Goal: Task Accomplishment & Management: Use online tool/utility

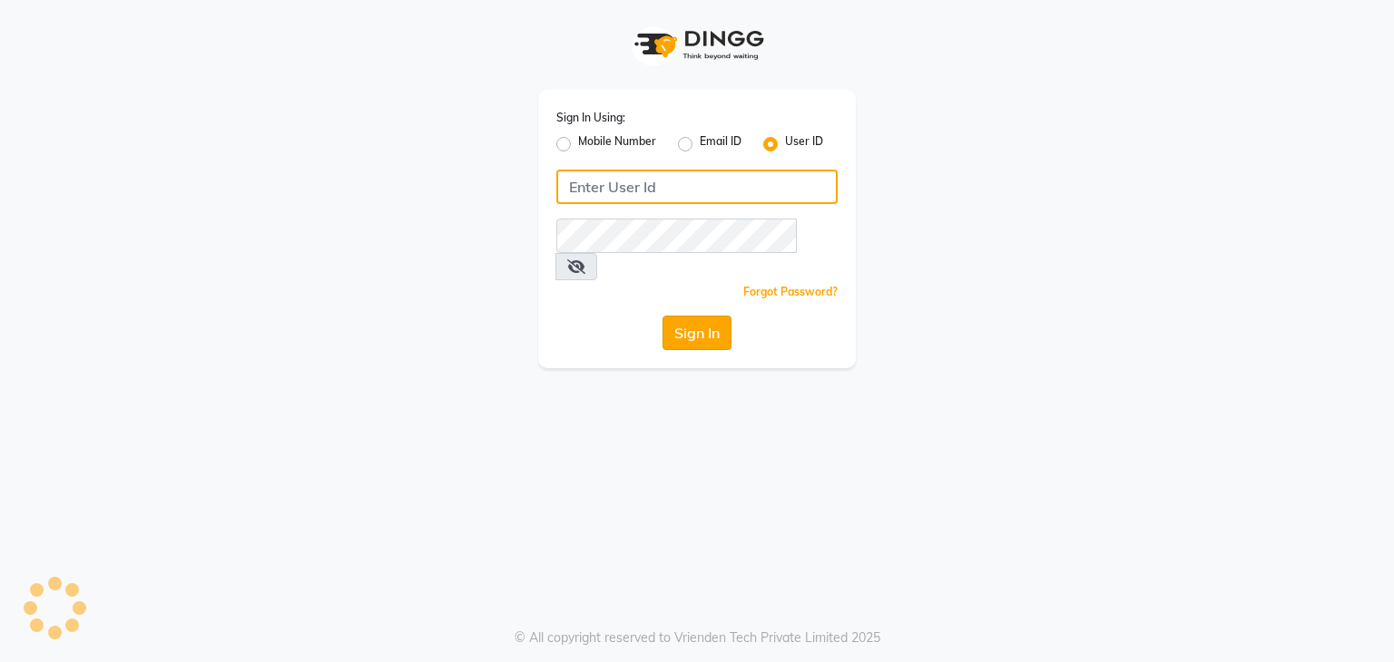
type input "pritii"
click at [686, 316] on button "Sign In" at bounding box center [696, 333] width 69 height 34
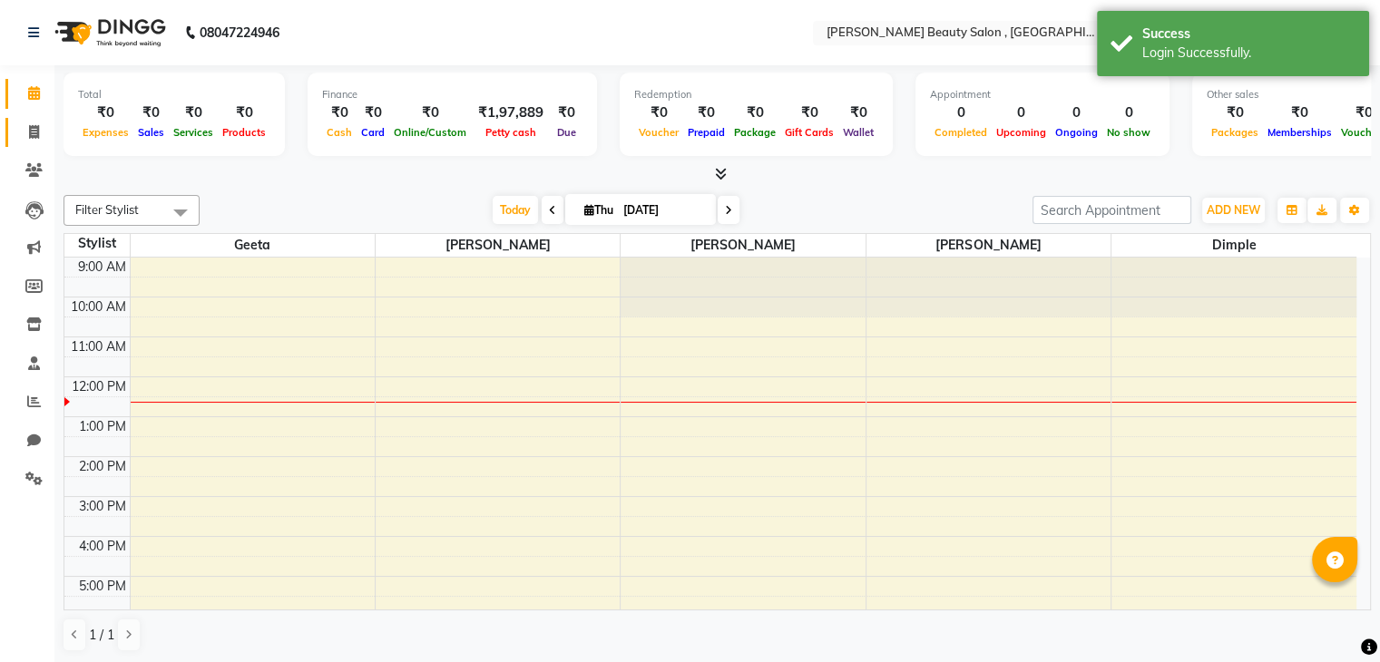
click at [30, 146] on link "Invoice" at bounding box center [27, 133] width 44 height 30
select select "service"
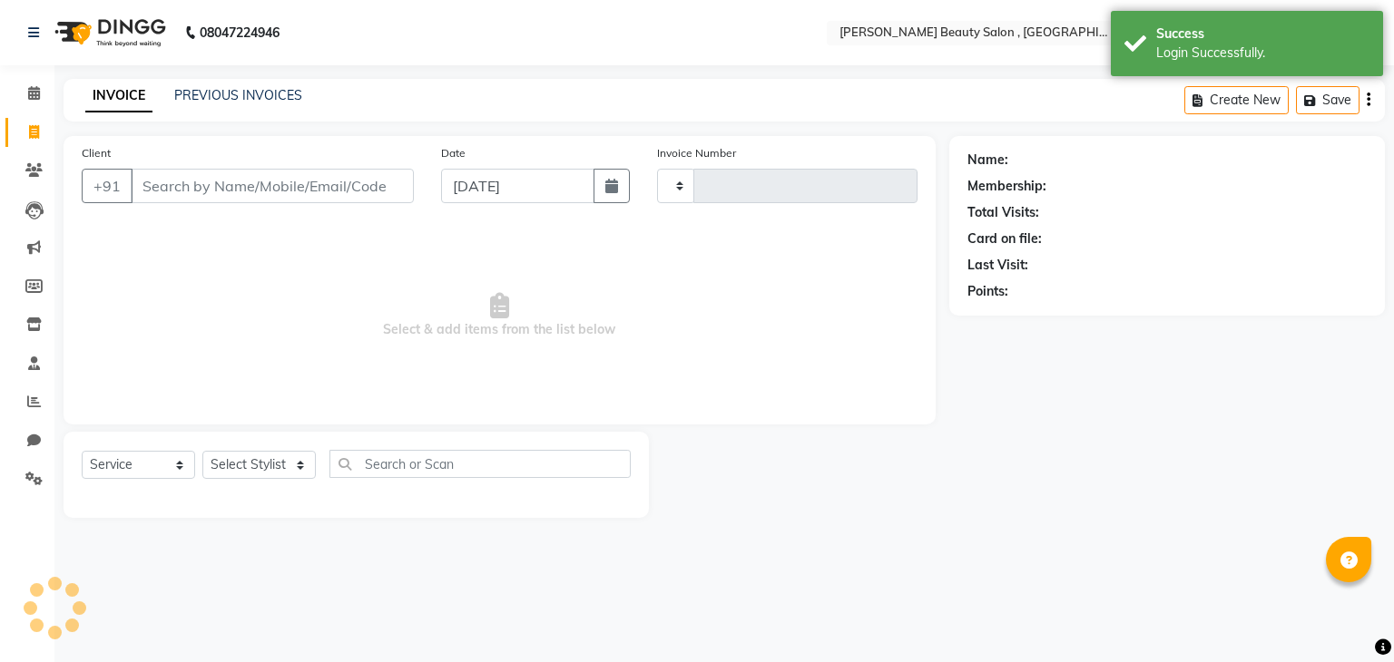
type input "0112"
select select "7666"
click at [191, 199] on input "Client" at bounding box center [272, 186] width 283 height 34
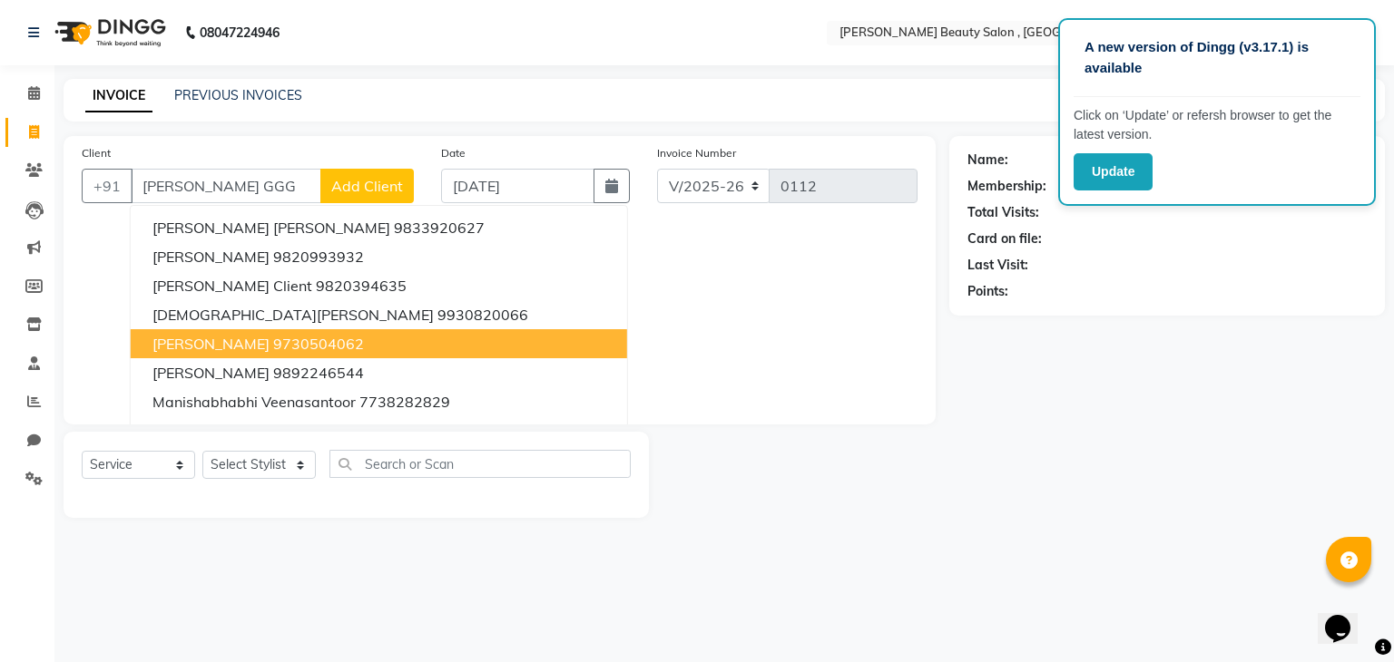
click at [224, 181] on input "MANISHA GGG" at bounding box center [226, 186] width 191 height 34
click at [280, 190] on input "MANISHA GGG" at bounding box center [226, 186] width 191 height 34
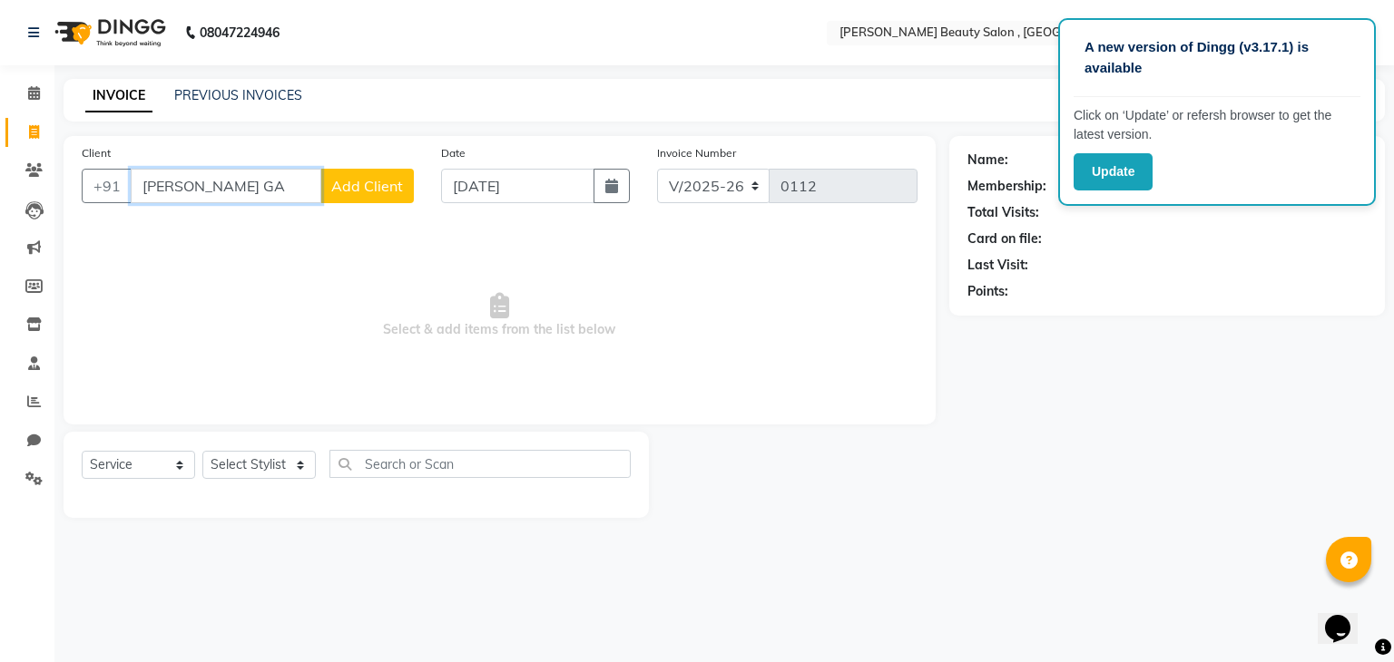
click at [260, 181] on input "MANISHA GA" at bounding box center [226, 186] width 191 height 34
type input "M"
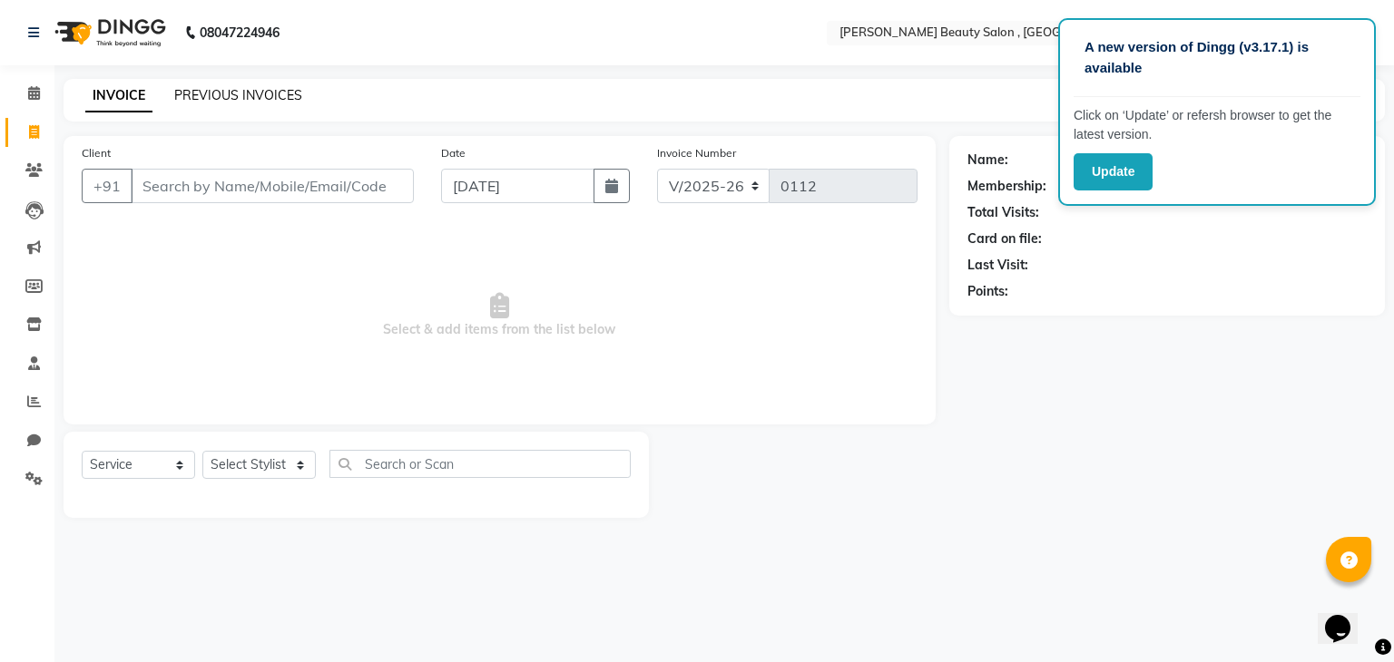
click at [201, 102] on link "PREVIOUS INVOICES" at bounding box center [238, 95] width 128 height 16
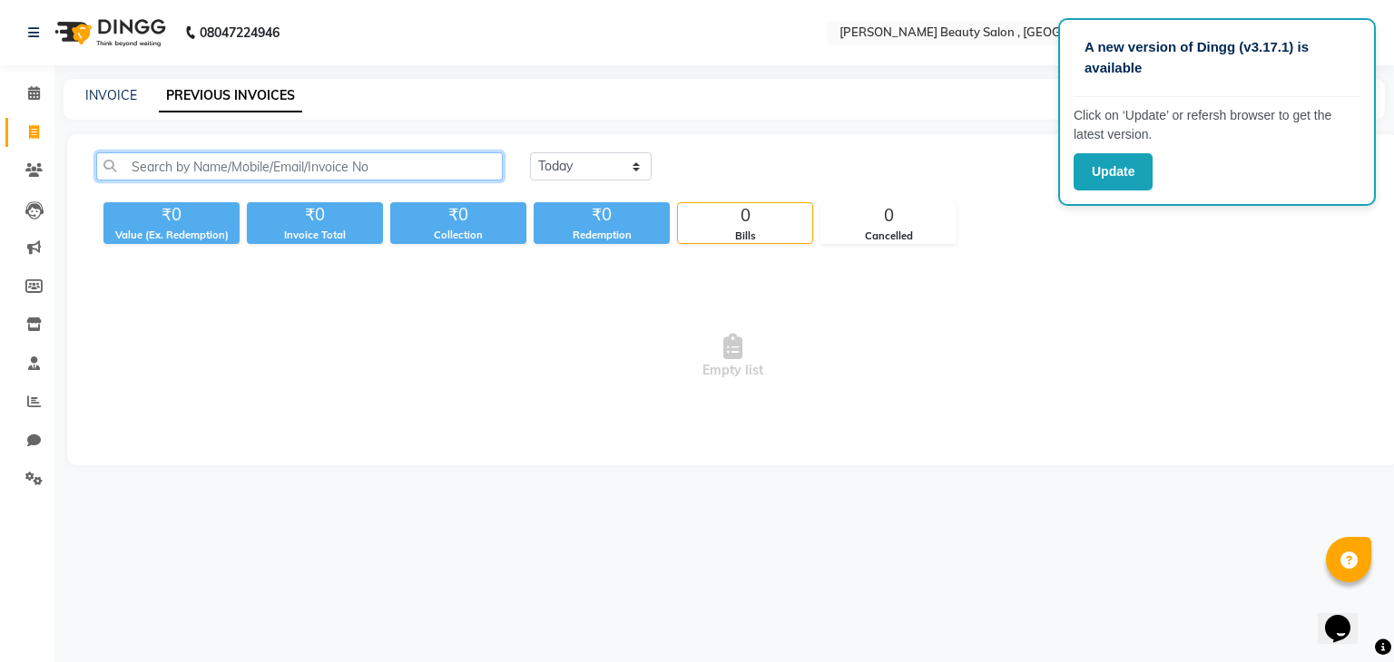
click at [439, 163] on input "text" at bounding box center [299, 166] width 406 height 28
type input "M"
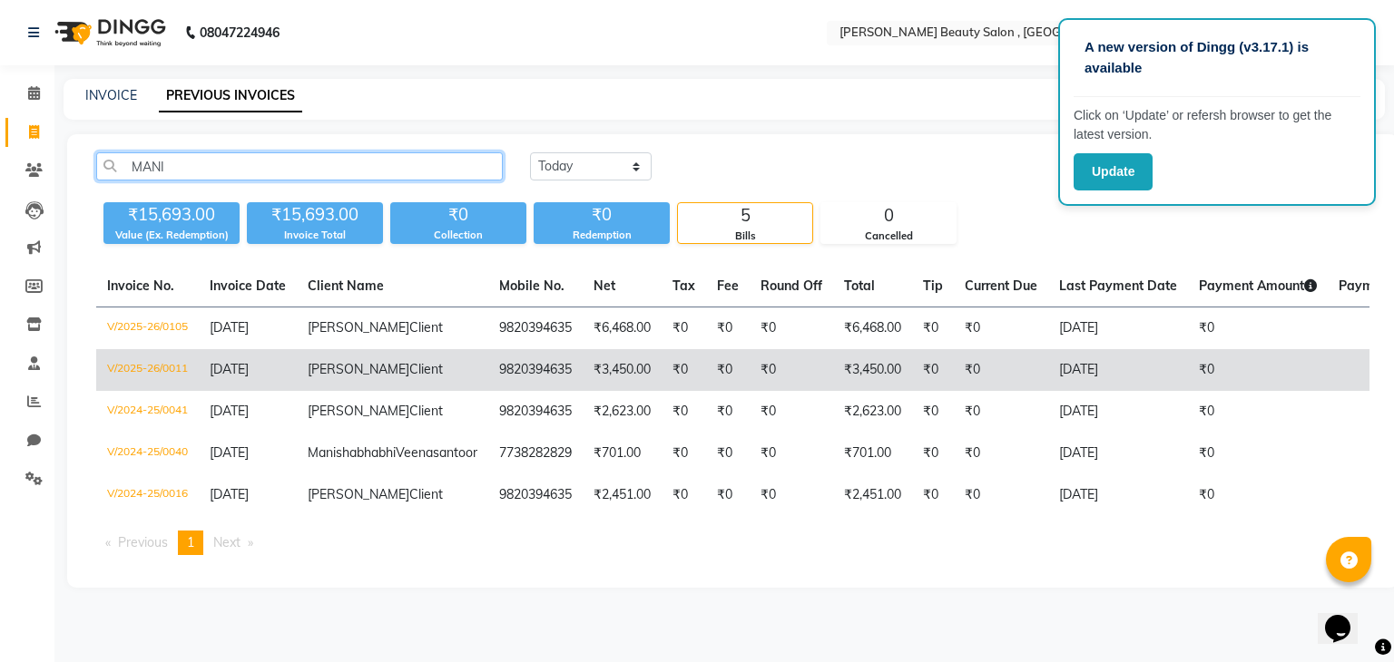
type input "MANI"
click at [409, 370] on span "Client" at bounding box center [426, 369] width 34 height 16
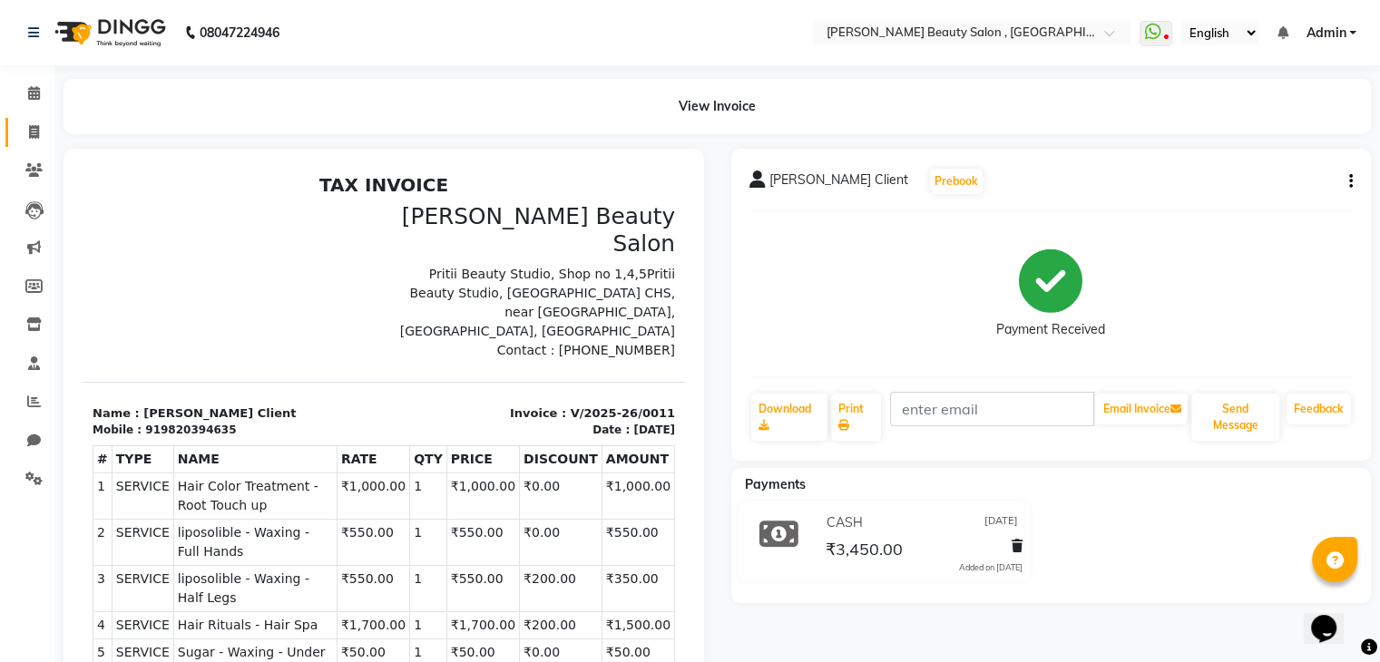
click at [40, 146] on link "Invoice" at bounding box center [27, 133] width 44 height 30
select select "7666"
select select "service"
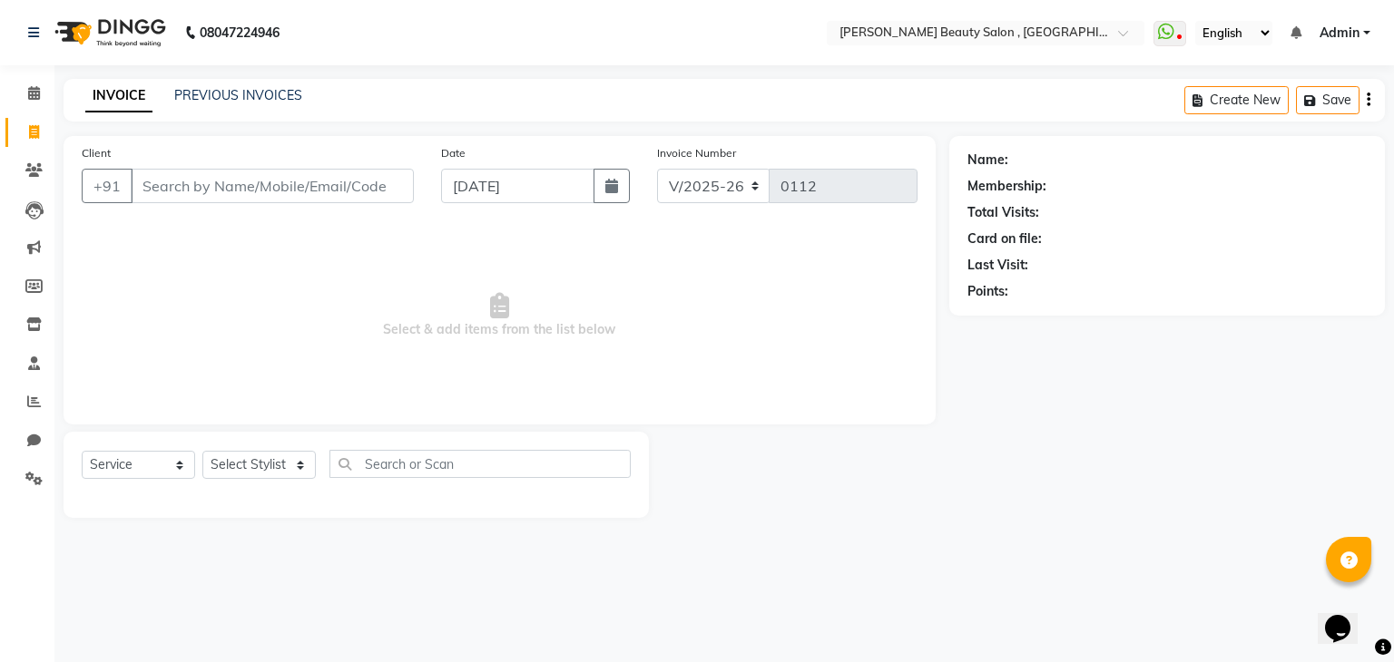
click at [167, 193] on input "Client" at bounding box center [272, 186] width 283 height 34
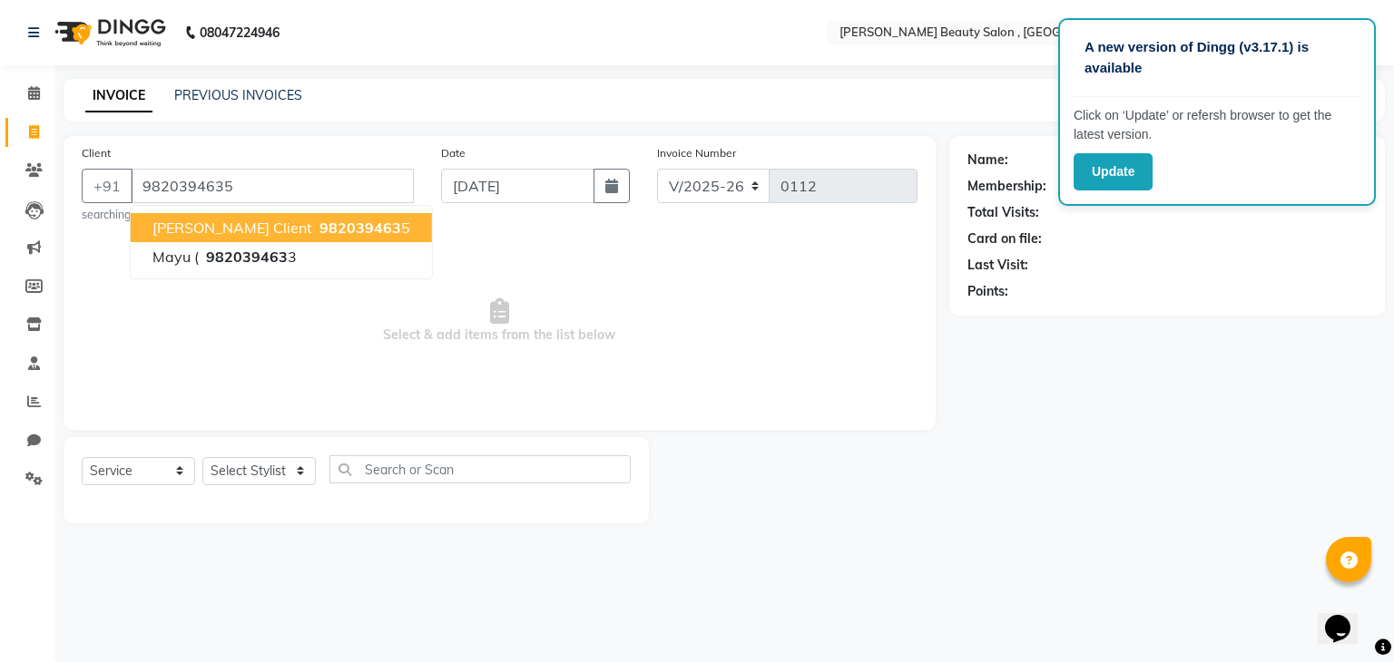
type input "9820394635"
click at [152, 231] on span "[PERSON_NAME] Client" at bounding box center [232, 228] width 160 height 18
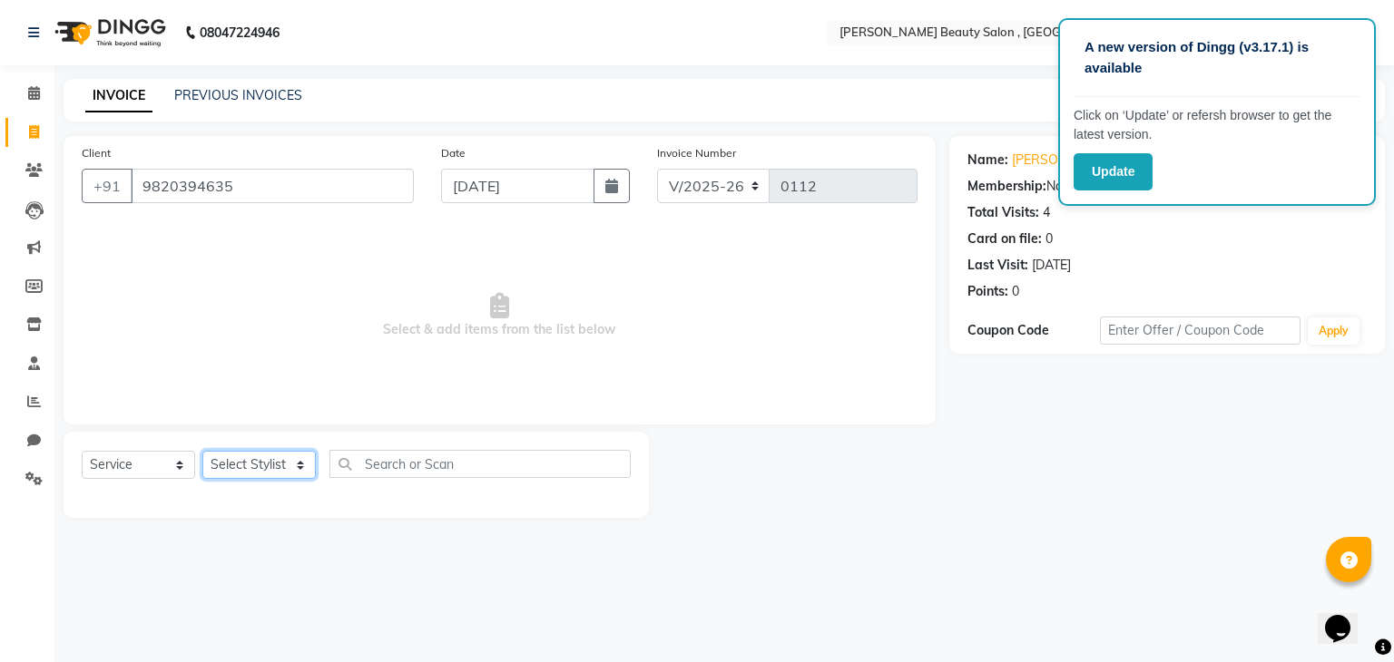
click at [240, 465] on select "Select Stylist Bharvi Dimple Geeta [PERSON_NAME]" at bounding box center [258, 465] width 113 height 28
select select "68441"
click at [202, 452] on select "Select Stylist Bharvi Dimple Geeta [PERSON_NAME]" at bounding box center [258, 465] width 113 height 28
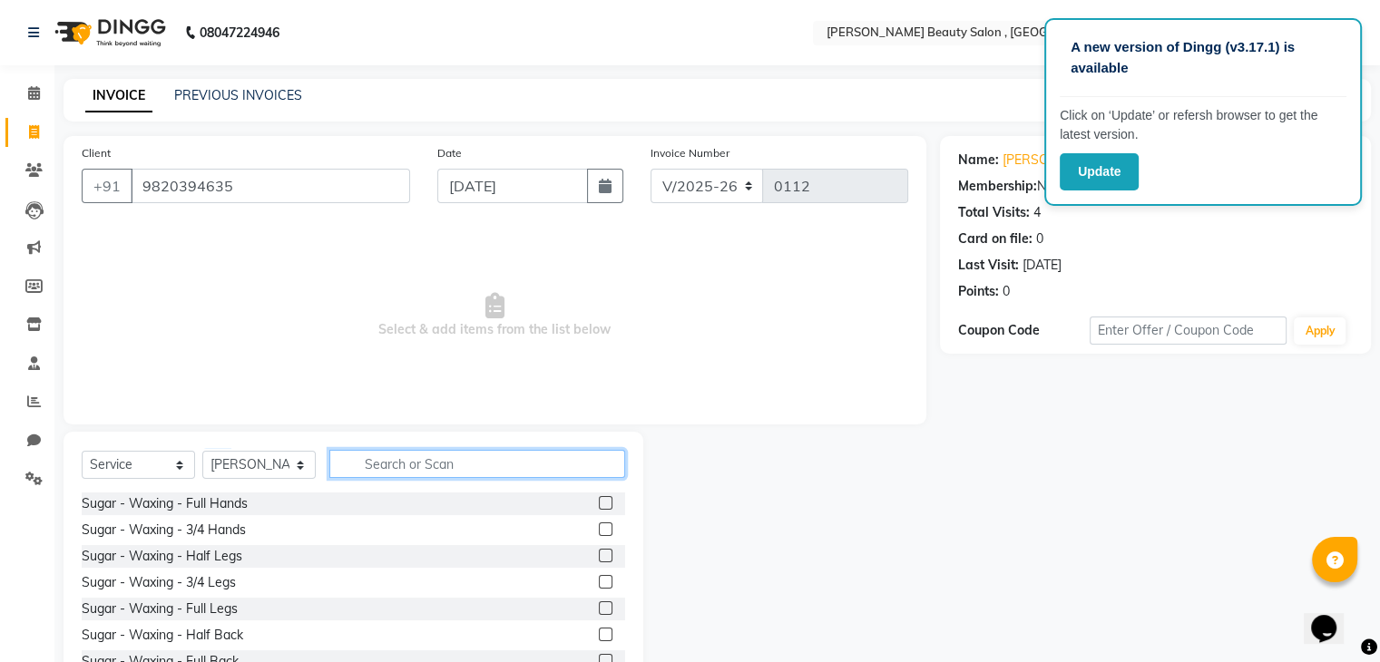
click at [374, 470] on input "text" at bounding box center [477, 464] width 296 height 28
type input "HAIR"
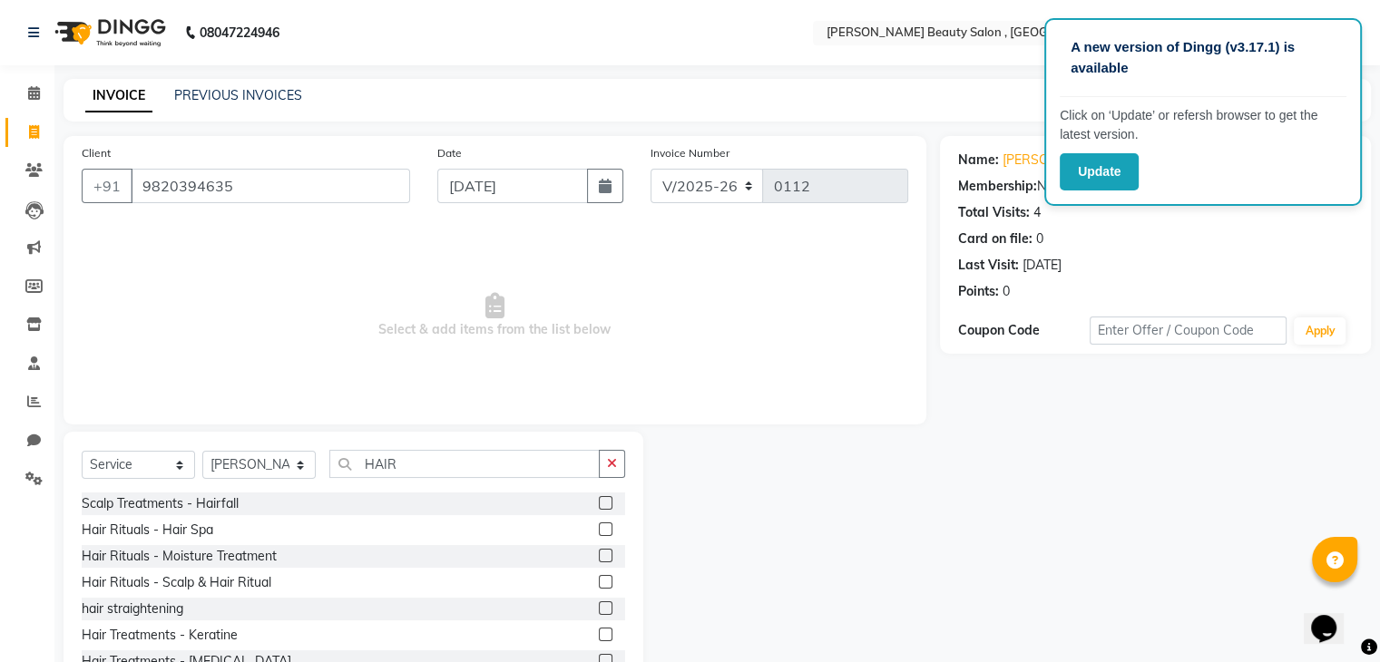
click at [599, 526] on label at bounding box center [606, 530] width 14 height 14
click at [599, 526] on input "checkbox" at bounding box center [605, 530] width 12 height 12
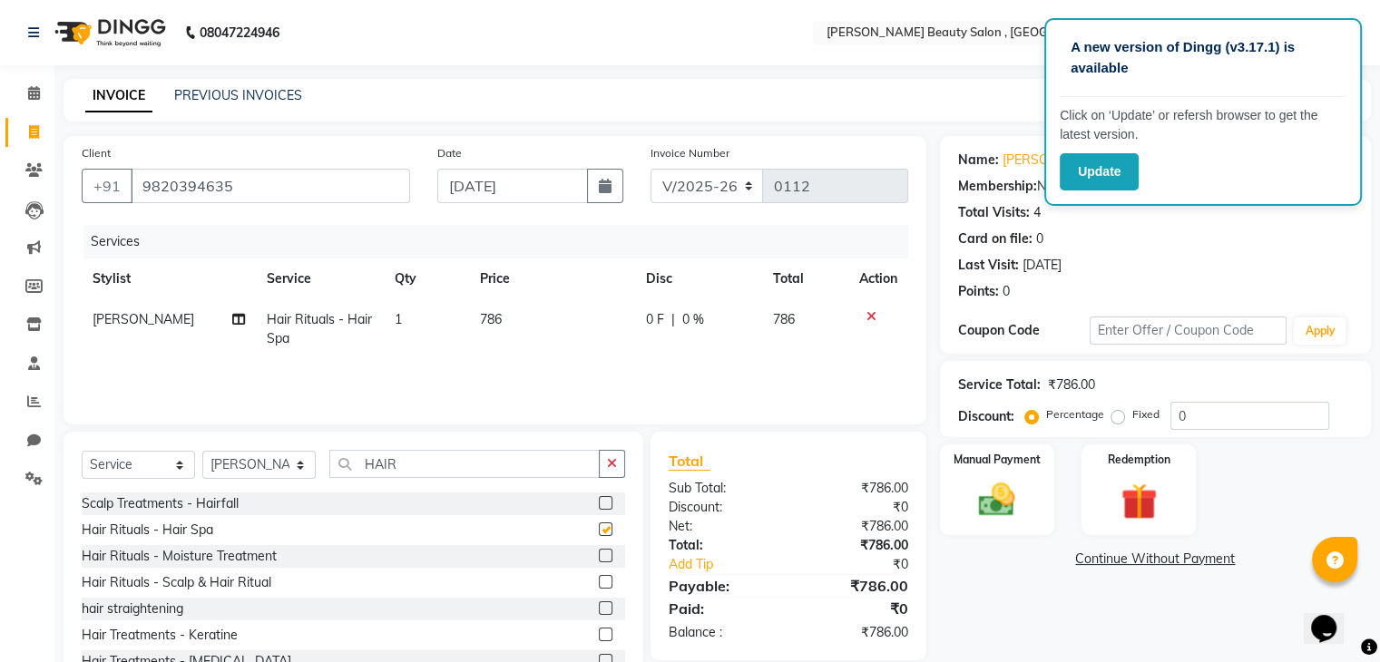
checkbox input "false"
click at [415, 460] on input "HAIR" at bounding box center [464, 464] width 270 height 28
type input "H"
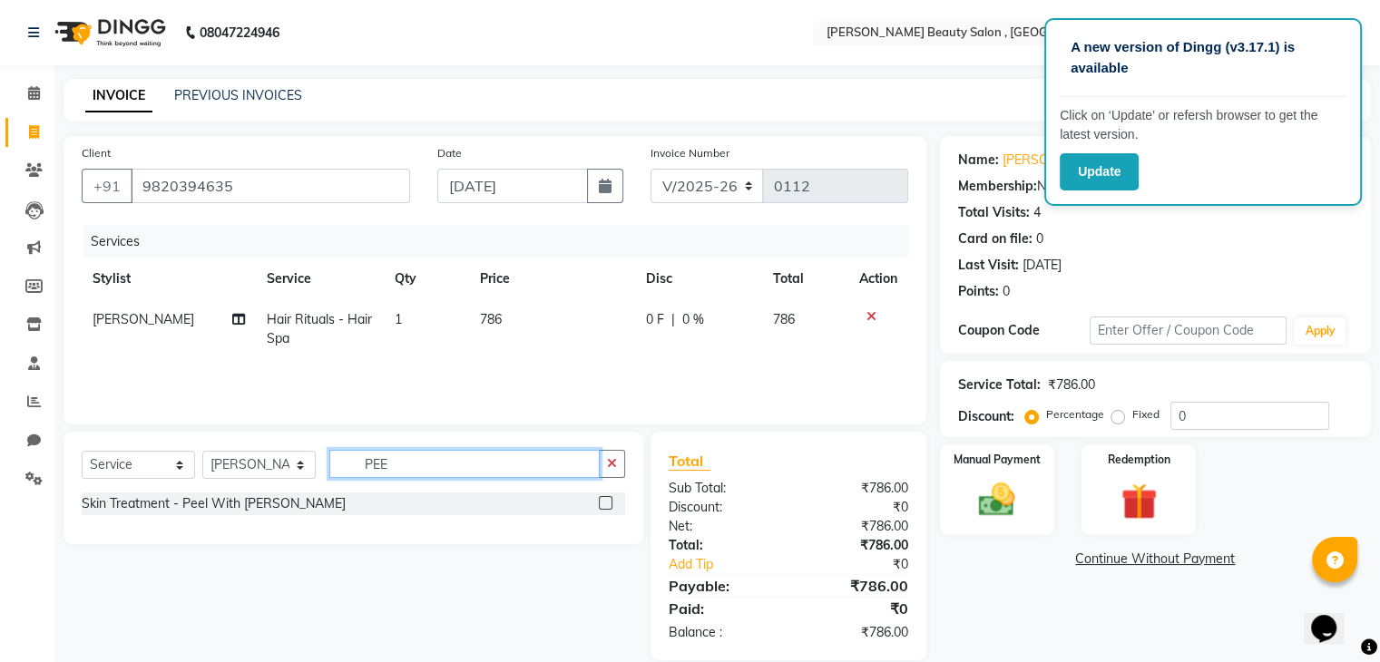
type input "PEE"
click at [609, 512] on div at bounding box center [605, 505] width 12 height 19
click at [602, 504] on label at bounding box center [606, 503] width 14 height 14
click at [602, 504] on input "checkbox" at bounding box center [605, 504] width 12 height 12
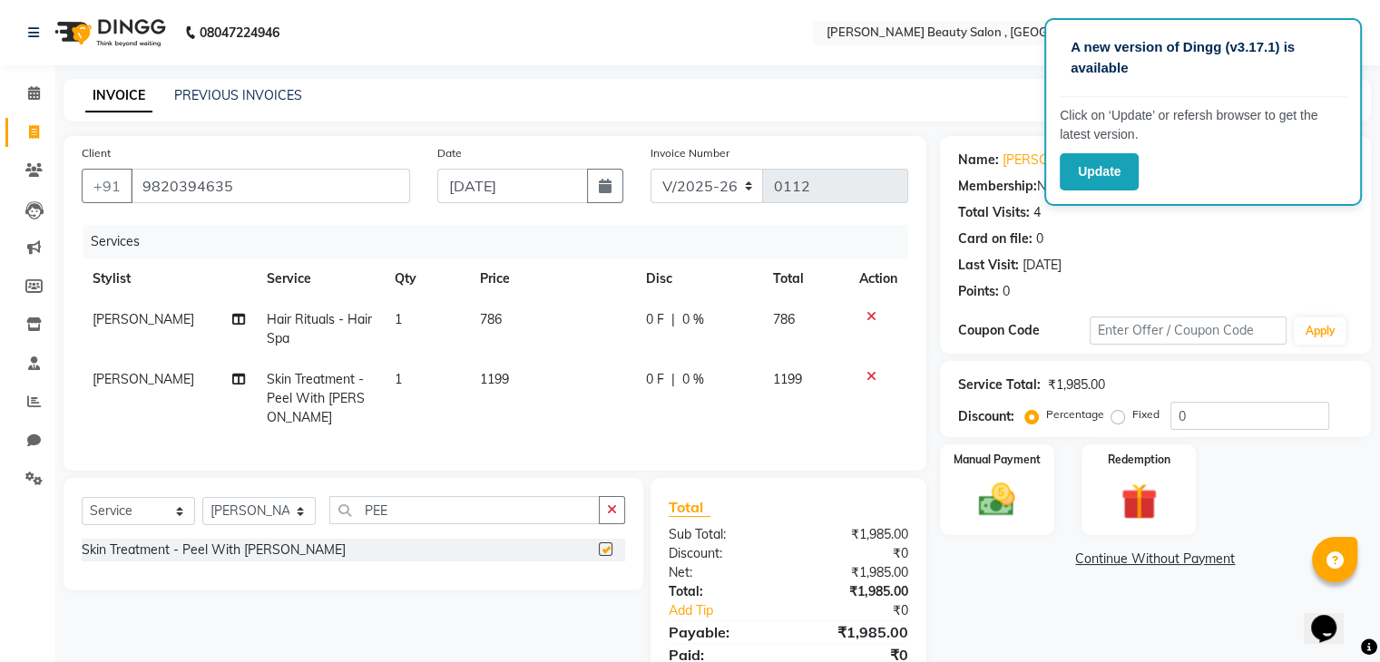
checkbox input "false"
click at [316, 396] on span "Skin Treatment - Peel With [PERSON_NAME]" at bounding box center [316, 398] width 98 height 54
select select "68441"
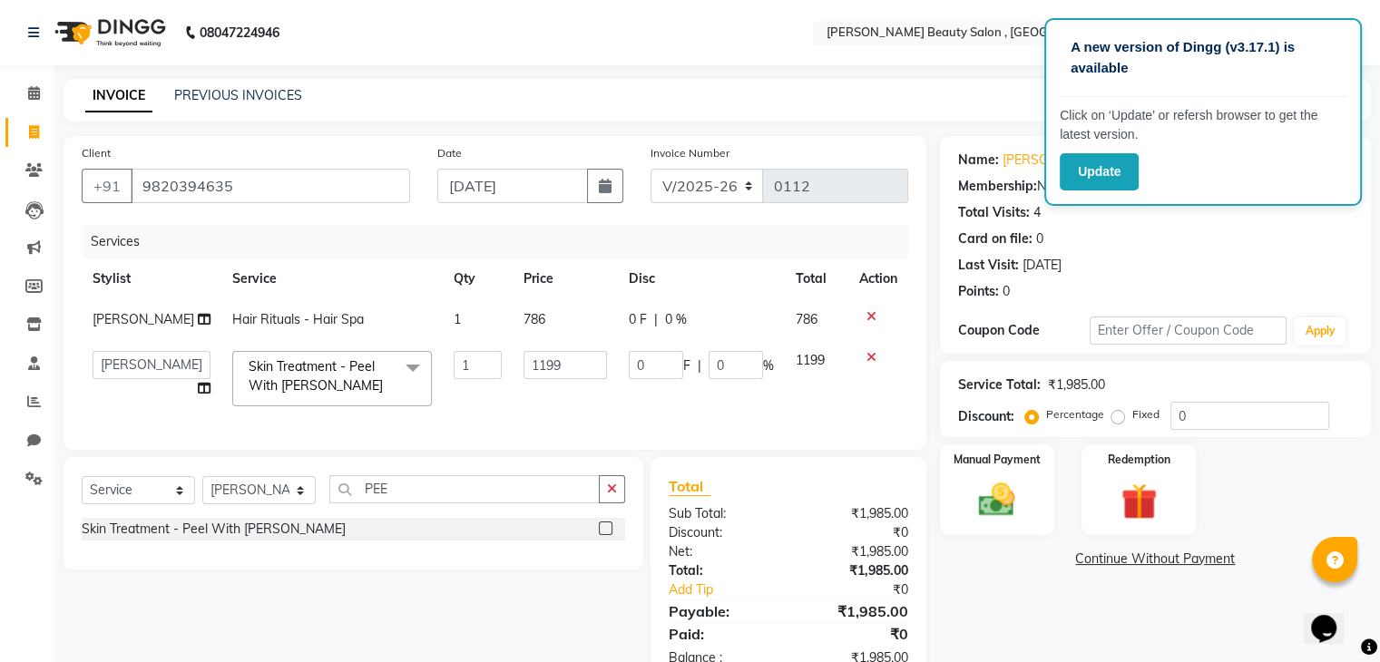
click at [383, 391] on link "x" at bounding box center [387, 385] width 8 height 16
checkbox input "false"
type input "0"
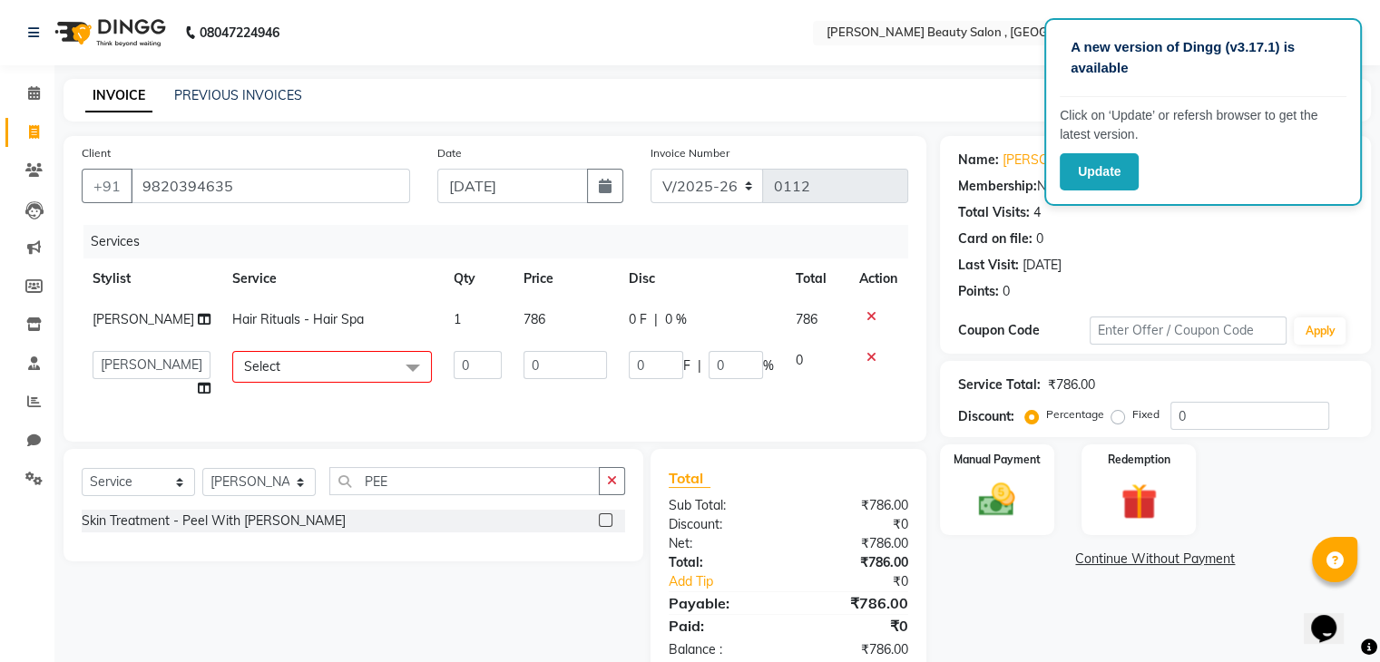
click at [356, 363] on span "Select" at bounding box center [332, 367] width 200 height 32
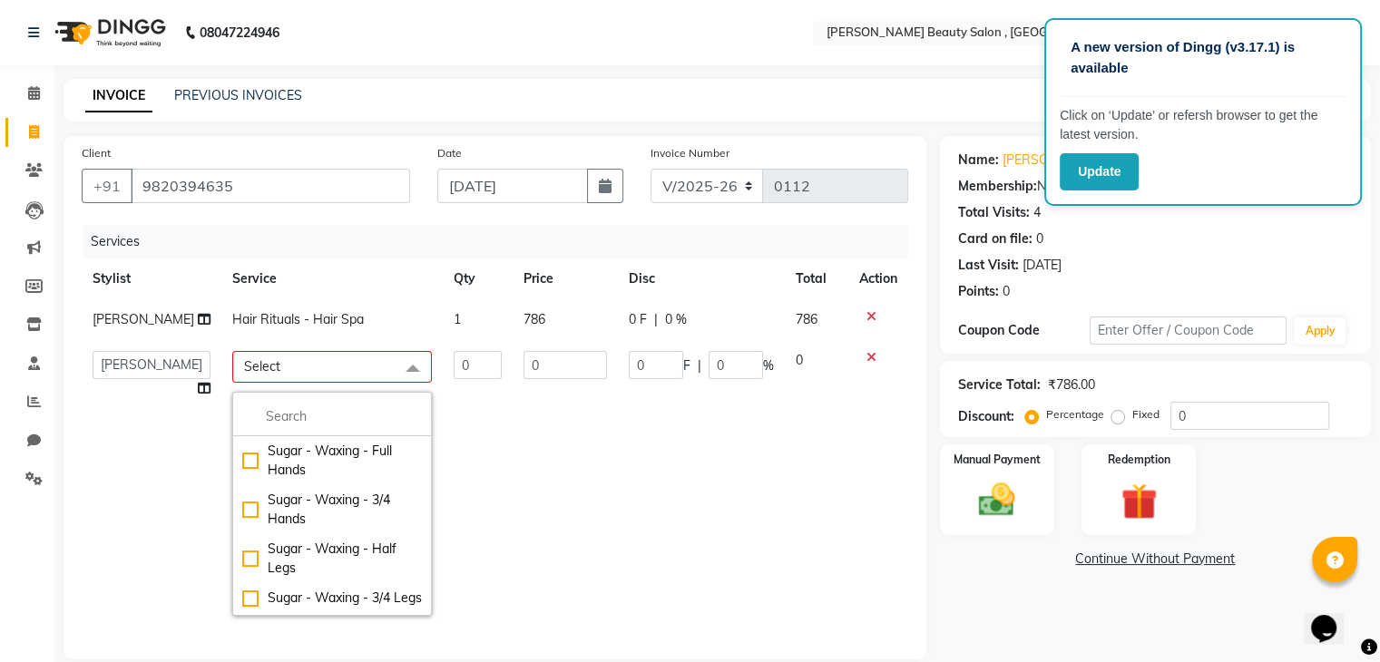
click at [279, 363] on span "Select" at bounding box center [332, 367] width 200 height 32
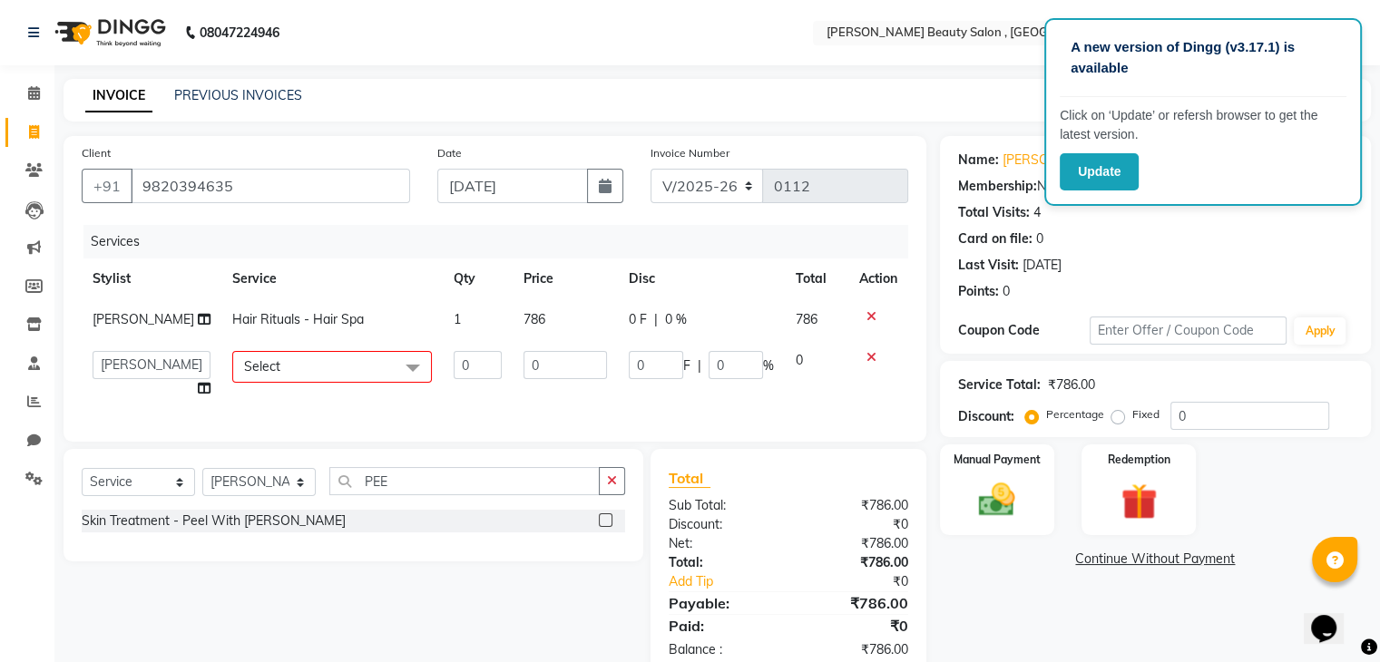
click at [279, 363] on span "Select" at bounding box center [332, 367] width 200 height 32
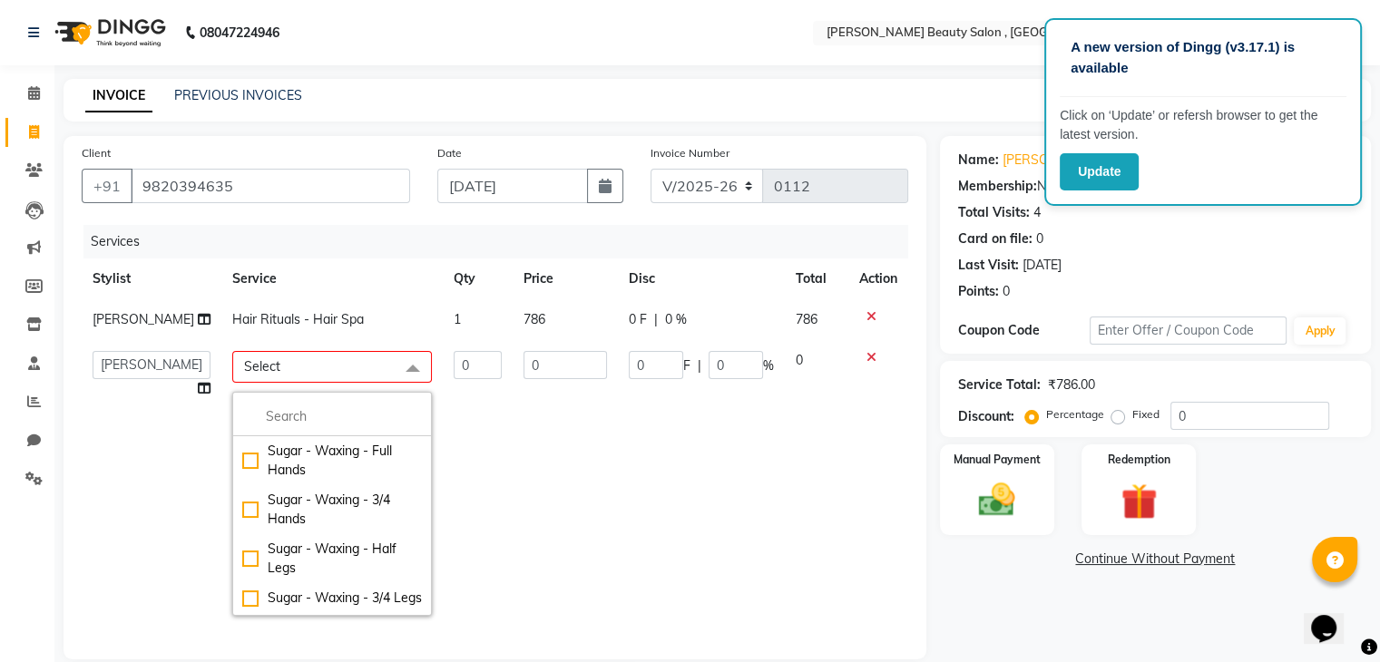
click at [279, 363] on span "Select" at bounding box center [332, 367] width 200 height 32
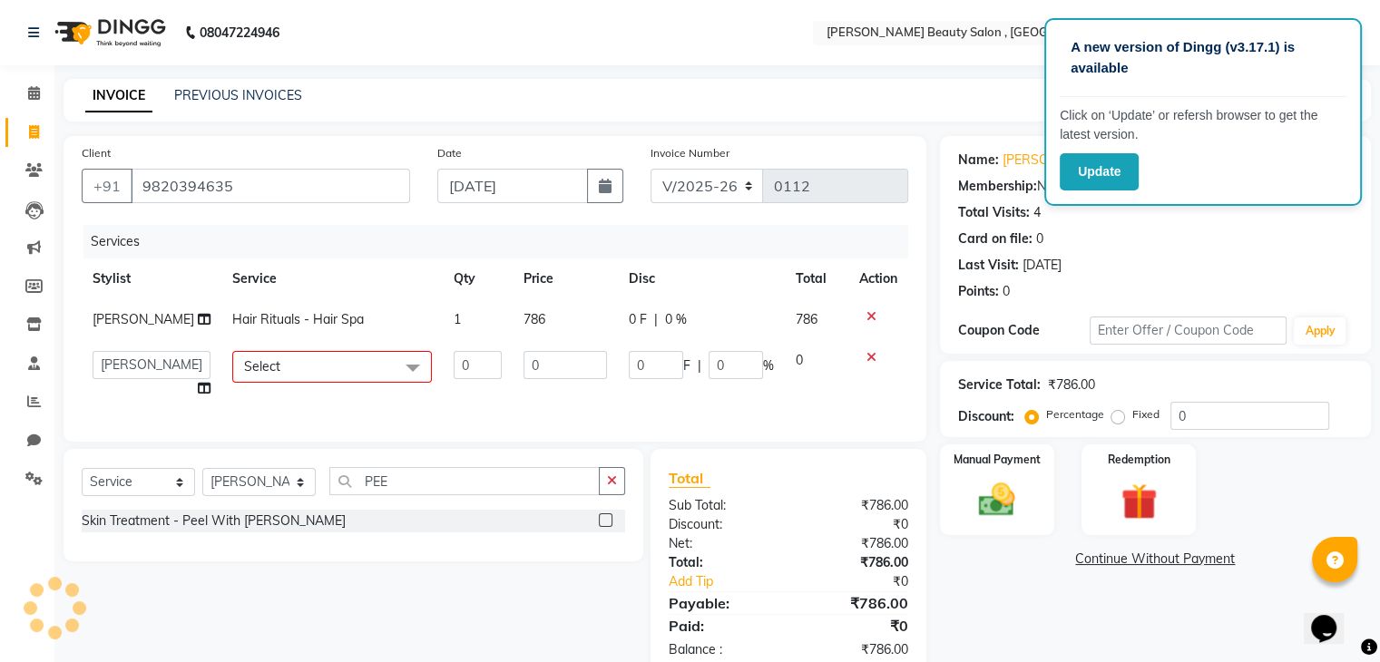
click at [602, 527] on label at bounding box center [606, 521] width 14 height 14
click at [602, 527] on input "checkbox" at bounding box center [605, 521] width 12 height 12
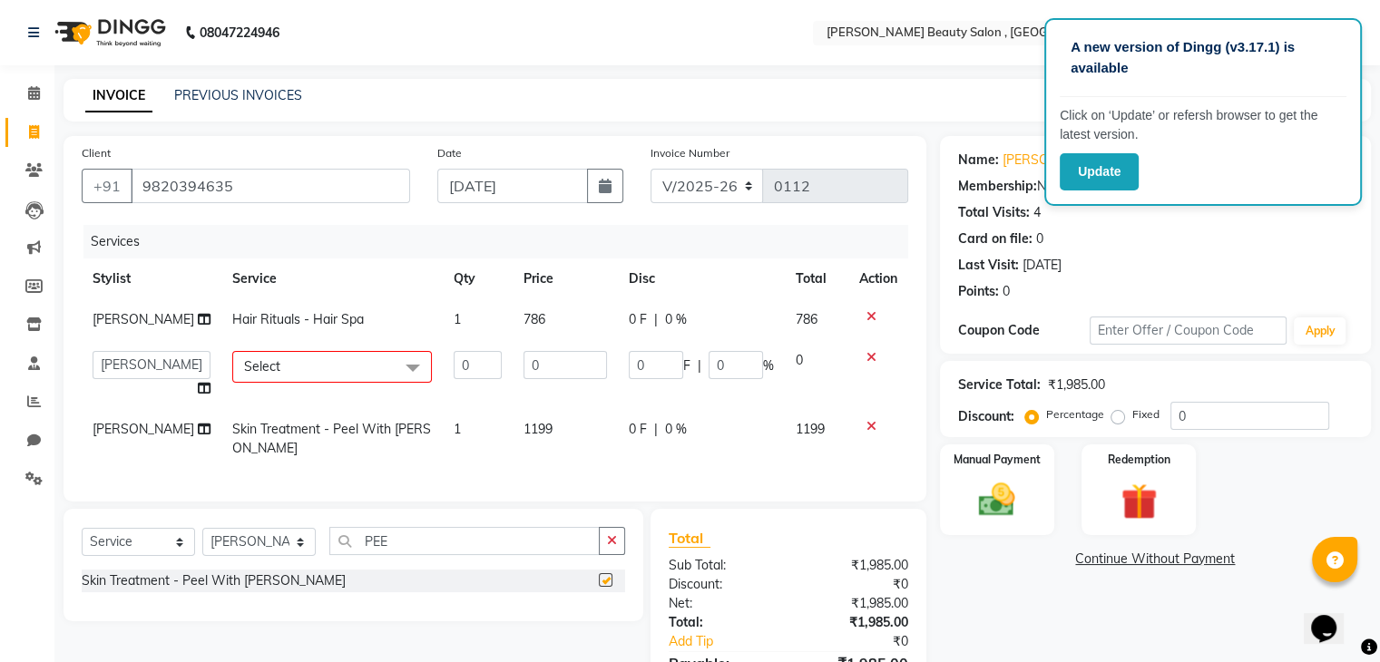
checkbox input "false"
click at [304, 437] on span "Skin Treatment - Peel With [PERSON_NAME]" at bounding box center [331, 438] width 199 height 35
select select "68441"
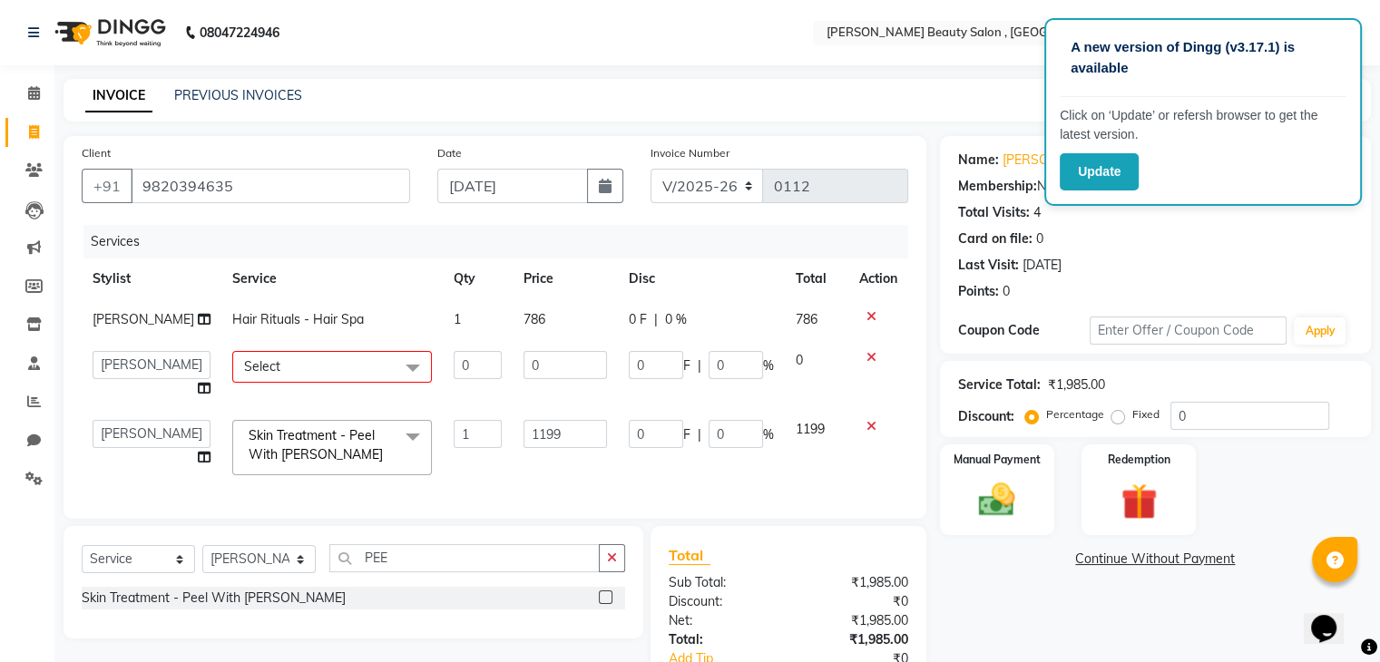
click at [284, 459] on span "Skin Treatment - Peel With [PERSON_NAME]" at bounding box center [316, 444] width 134 height 35
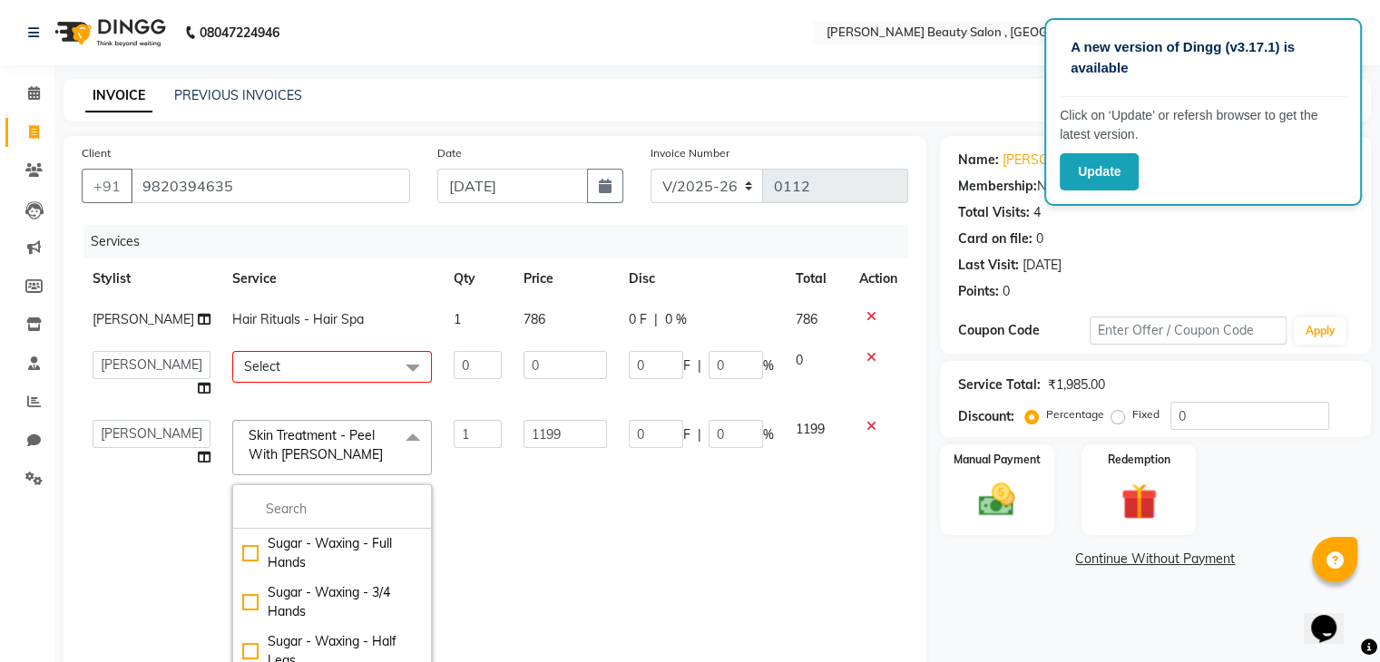
click at [284, 459] on span "Skin Treatment - Peel With [PERSON_NAME]" at bounding box center [316, 444] width 134 height 35
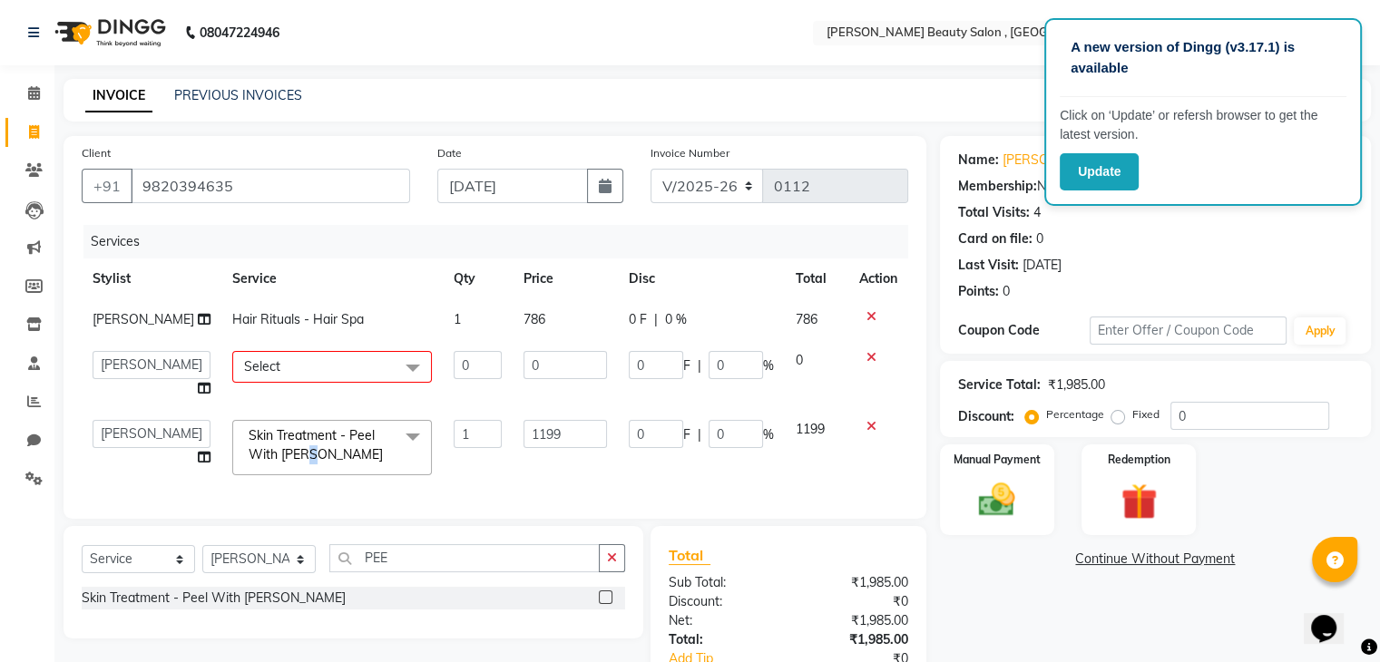
click at [284, 459] on span "Skin Treatment - Peel With [PERSON_NAME]" at bounding box center [316, 444] width 134 height 35
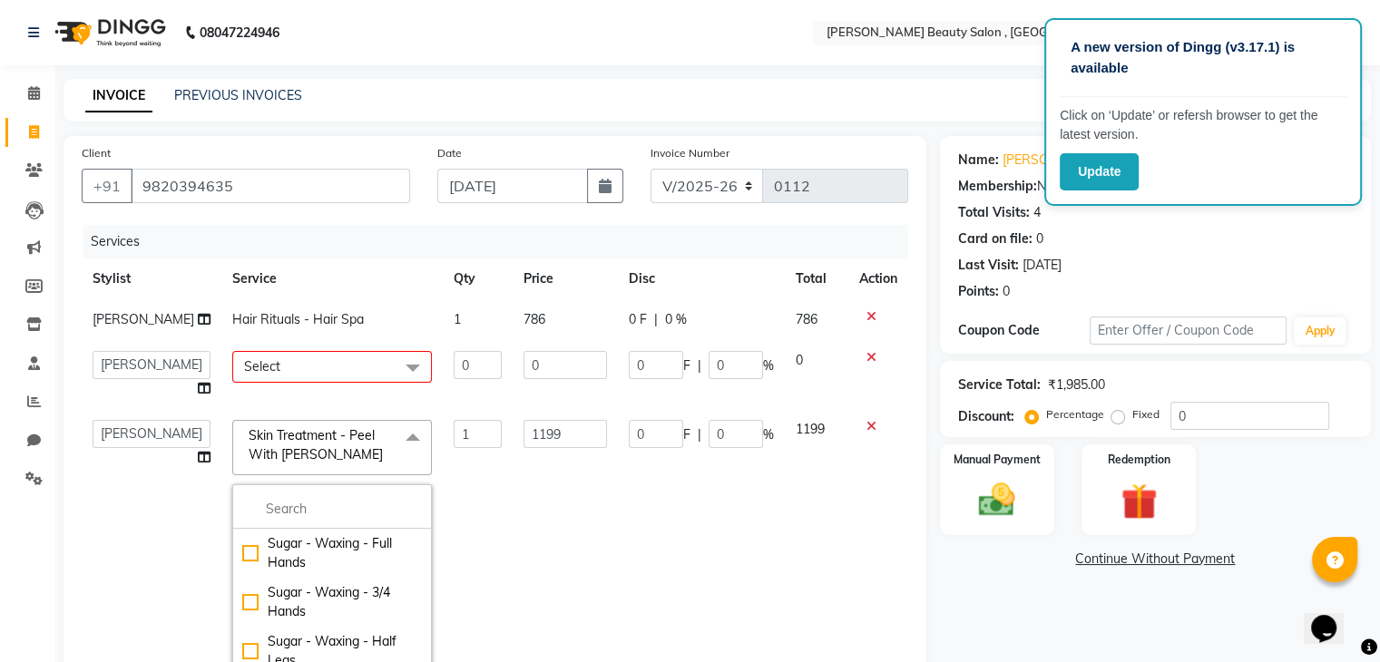
click at [383, 456] on link "x" at bounding box center [387, 454] width 8 height 16
type input "0"
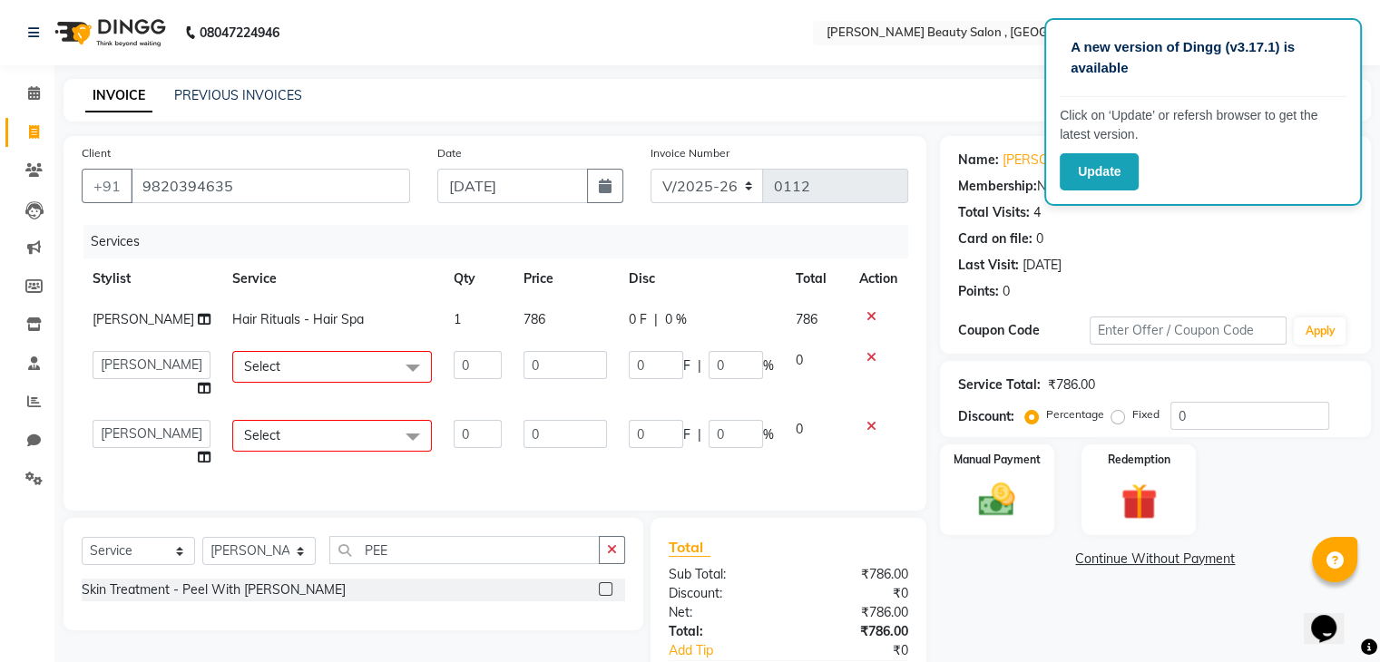
click at [244, 363] on span "Select" at bounding box center [262, 366] width 36 height 16
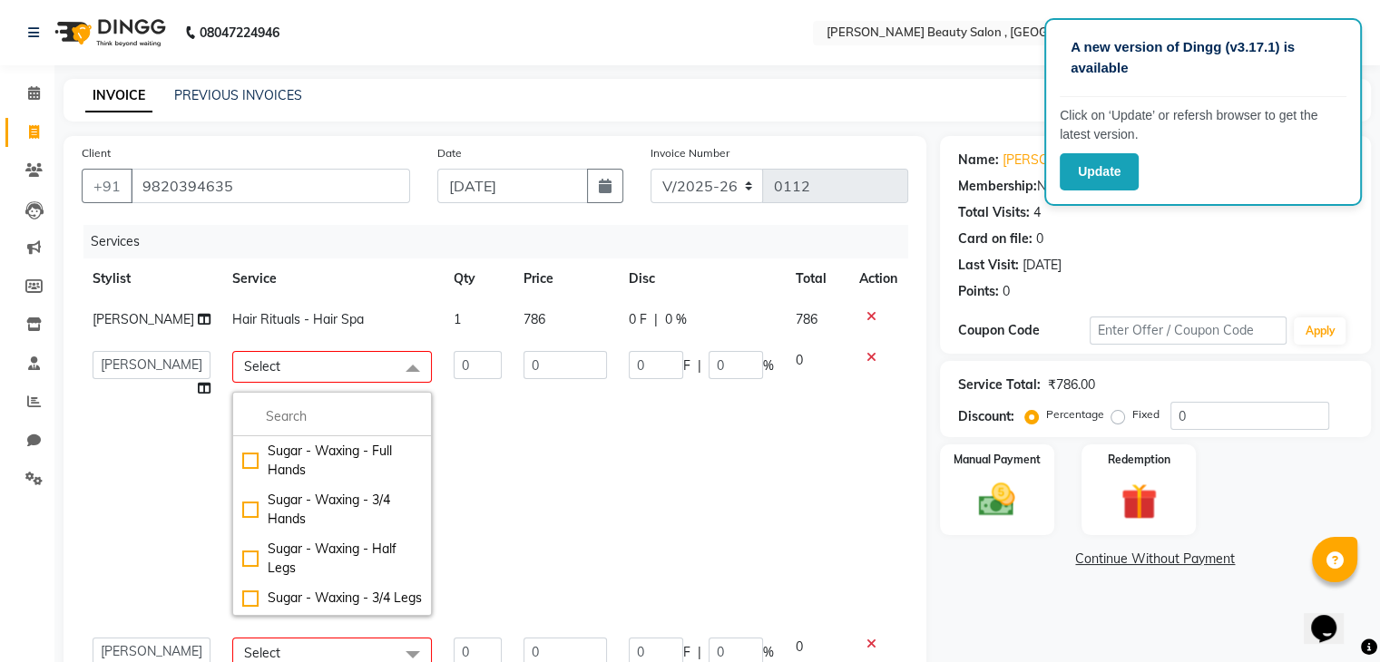
click at [513, 447] on td "0" at bounding box center [565, 483] width 105 height 287
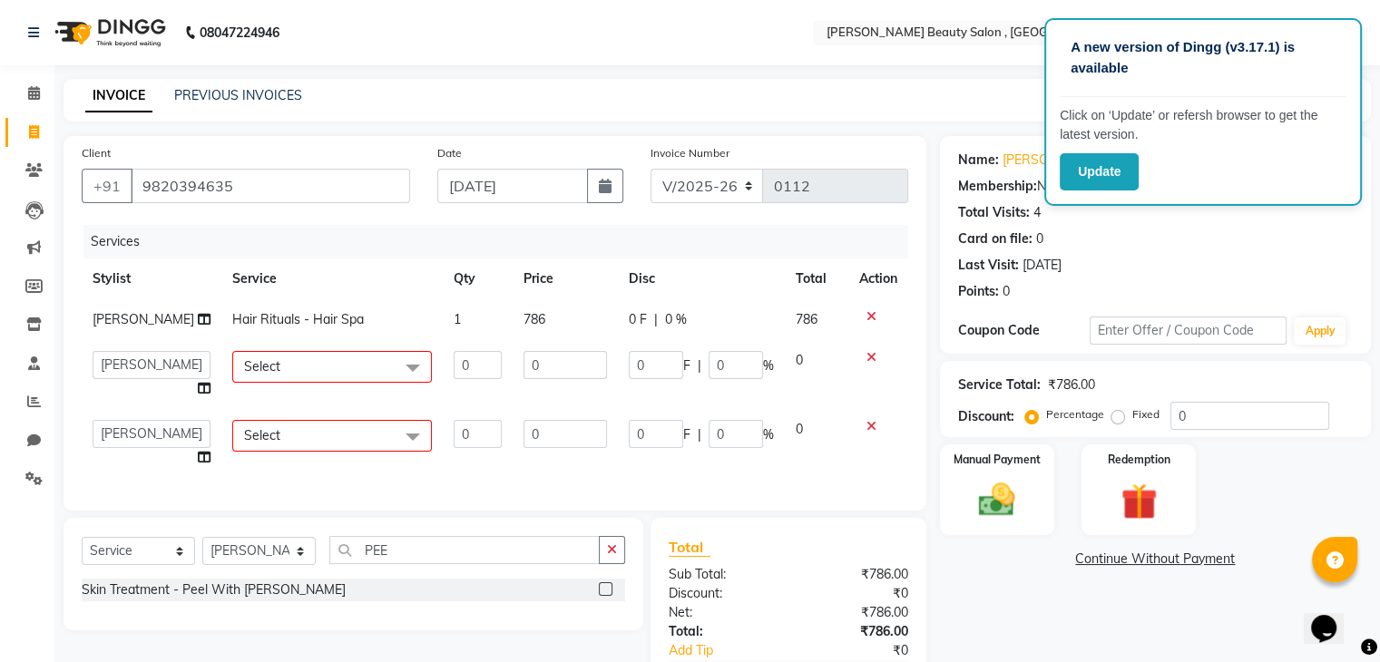
click at [870, 426] on icon at bounding box center [871, 426] width 10 height 13
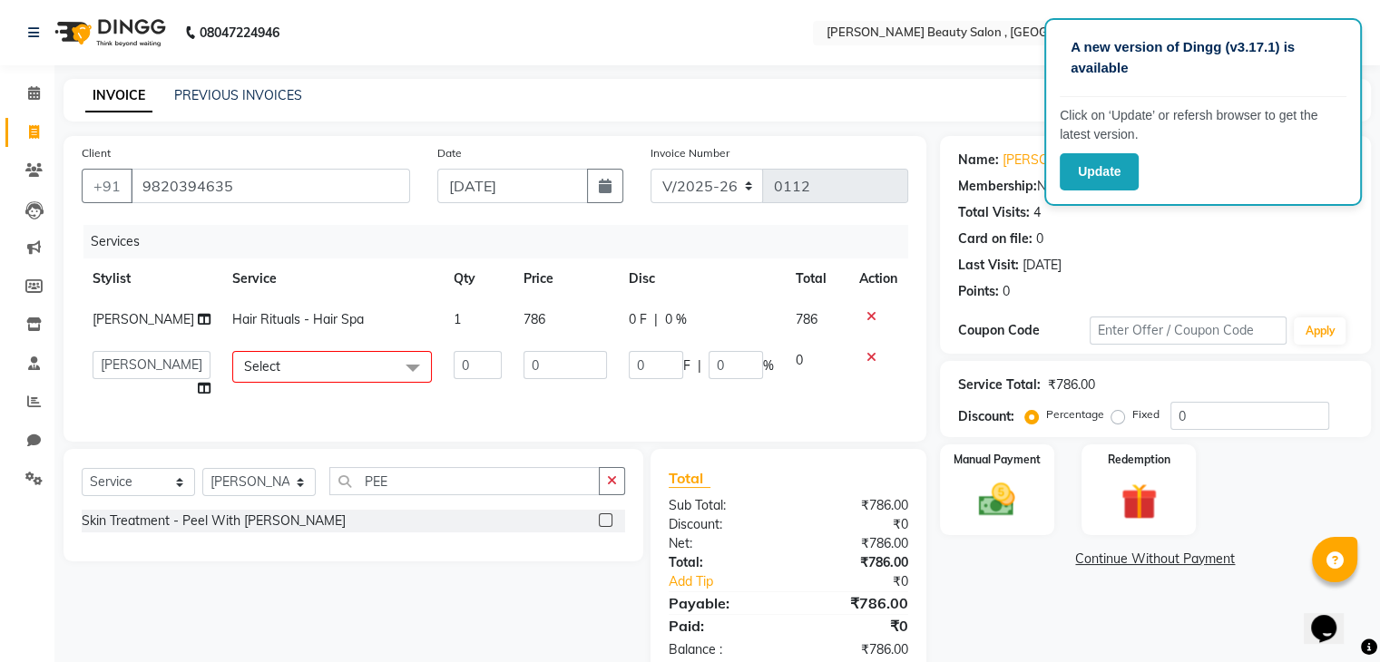
click at [867, 357] on icon at bounding box center [871, 357] width 10 height 13
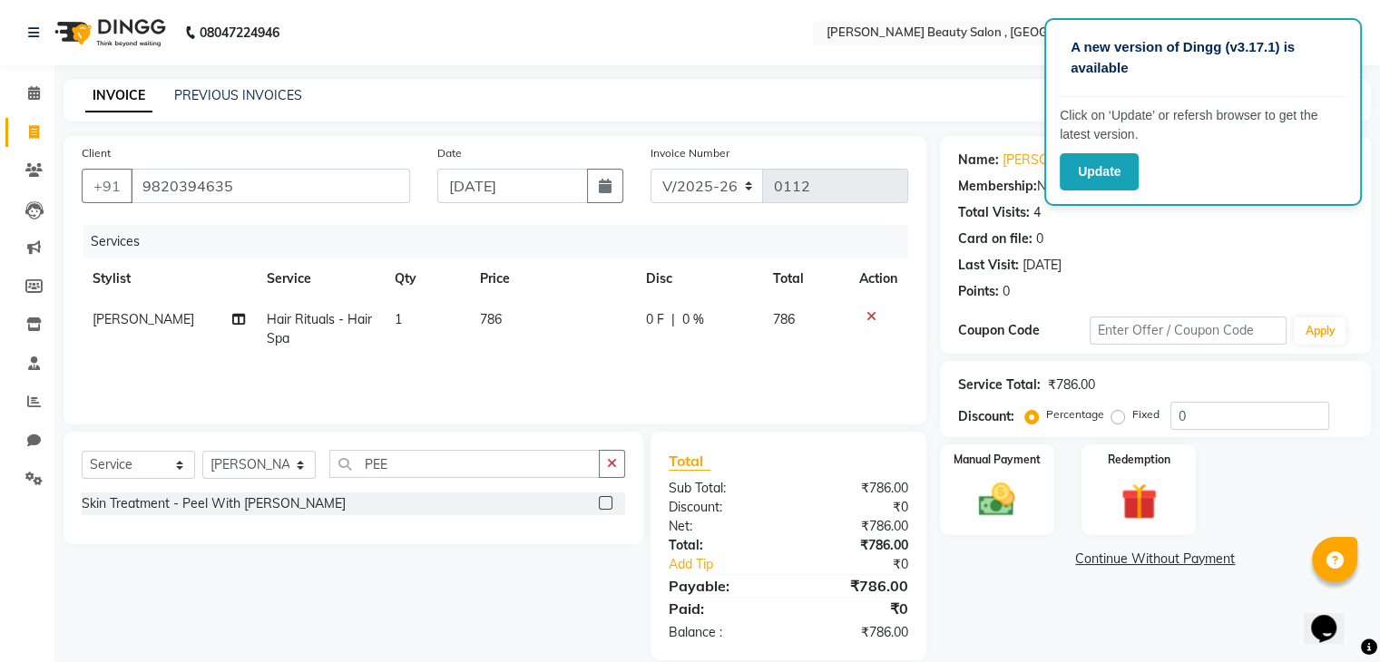
click at [512, 309] on td "786" at bounding box center [552, 329] width 166 height 60
select select "68441"
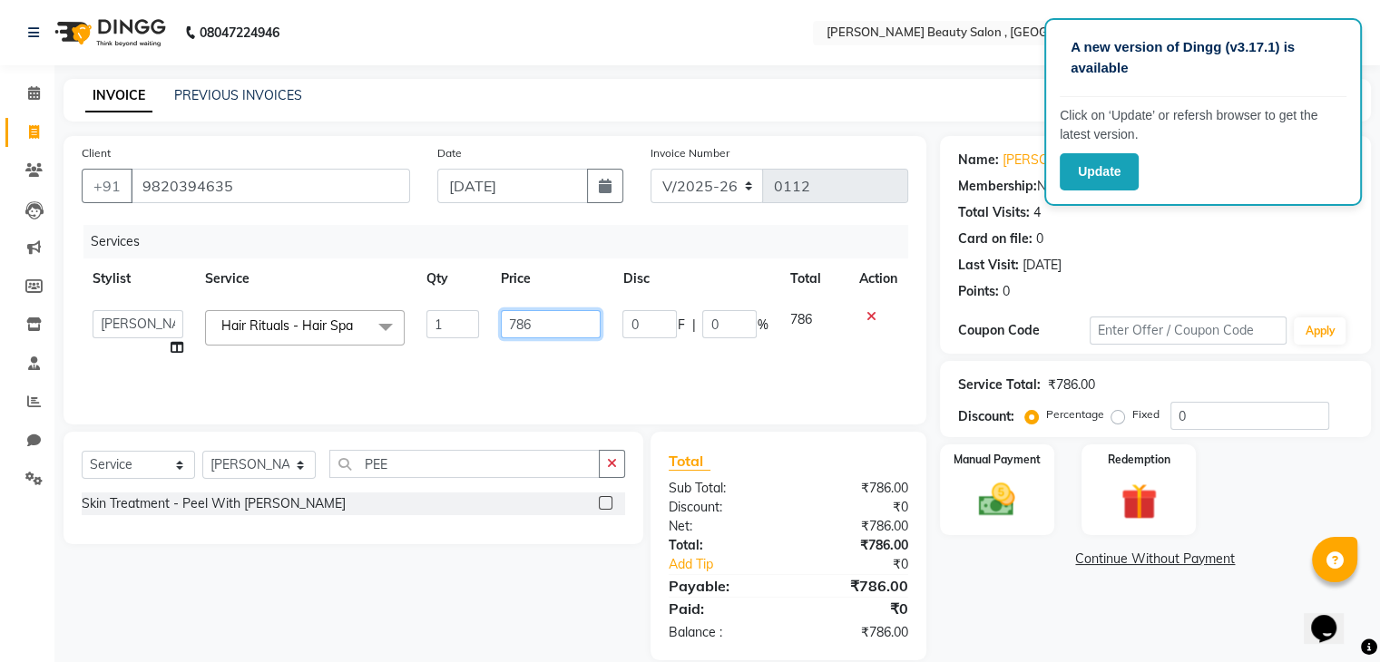
click at [546, 330] on input "786" at bounding box center [551, 324] width 100 height 28
type input "7"
type input "1500"
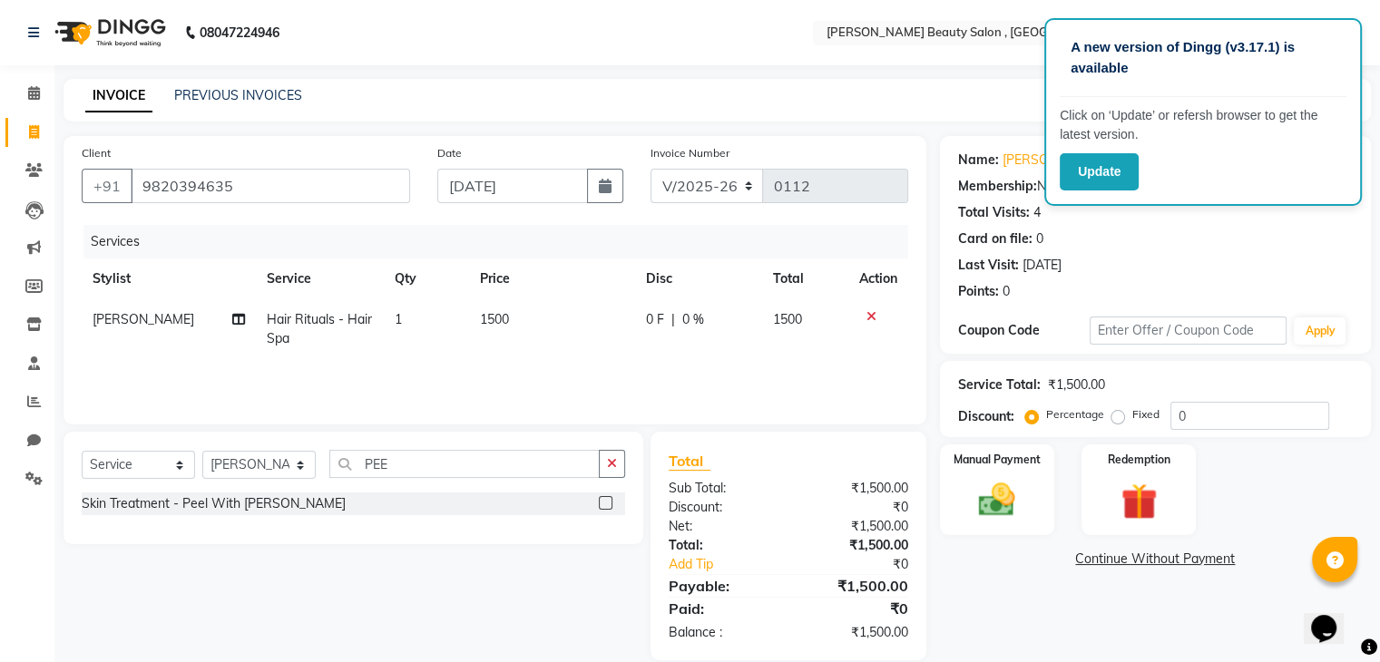
click at [738, 457] on div "Total" at bounding box center [789, 461] width 240 height 22
click at [465, 470] on input "PEE" at bounding box center [464, 464] width 270 height 28
type input "P"
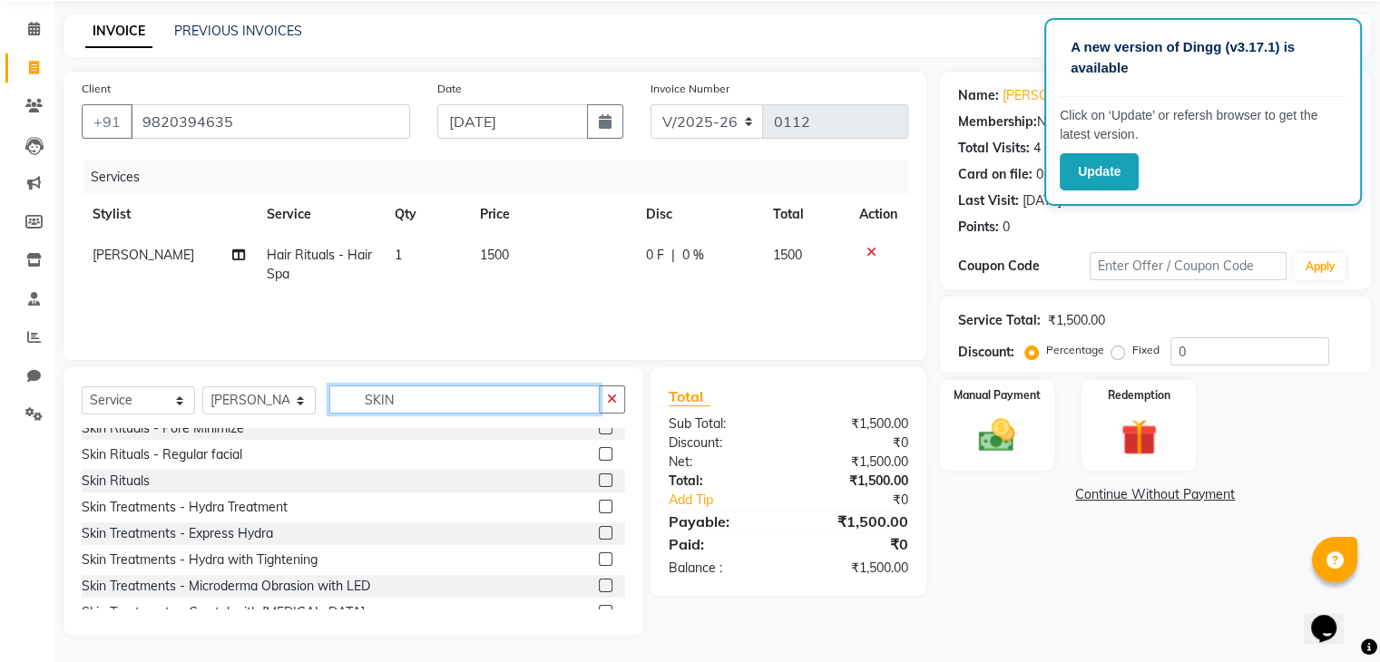
scroll to position [170, 0]
type input "SKIN"
click at [599, 475] on label at bounding box center [606, 480] width 14 height 14
click at [599, 475] on input "checkbox" at bounding box center [605, 481] width 12 height 12
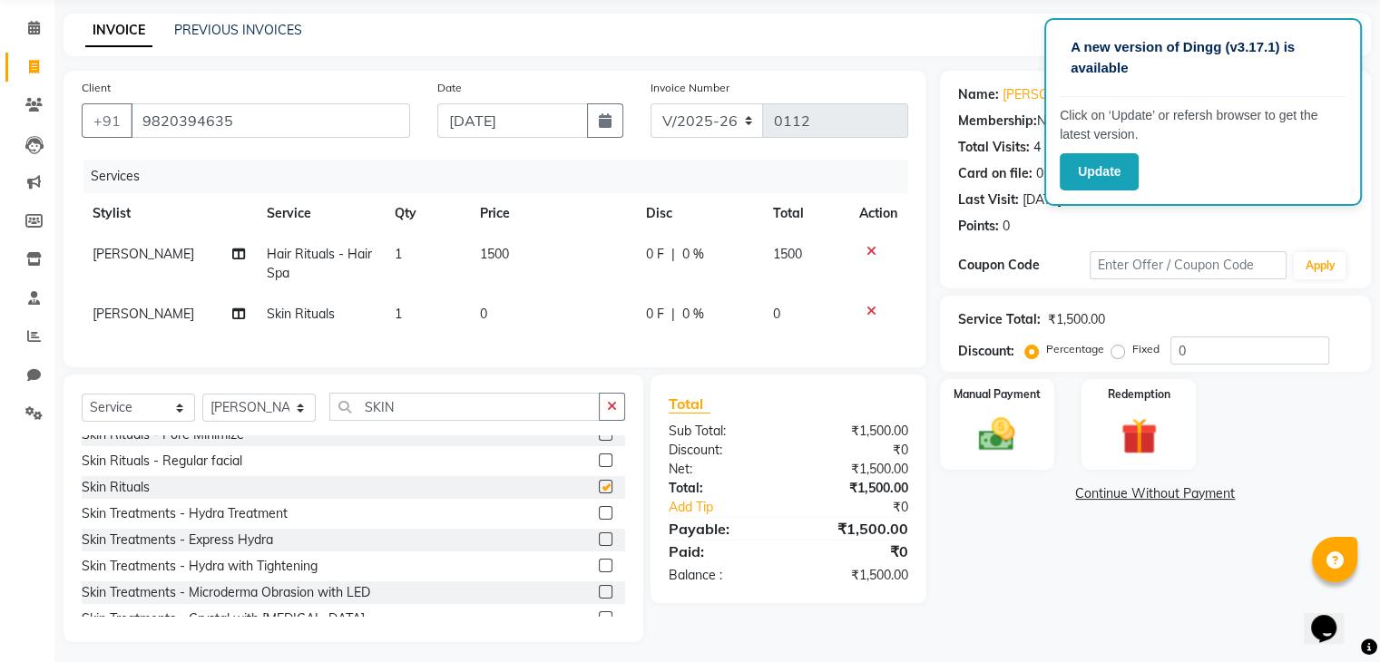
checkbox input "false"
click at [505, 300] on td "0" at bounding box center [552, 314] width 166 height 41
select select "68441"
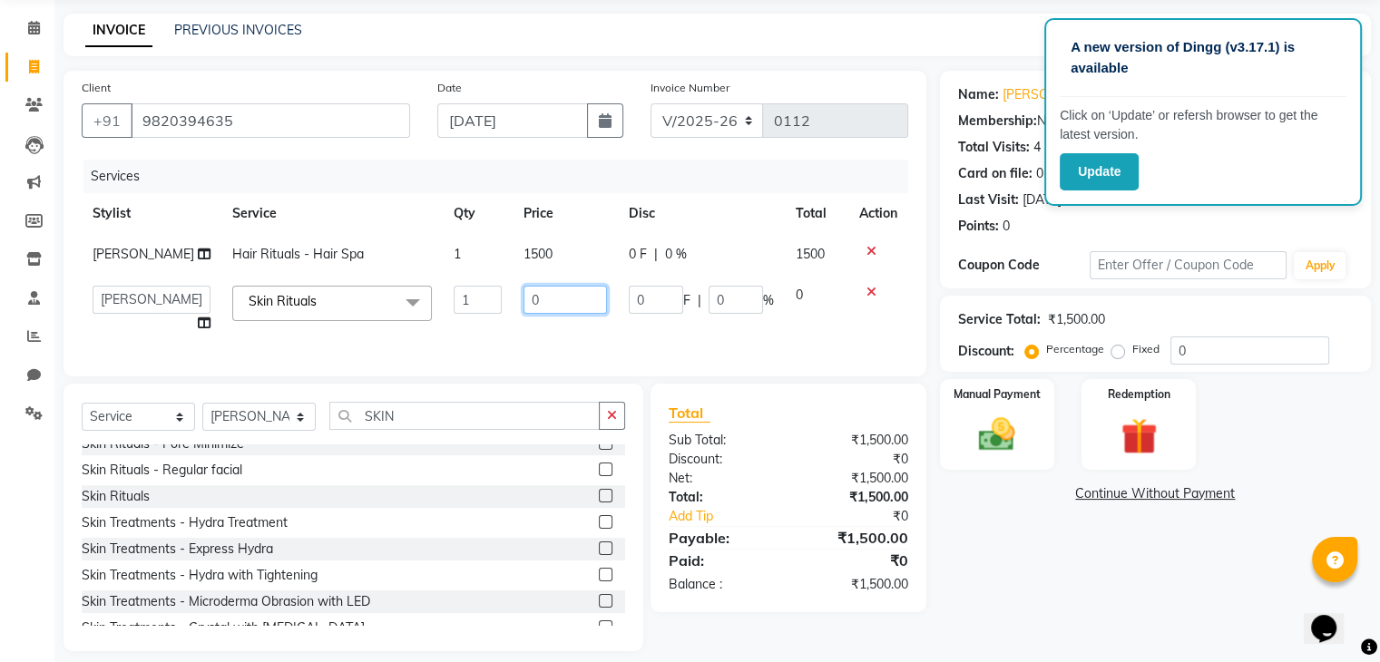
click at [524, 306] on input "0" at bounding box center [565, 300] width 83 height 28
type input "1500"
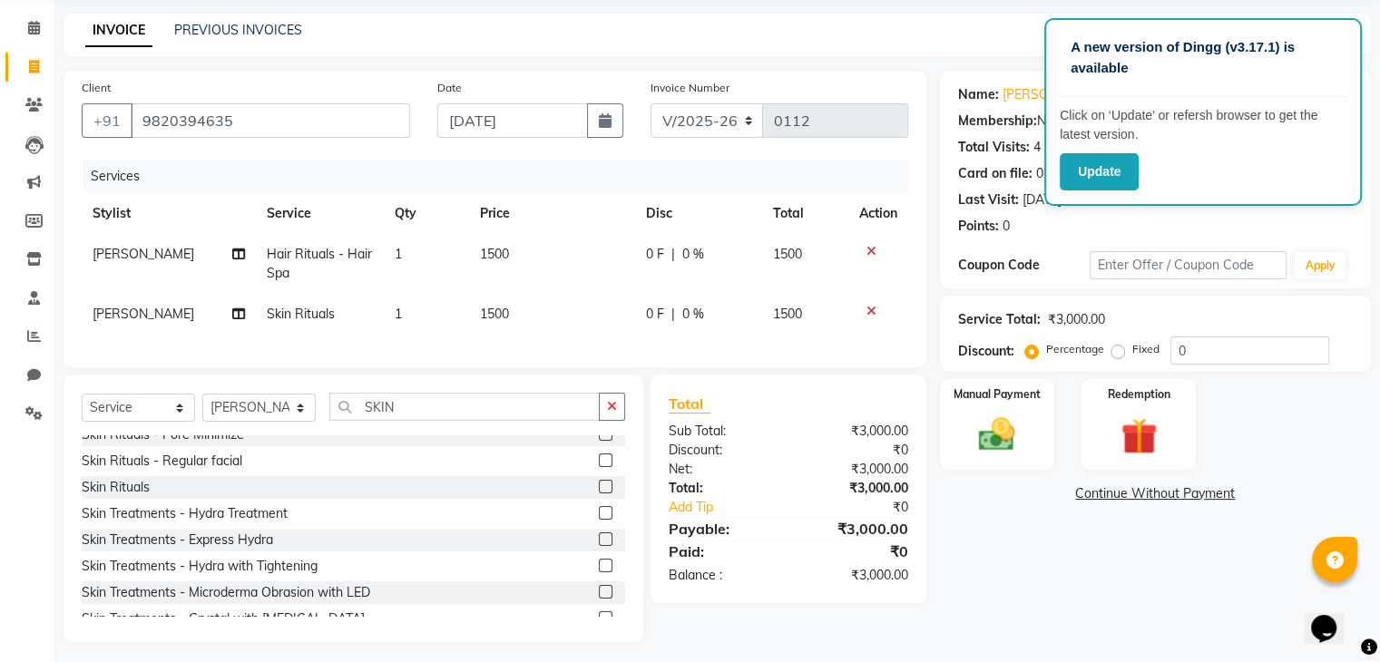
click at [863, 517] on div "Total Sub Total: ₹3,000.00 Discount: ₹0 Net: ₹3,000.00 Total: ₹3,000.00 Add Tip…" at bounding box center [789, 489] width 240 height 192
click at [612, 413] on icon "button" at bounding box center [612, 406] width 10 height 13
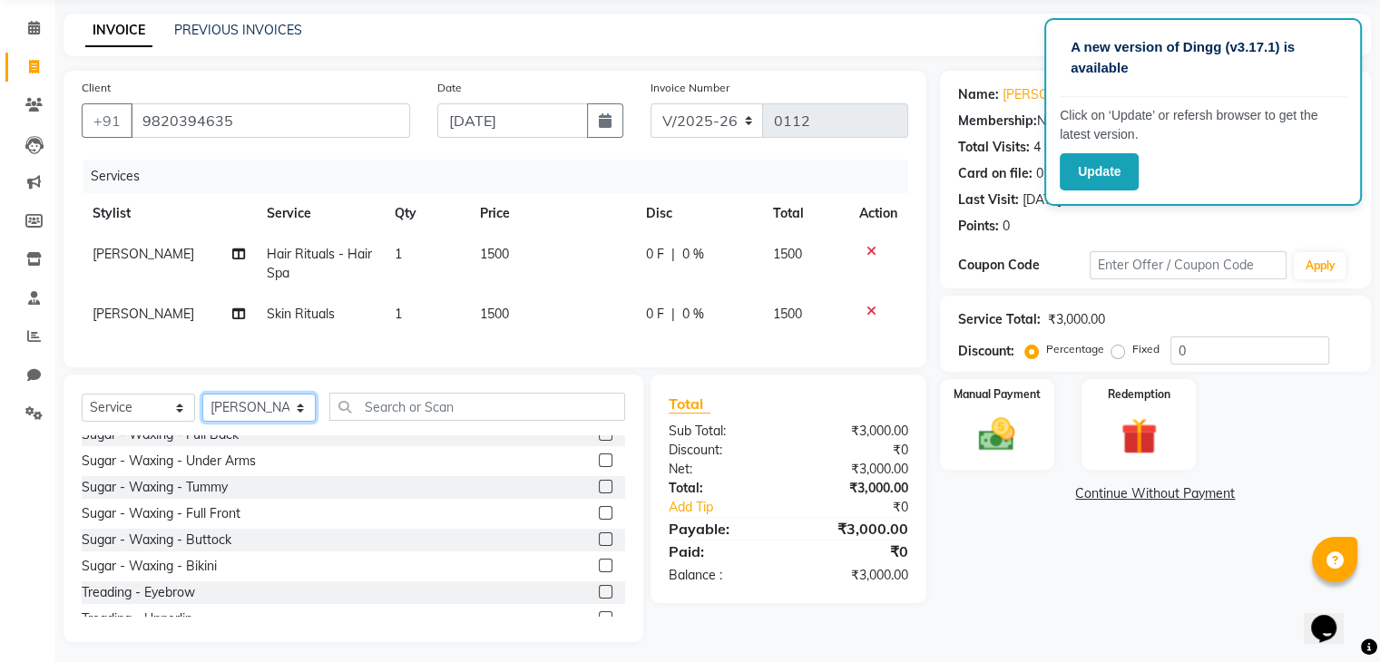
click at [239, 422] on select "Select Stylist Bharvi Dimple Geeta [PERSON_NAME]" at bounding box center [258, 408] width 113 height 28
select select "67897"
click at [202, 409] on select "Select Stylist Bharvi Dimple Geeta [PERSON_NAME]" at bounding box center [258, 408] width 113 height 28
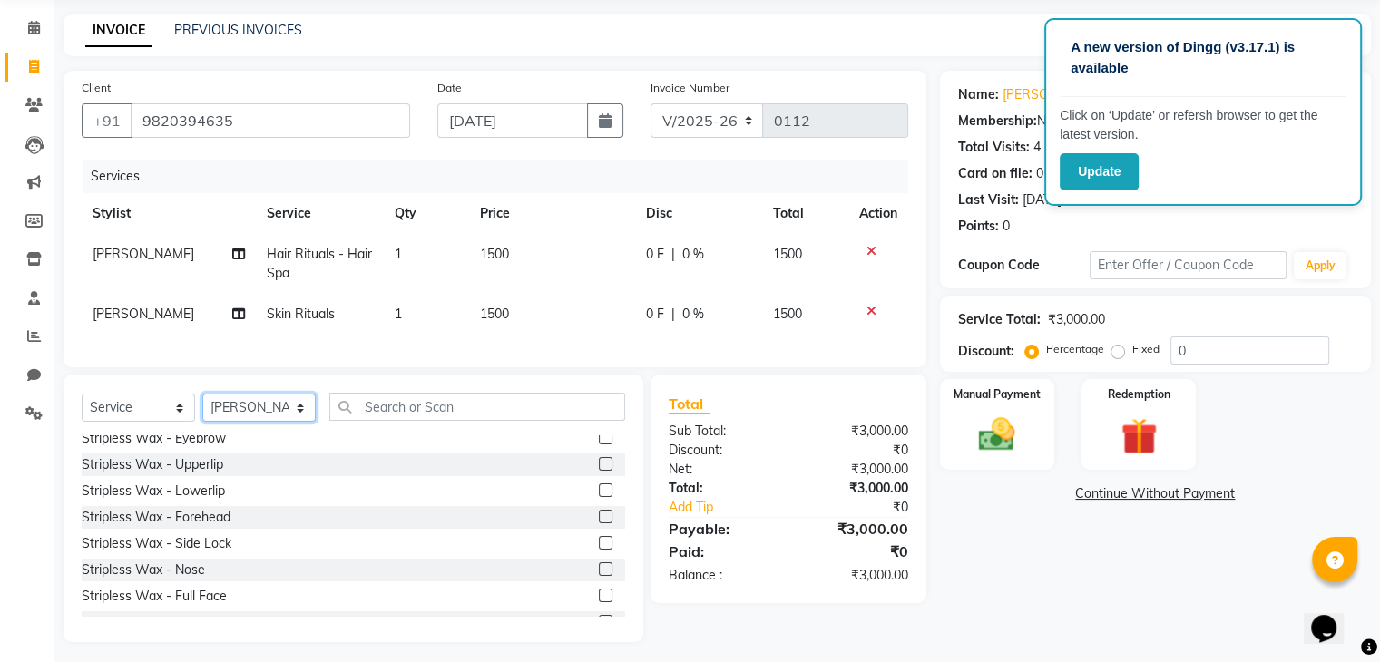
scroll to position [751, 0]
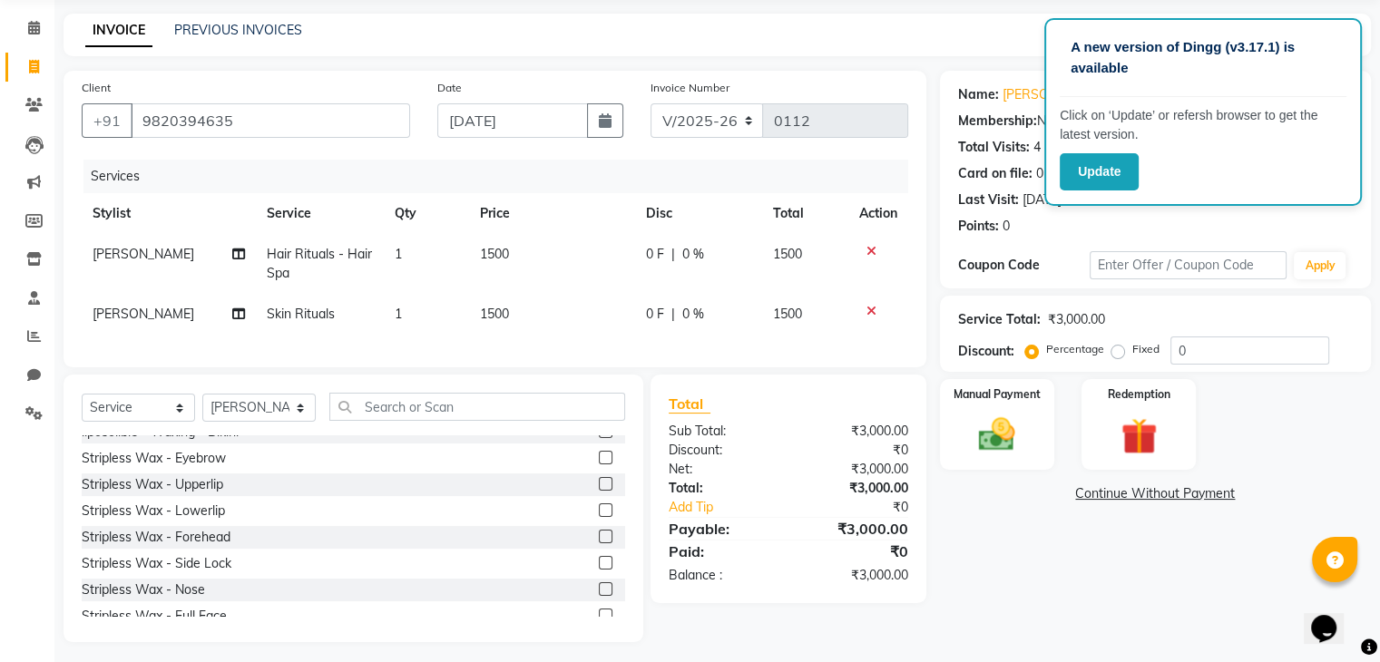
click at [599, 465] on label at bounding box center [606, 458] width 14 height 14
click at [599, 465] on input "checkbox" at bounding box center [605, 459] width 12 height 12
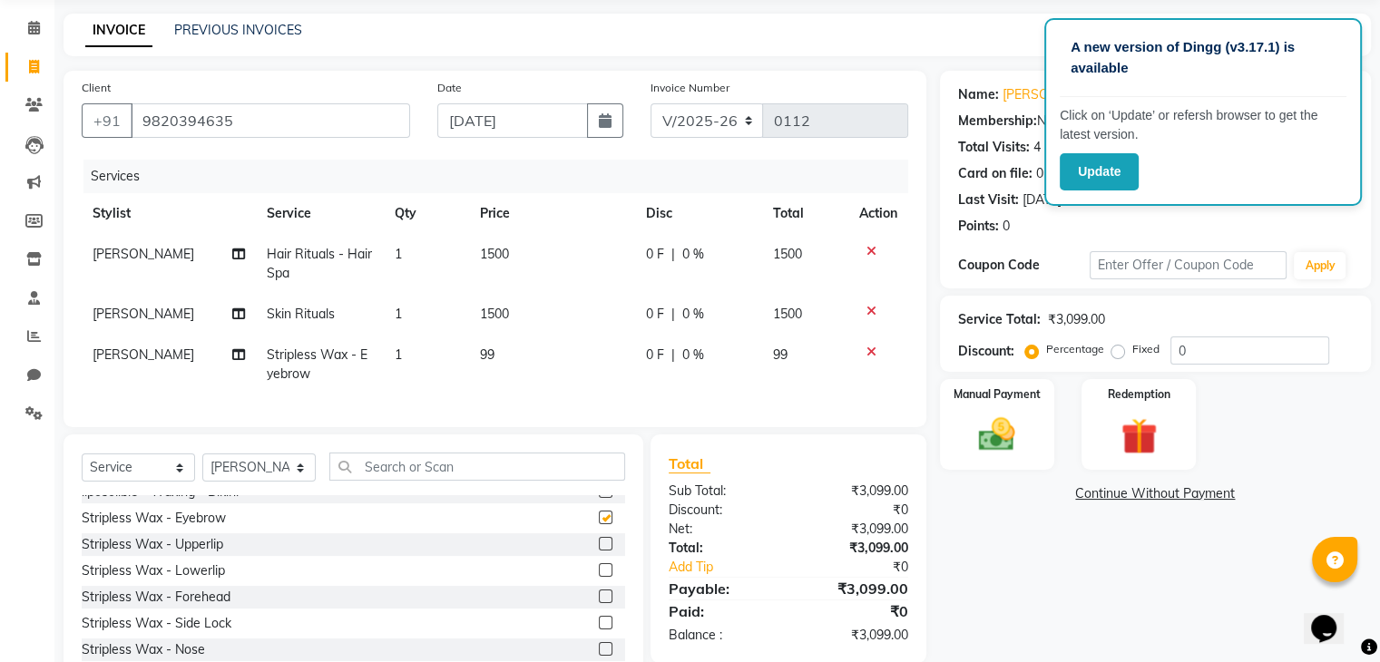
checkbox input "false"
click at [599, 551] on label at bounding box center [606, 544] width 14 height 14
click at [599, 551] on input "checkbox" at bounding box center [605, 545] width 12 height 12
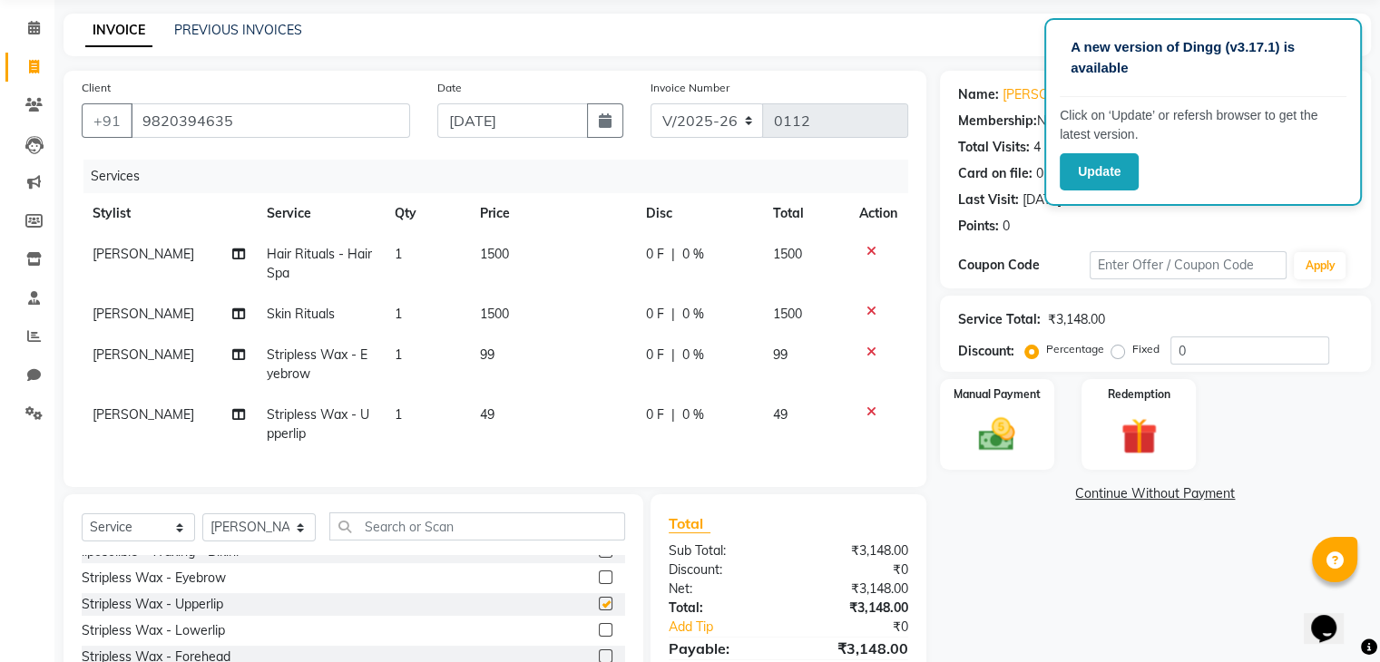
checkbox input "false"
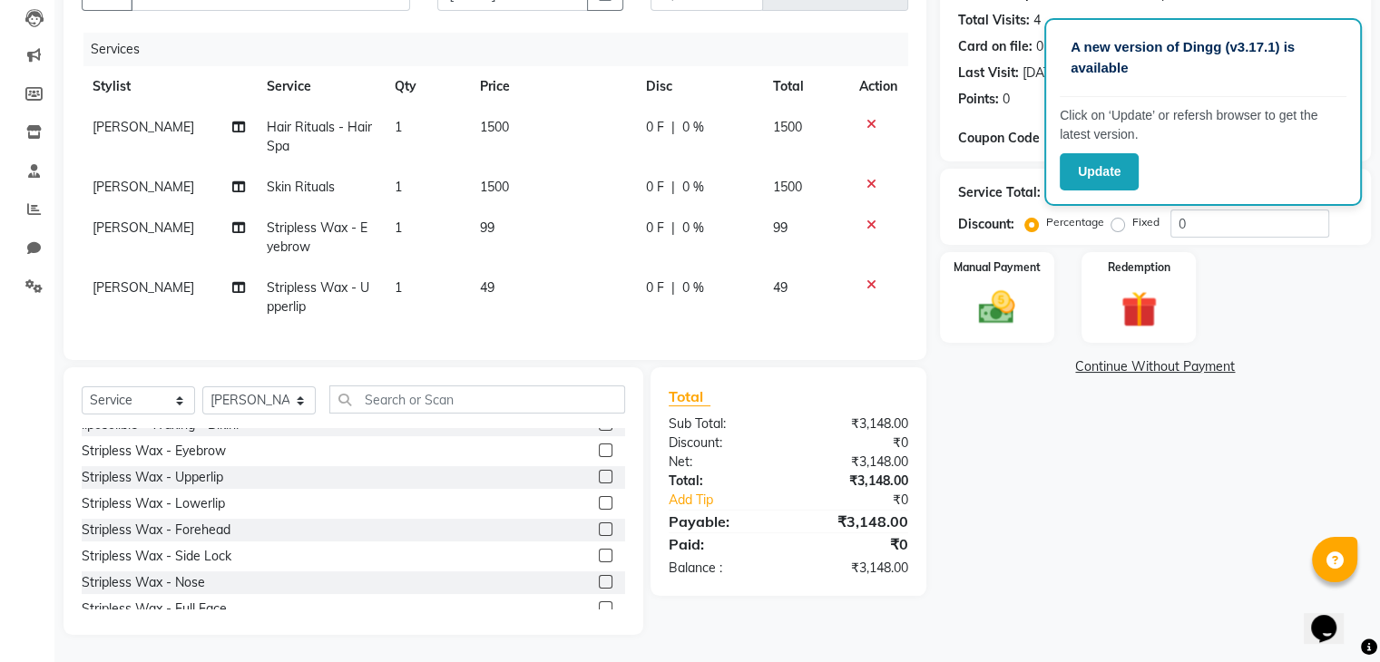
scroll to position [207, 0]
click at [599, 584] on label at bounding box center [606, 582] width 14 height 14
click at [599, 584] on input "checkbox" at bounding box center [605, 583] width 12 height 12
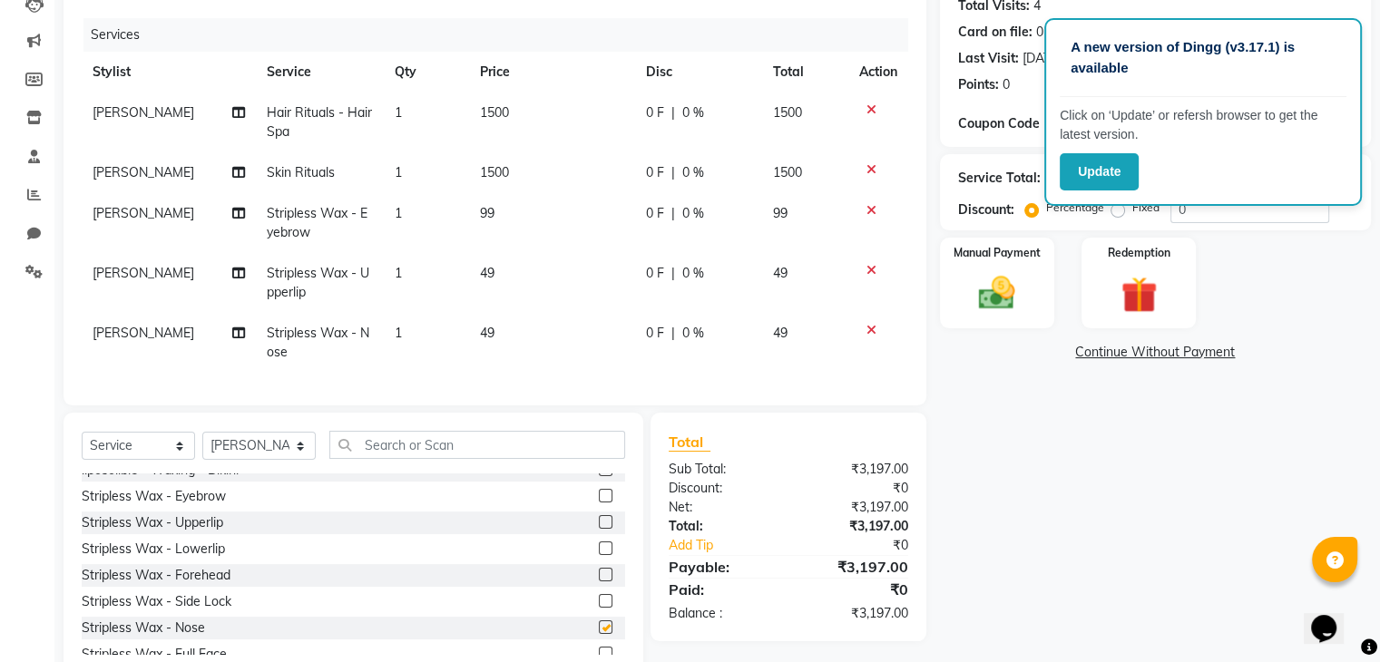
checkbox input "false"
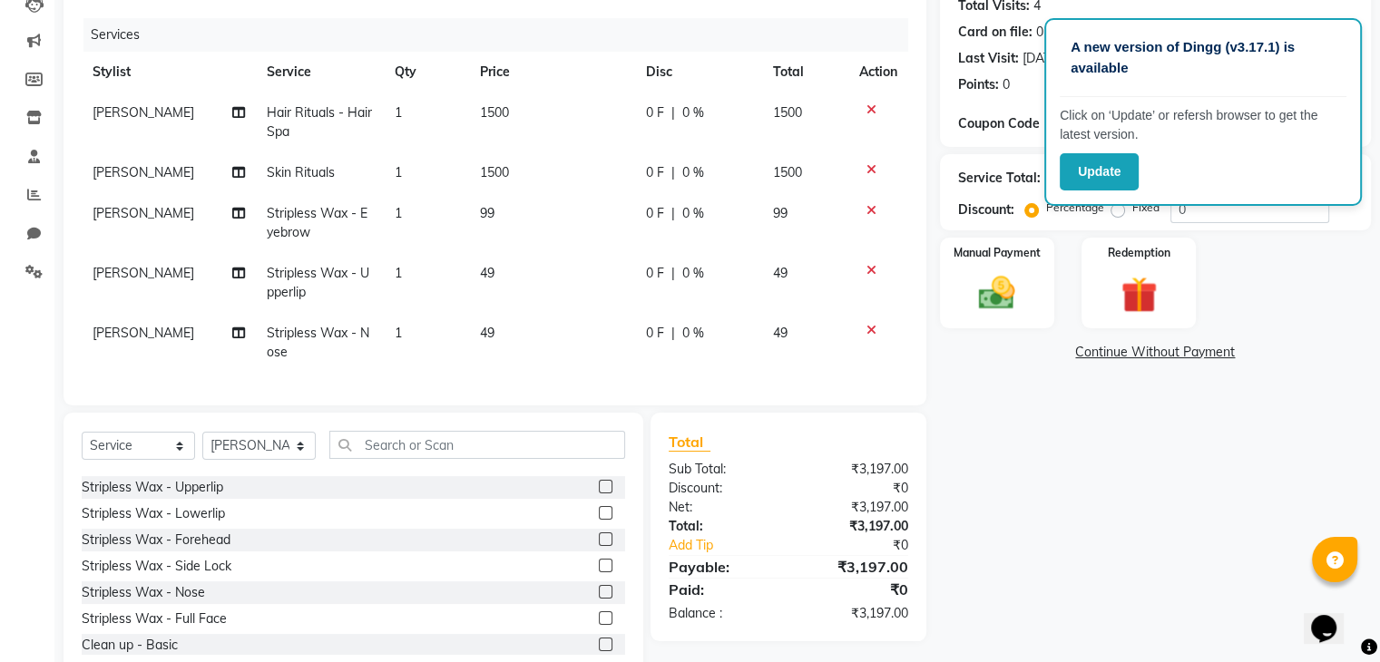
scroll to position [807, 0]
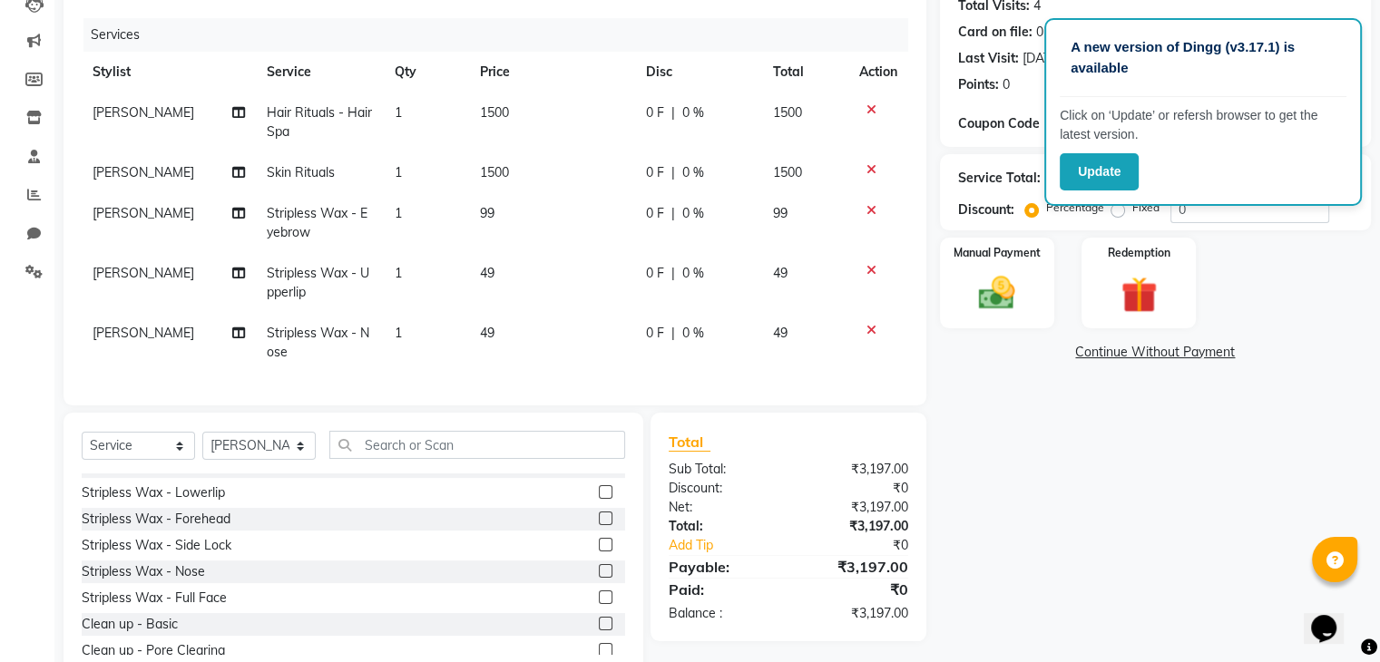
click at [599, 525] on label at bounding box center [606, 519] width 14 height 14
click at [599, 525] on input "checkbox" at bounding box center [605, 520] width 12 height 12
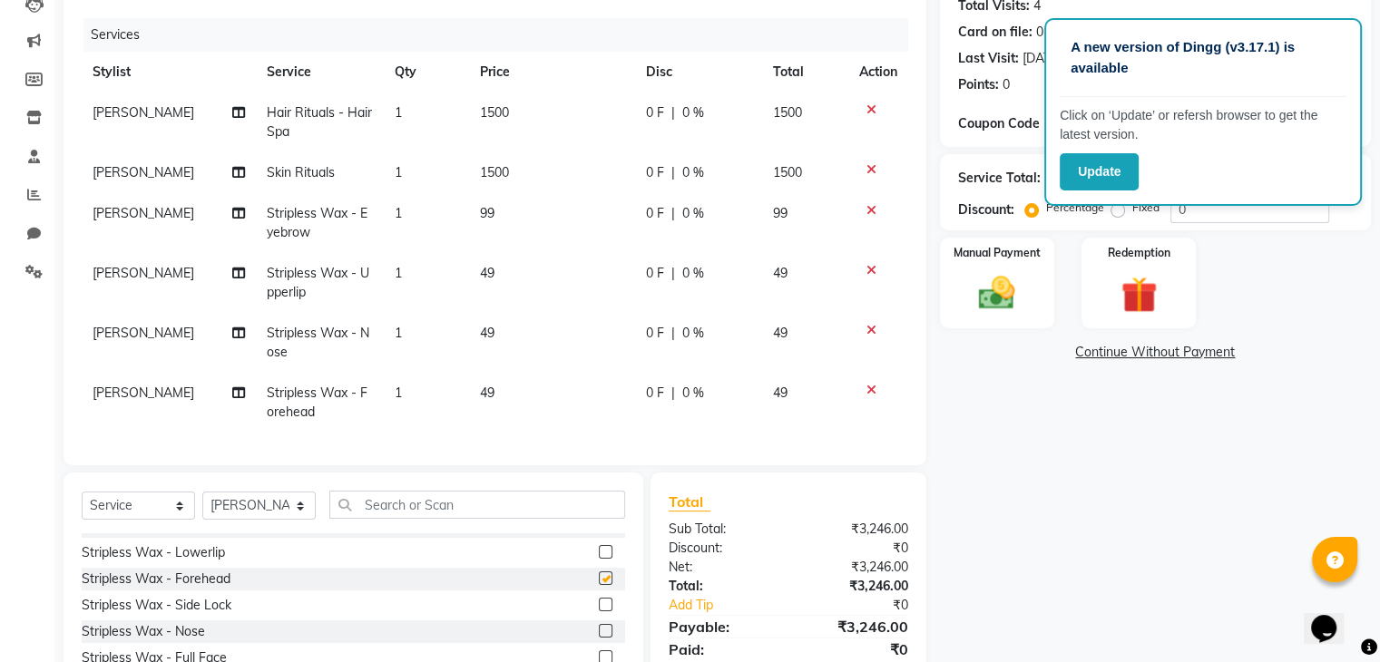
checkbox input "false"
click at [505, 209] on td "99" at bounding box center [552, 223] width 166 height 60
select select "67897"
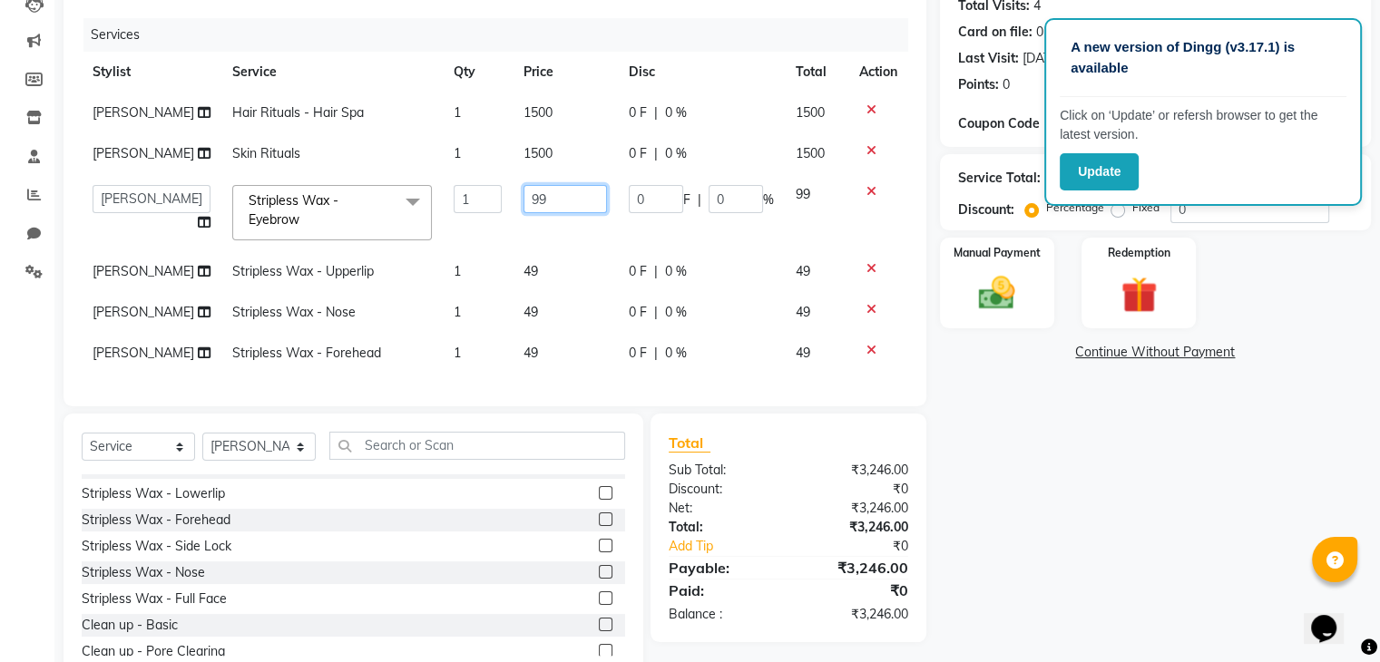
click at [530, 191] on input "99" at bounding box center [565, 199] width 83 height 28
type input "9"
type input "100"
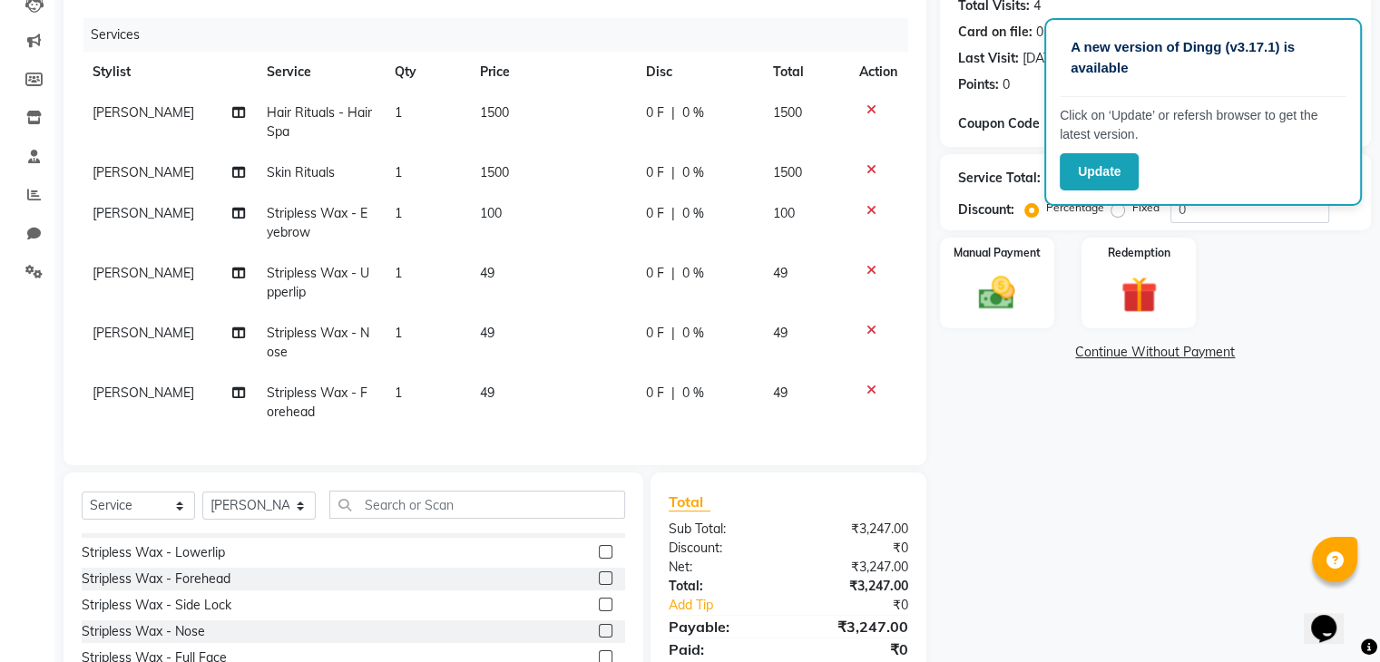
click at [563, 261] on td "49" at bounding box center [552, 283] width 166 height 60
select select "67897"
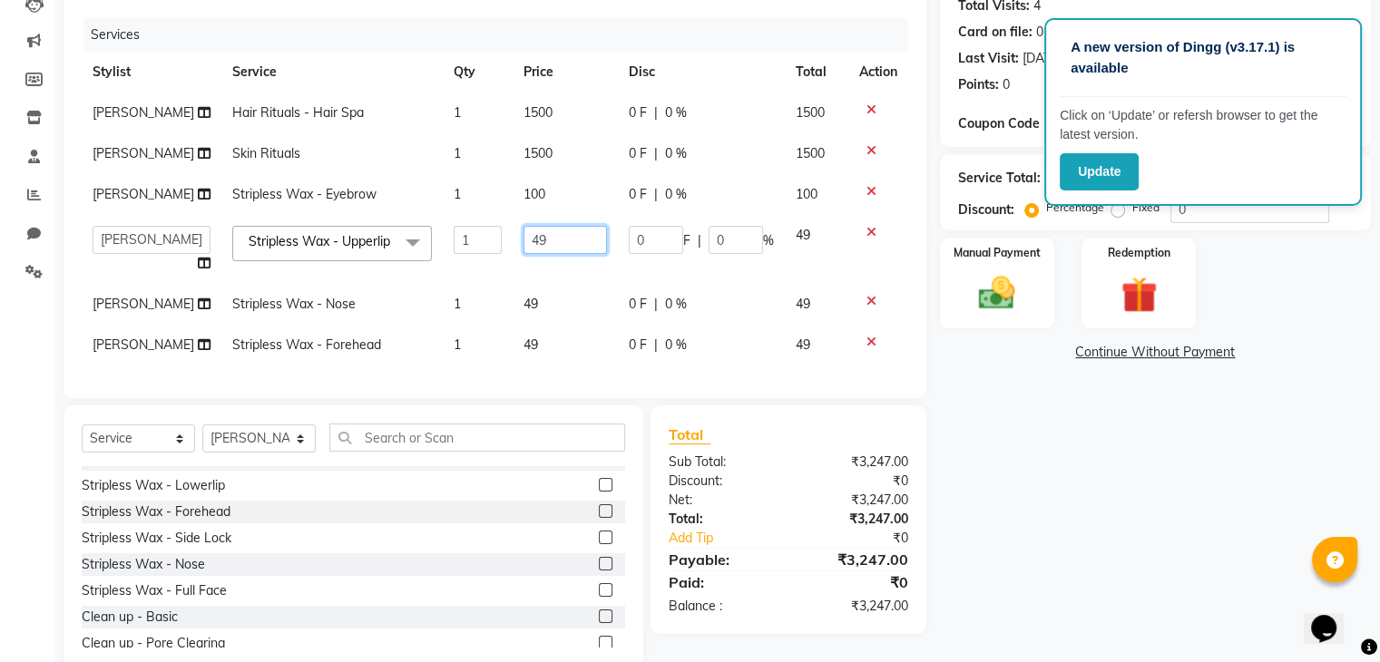
click at [542, 236] on input "49" at bounding box center [565, 240] width 83 height 28
type input "4"
type input "50"
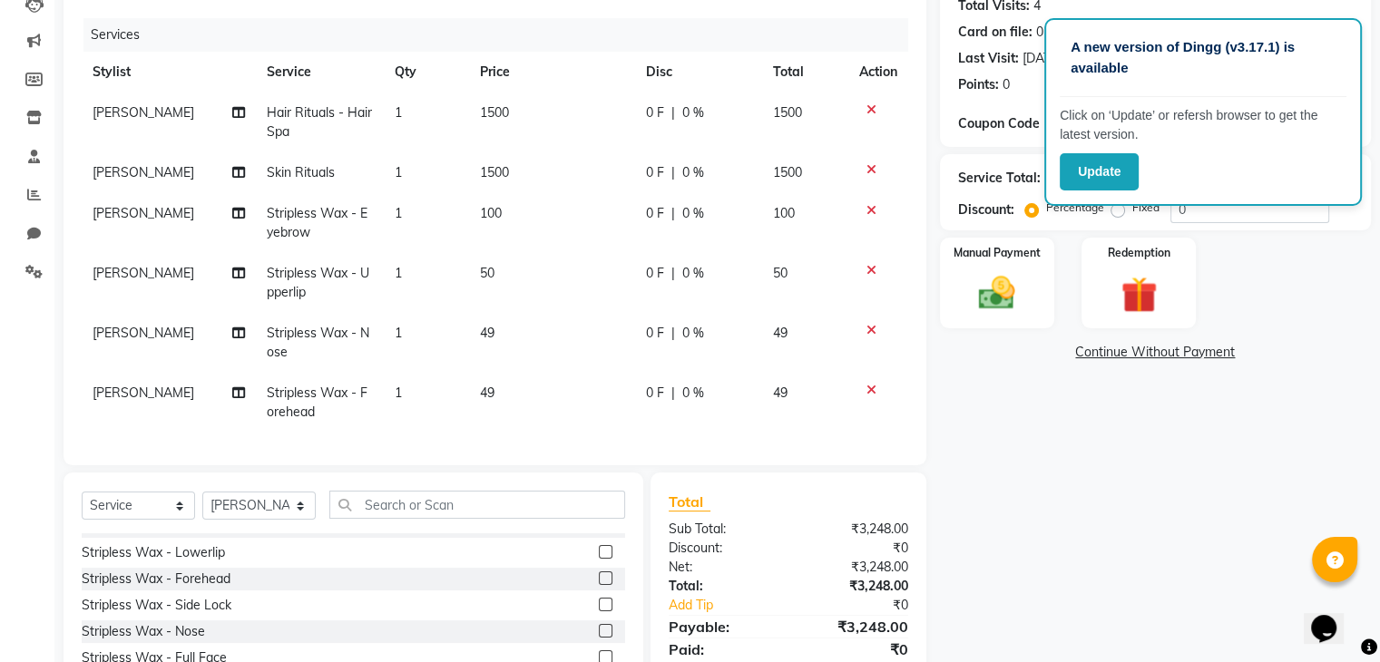
click at [543, 291] on tbody "[PERSON_NAME] Hair Rituals - Hair Spa 1 1500 0 F | 0 % 1500 [PERSON_NAME] Skin …" at bounding box center [495, 263] width 827 height 340
click at [523, 328] on td "49" at bounding box center [552, 343] width 166 height 60
select select "67897"
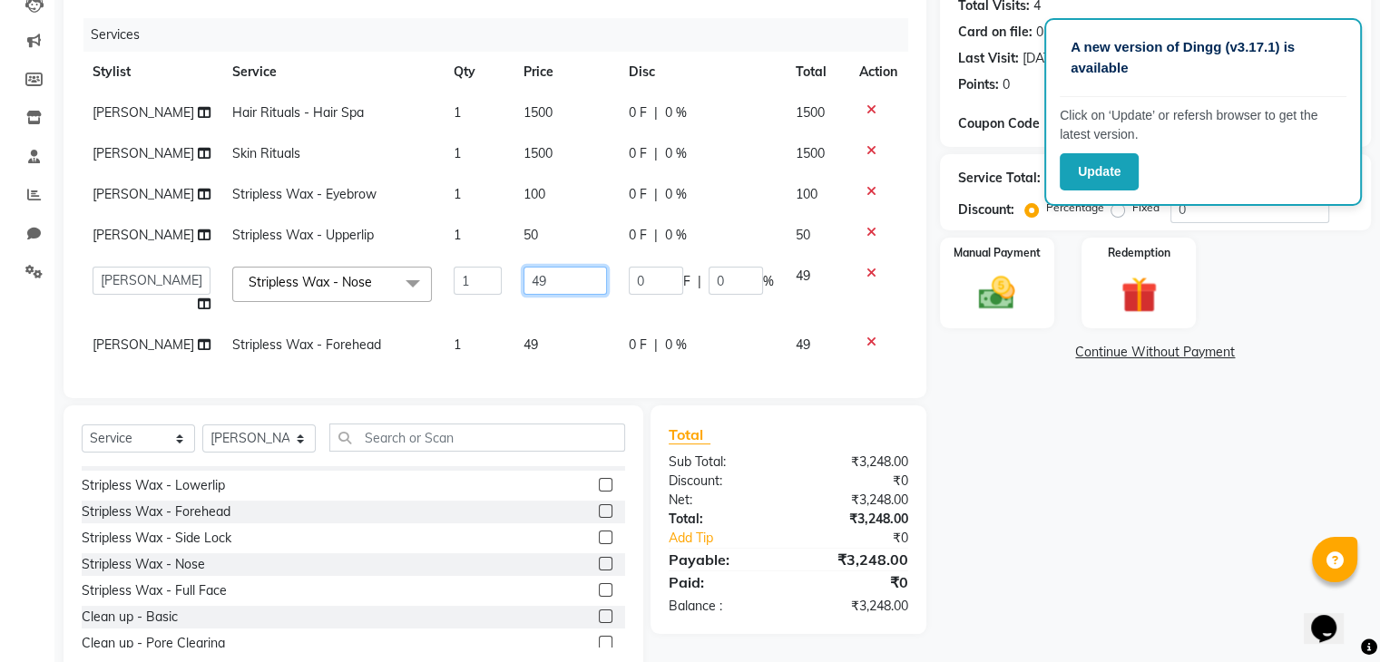
click at [554, 274] on input "49" at bounding box center [565, 281] width 83 height 28
type input "4"
type input "50"
click at [661, 420] on div "Client [PHONE_NUMBER] Date [DATE] Invoice Number V/2025 V/[PHONE_NUMBER] Servic…" at bounding box center [495, 301] width 890 height 744
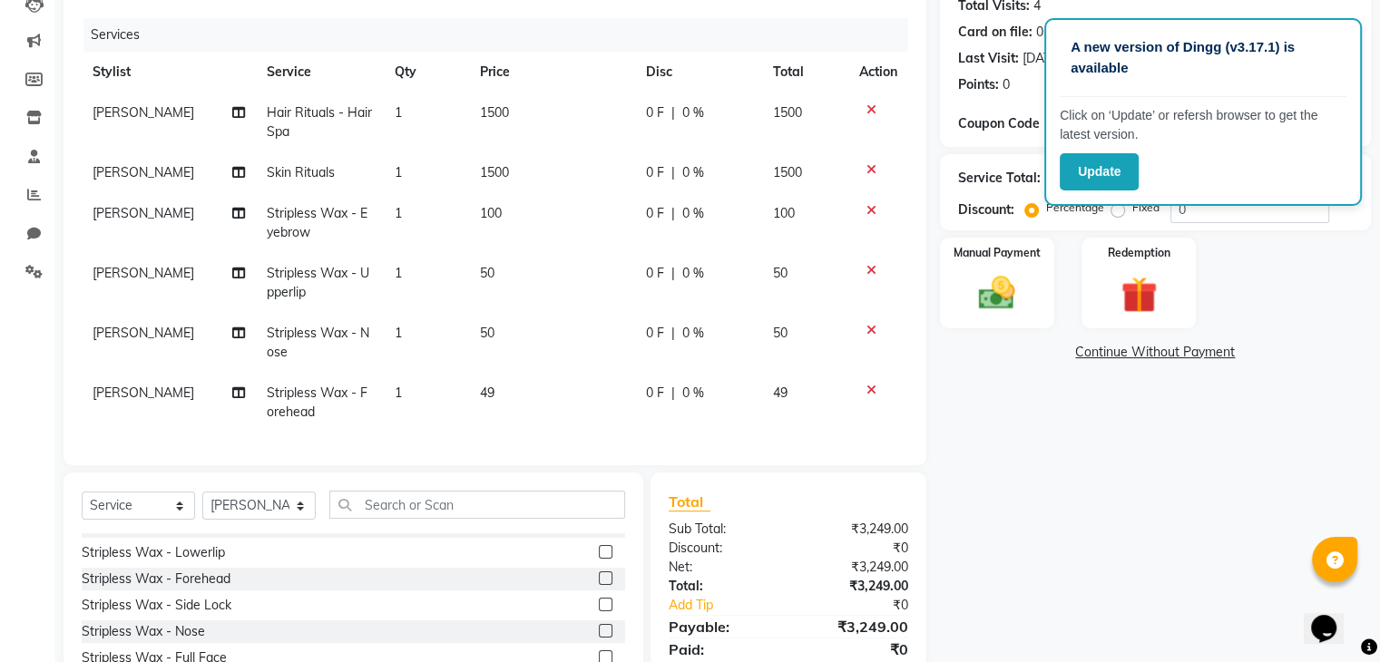
click at [518, 392] on td "49" at bounding box center [552, 403] width 166 height 60
select select "67897"
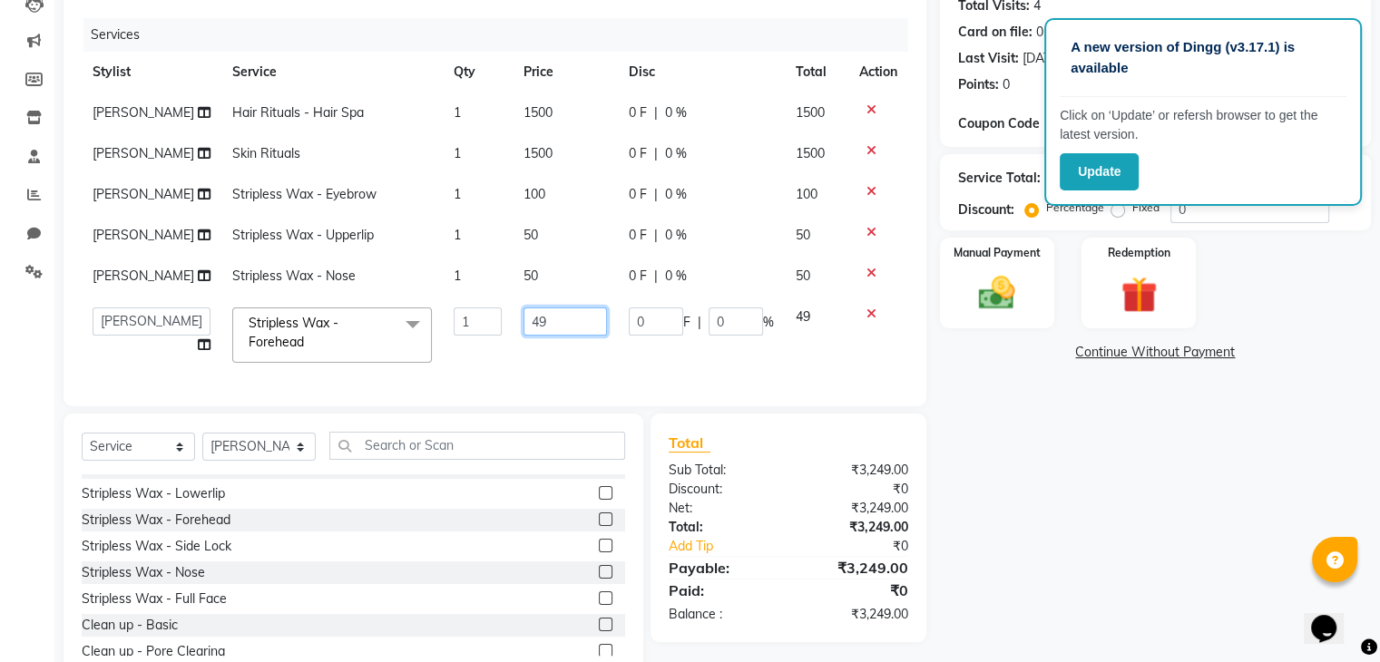
click at [544, 312] on input "49" at bounding box center [565, 322] width 83 height 28
type input "4"
type input "50"
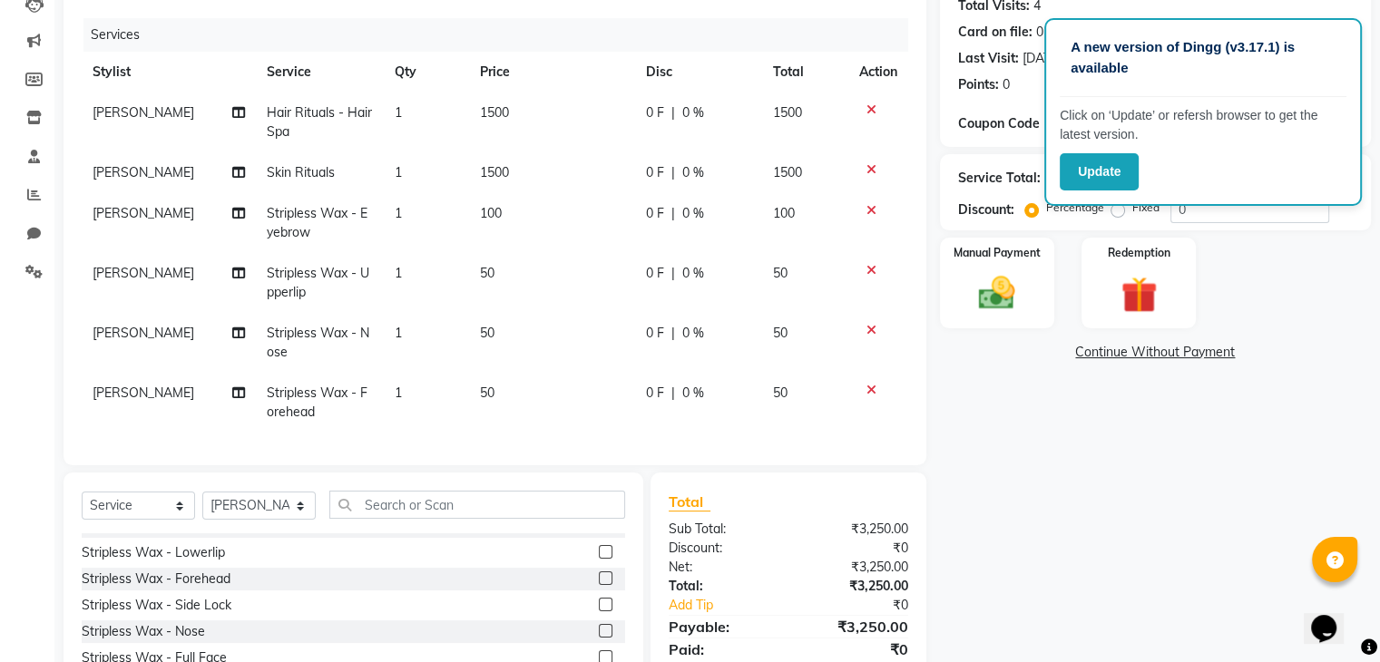
click at [813, 417] on div "Client [PHONE_NUMBER] Date [DATE] Invoice Number V/2025 V/[PHONE_NUMBER] Servic…" at bounding box center [495, 197] width 863 height 536
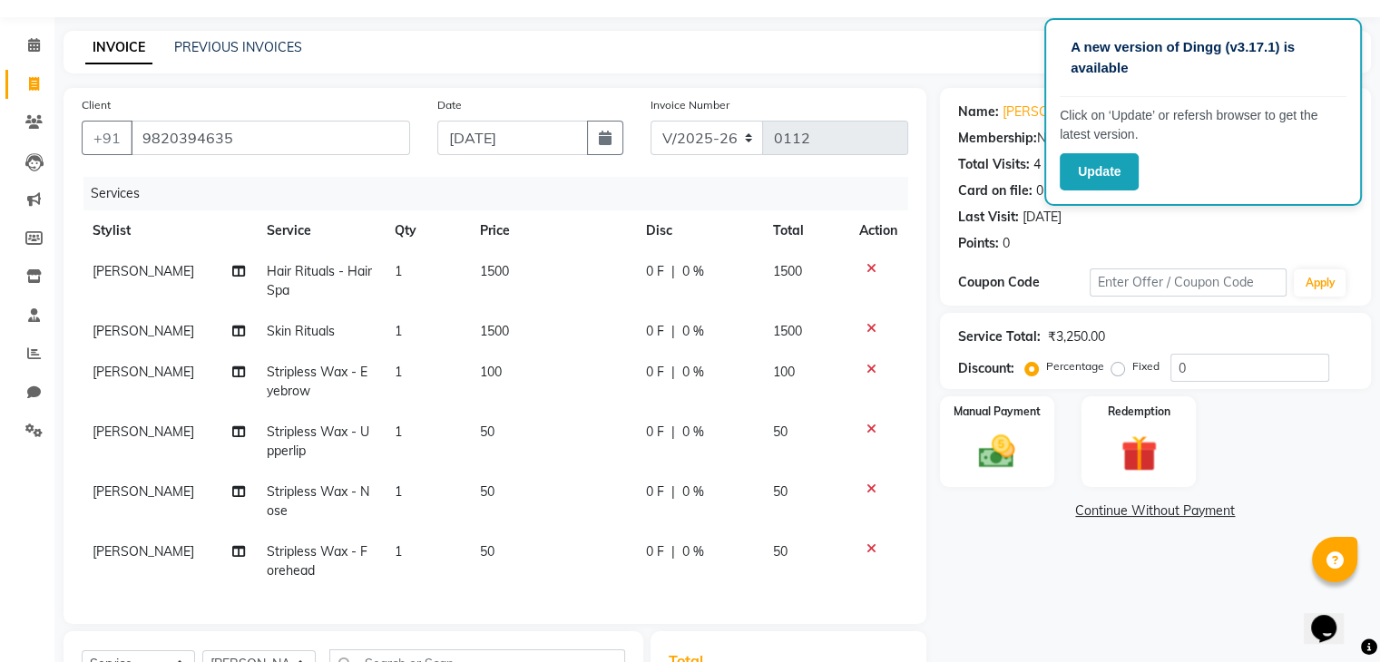
scroll to position [32, 0]
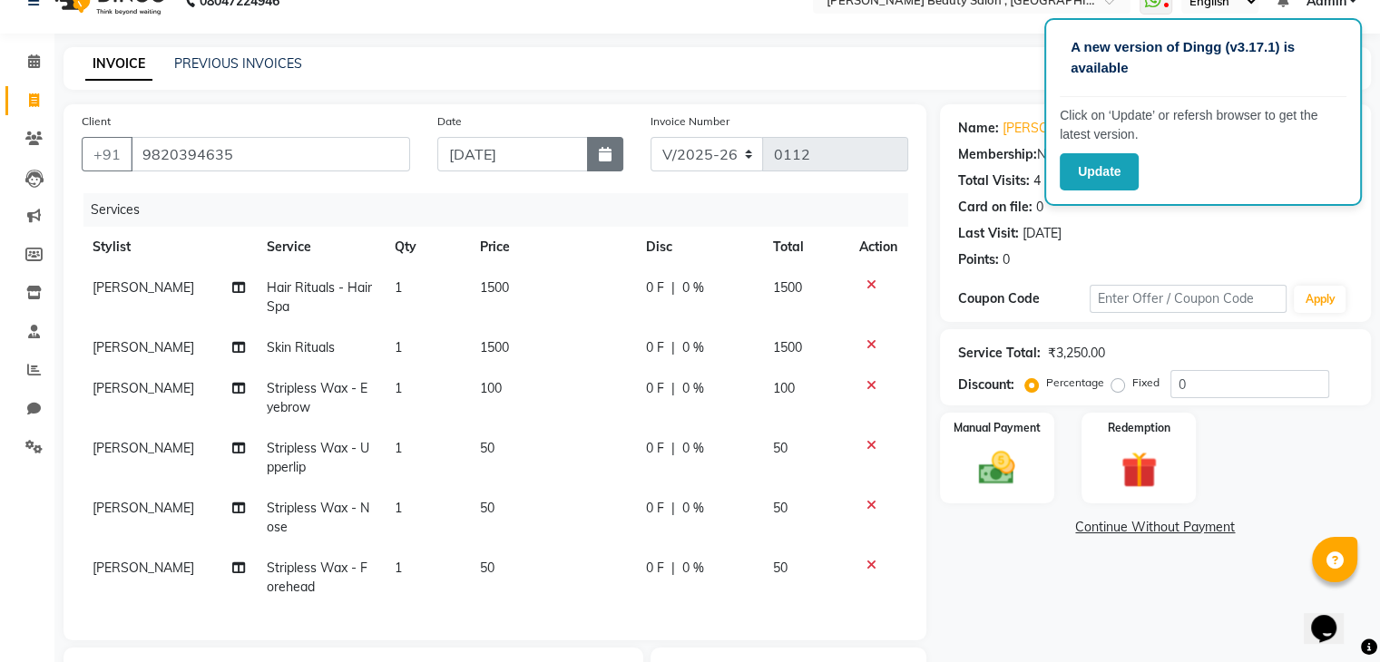
click at [607, 149] on icon "button" at bounding box center [605, 154] width 13 height 15
select select "9"
select select "2025"
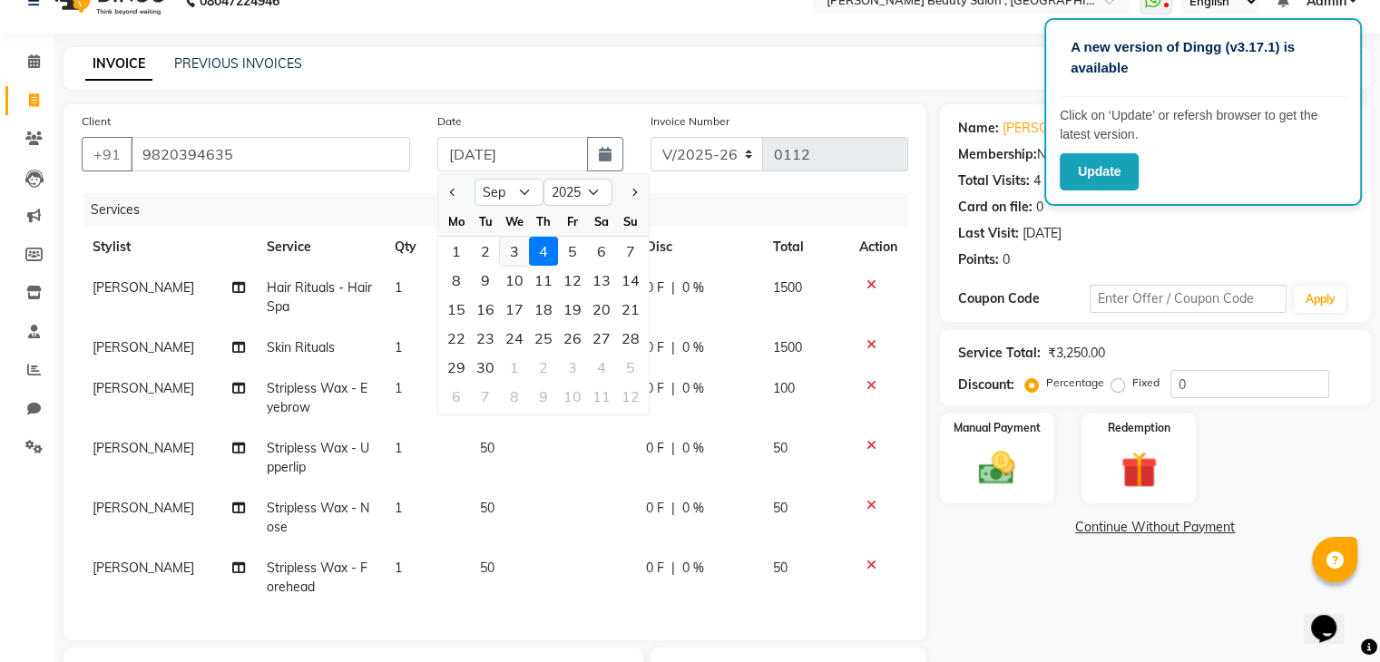
click at [516, 256] on div "3" at bounding box center [514, 251] width 29 height 29
type input "[DATE]"
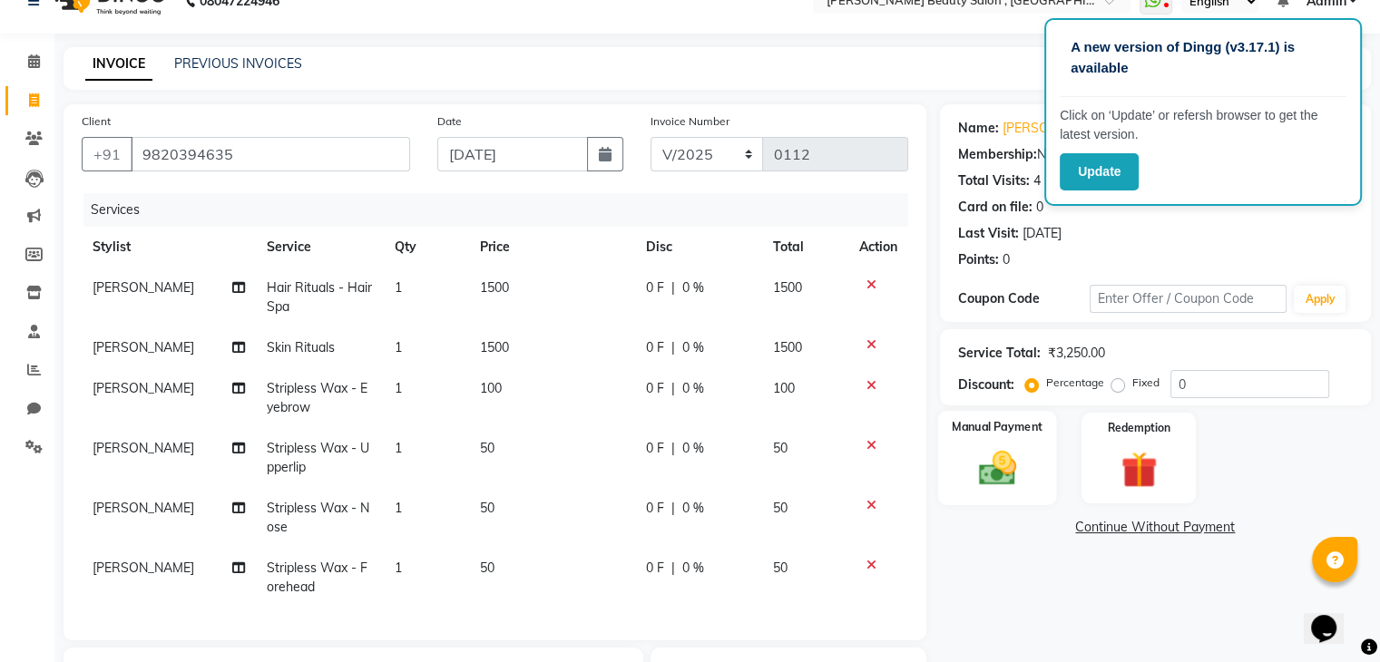
click at [986, 475] on img at bounding box center [996, 469] width 61 height 44
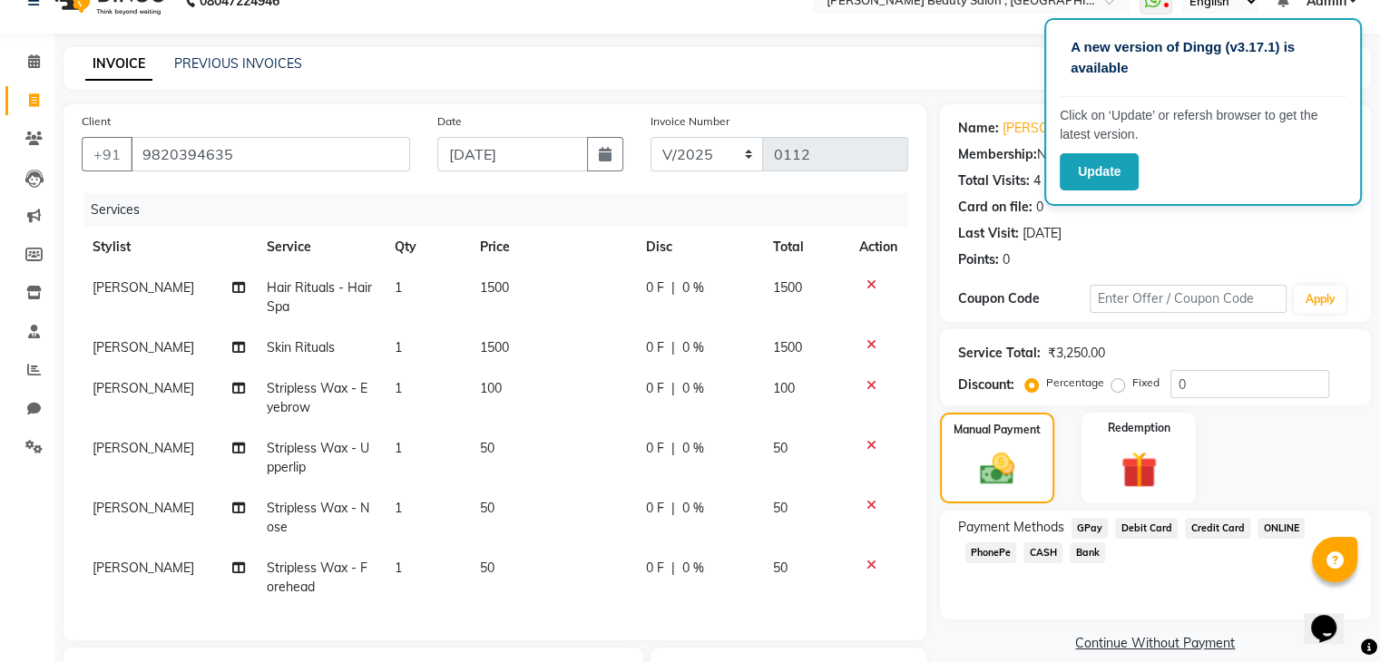
click at [1044, 549] on span "CASH" at bounding box center [1042, 553] width 39 height 21
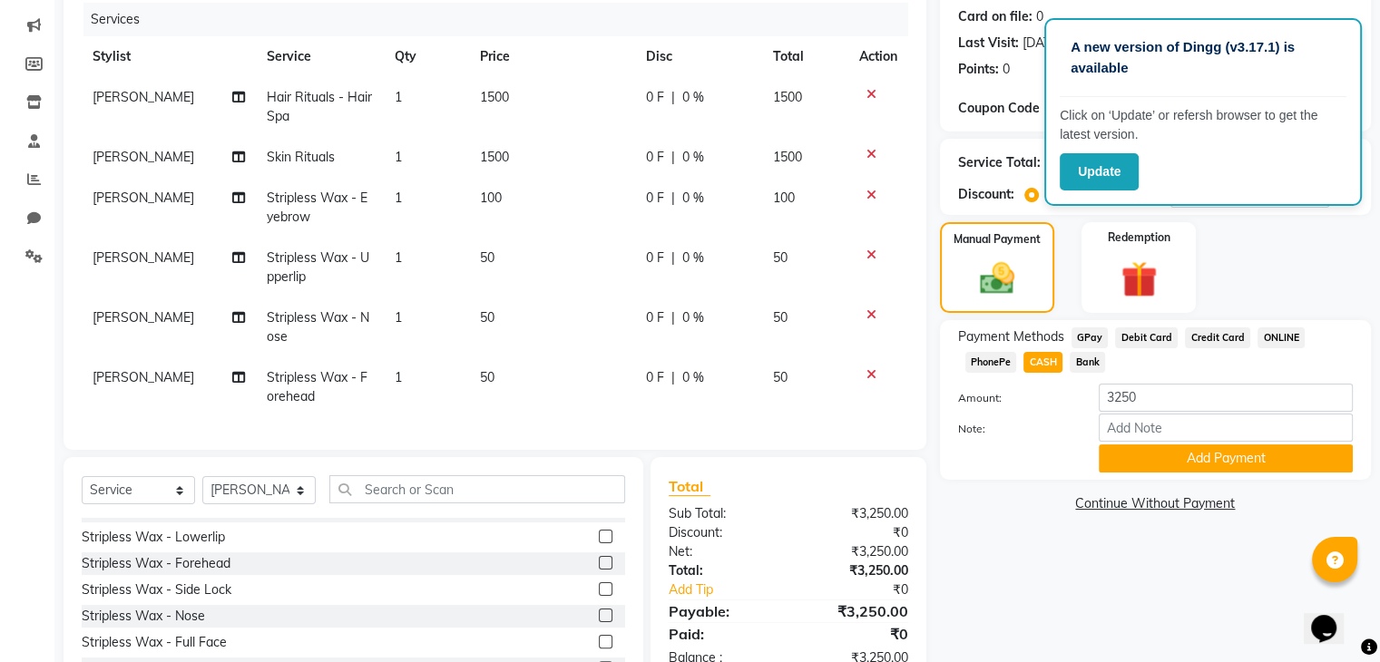
scroll to position [226, 0]
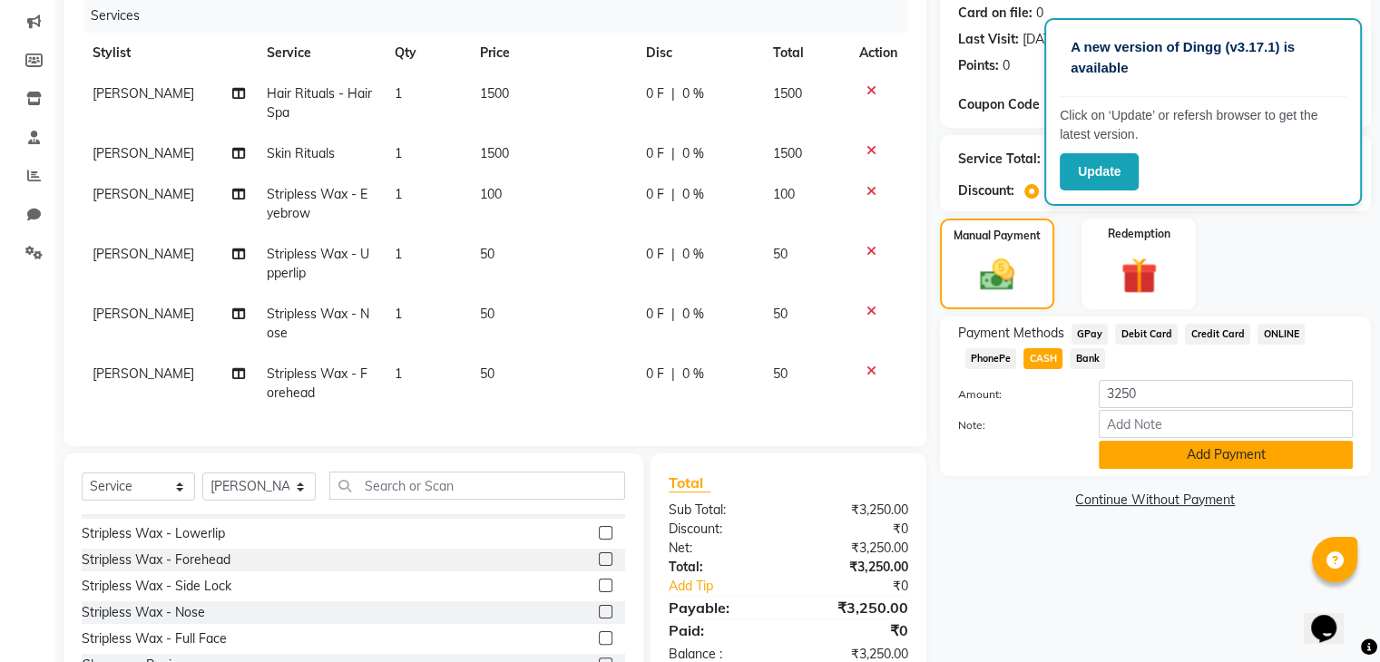
click at [1158, 465] on button "Add Payment" at bounding box center [1226, 455] width 254 height 28
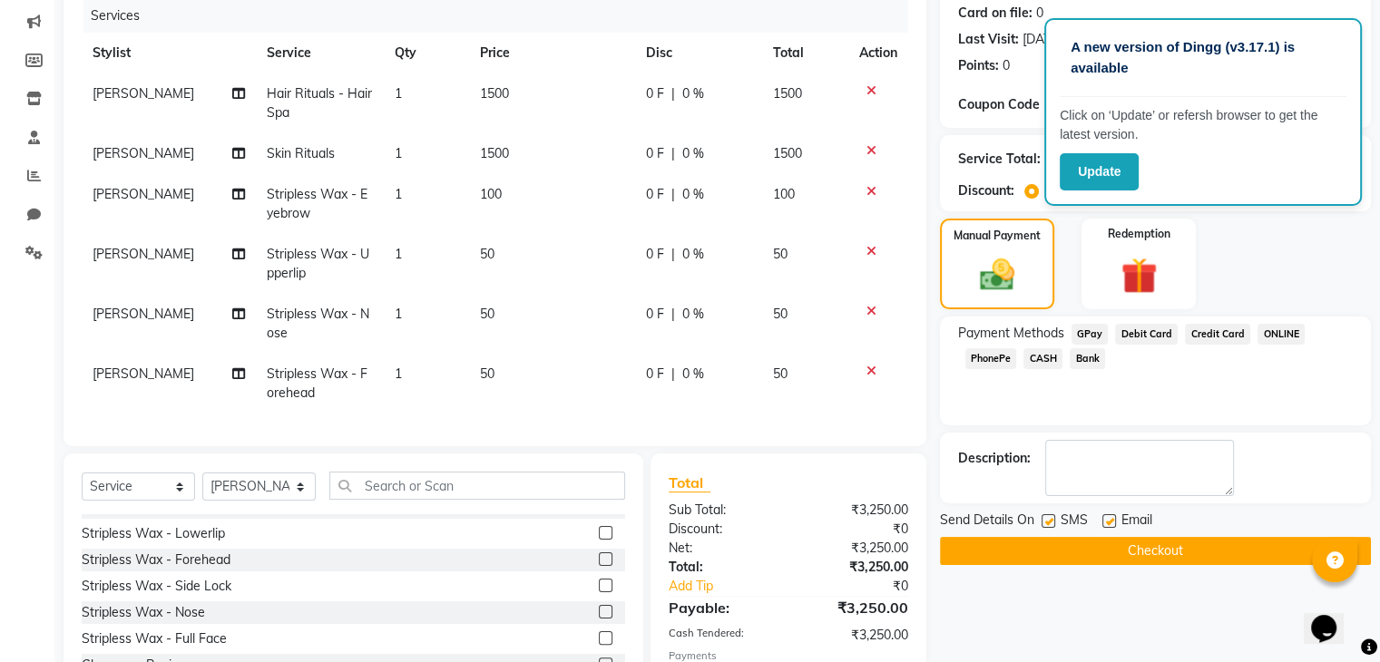
click at [1137, 557] on button "Checkout" at bounding box center [1155, 551] width 431 height 28
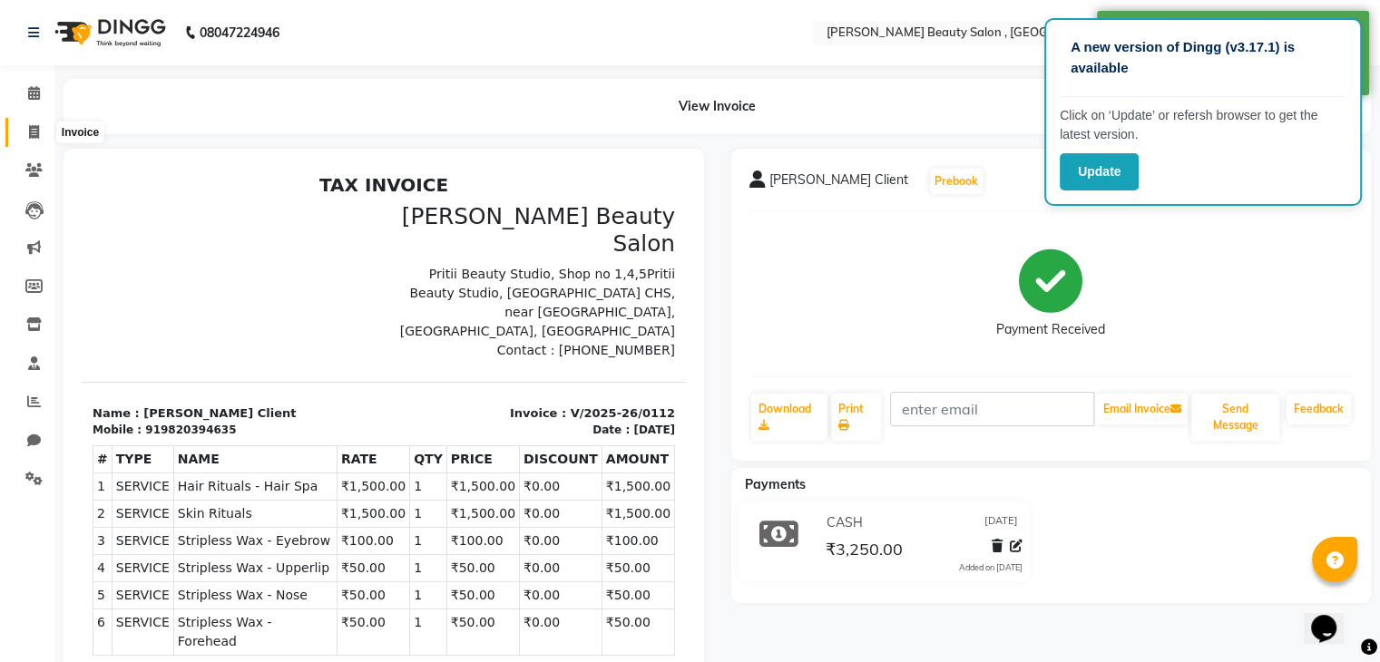
click at [38, 129] on icon at bounding box center [34, 132] width 10 height 14
select select "service"
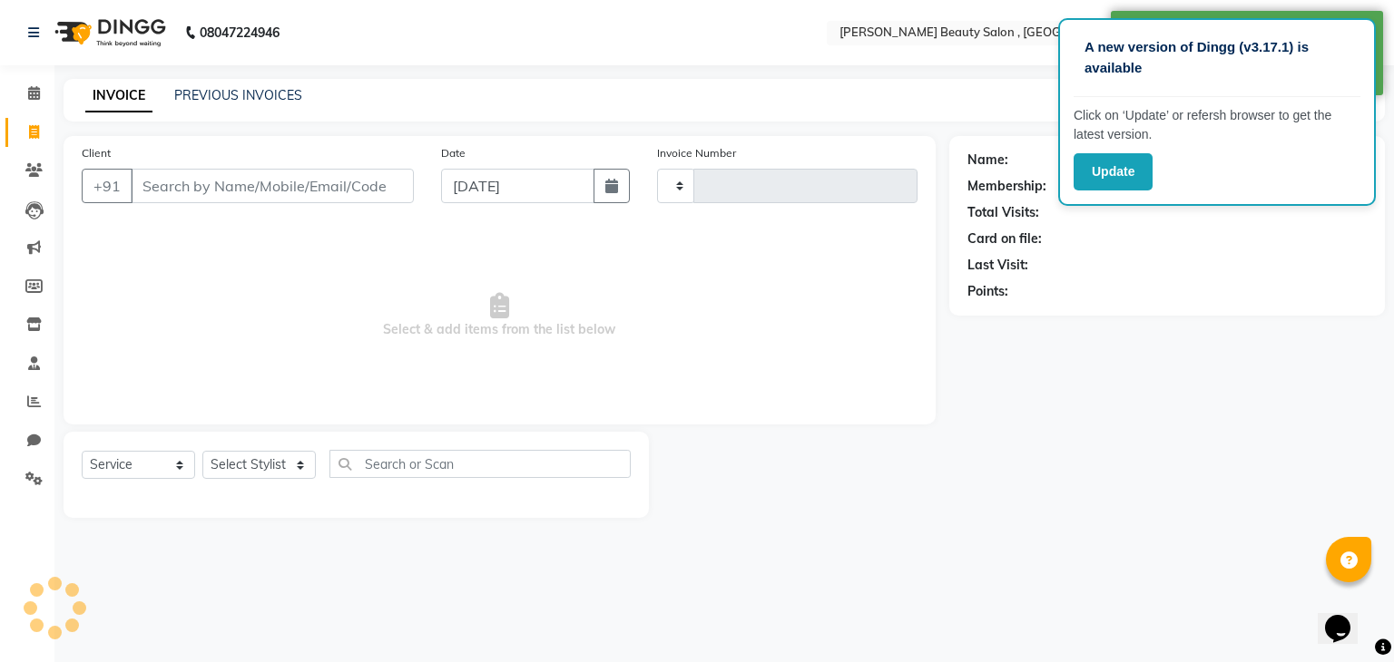
type input "0113"
select select "7666"
click at [165, 174] on input "Client" at bounding box center [272, 186] width 283 height 34
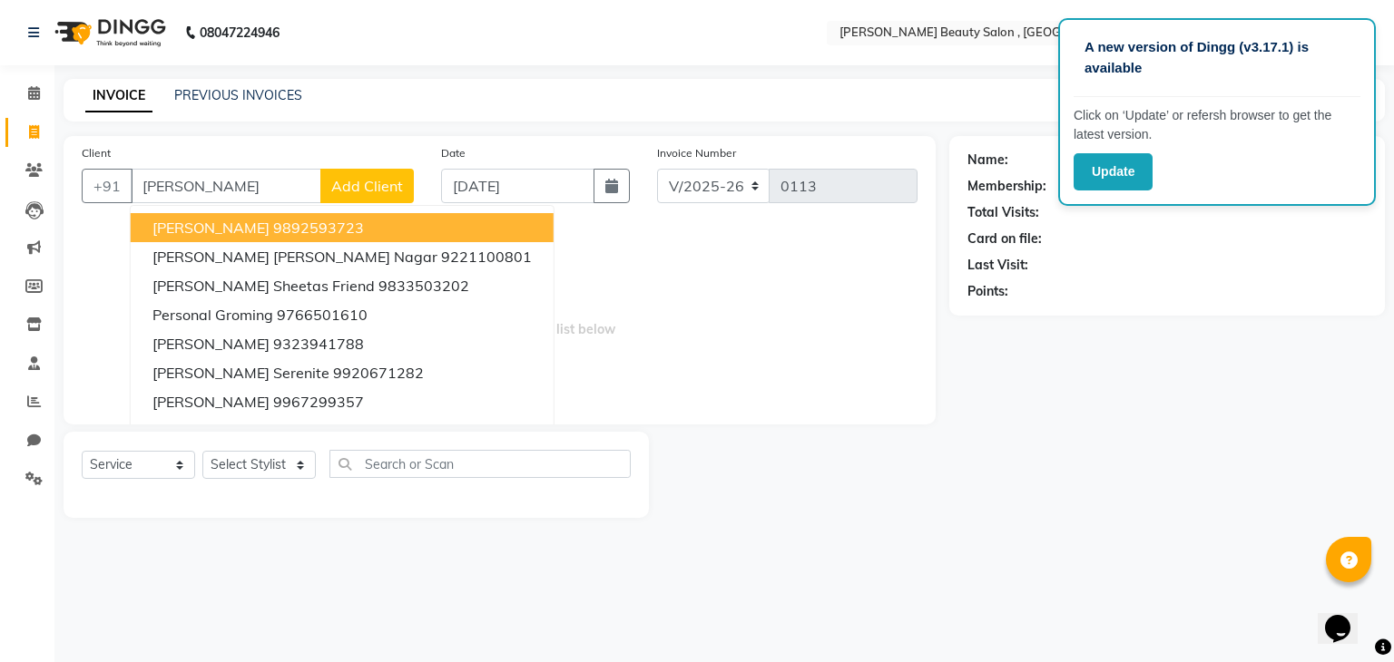
click at [250, 179] on input "[PERSON_NAME]" at bounding box center [226, 186] width 191 height 34
type input "S"
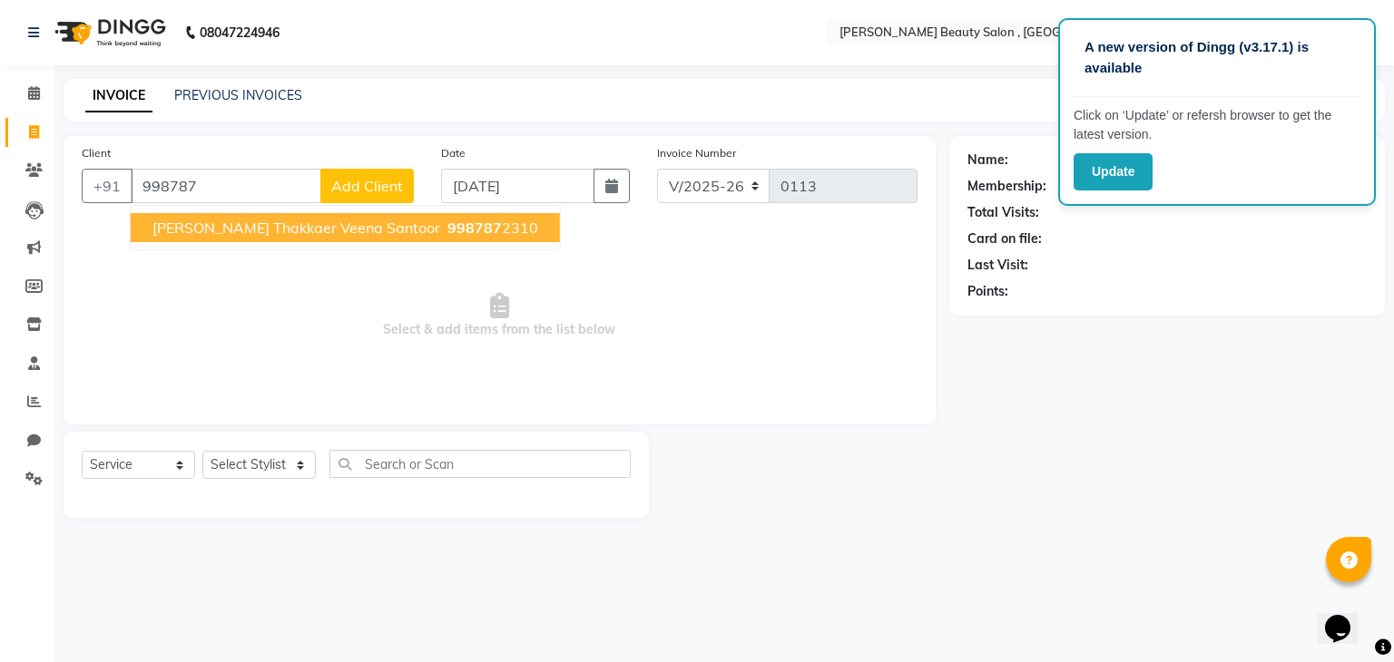
click at [269, 228] on span "[PERSON_NAME] Thakkaer Veena Santoor" at bounding box center [296, 228] width 288 height 18
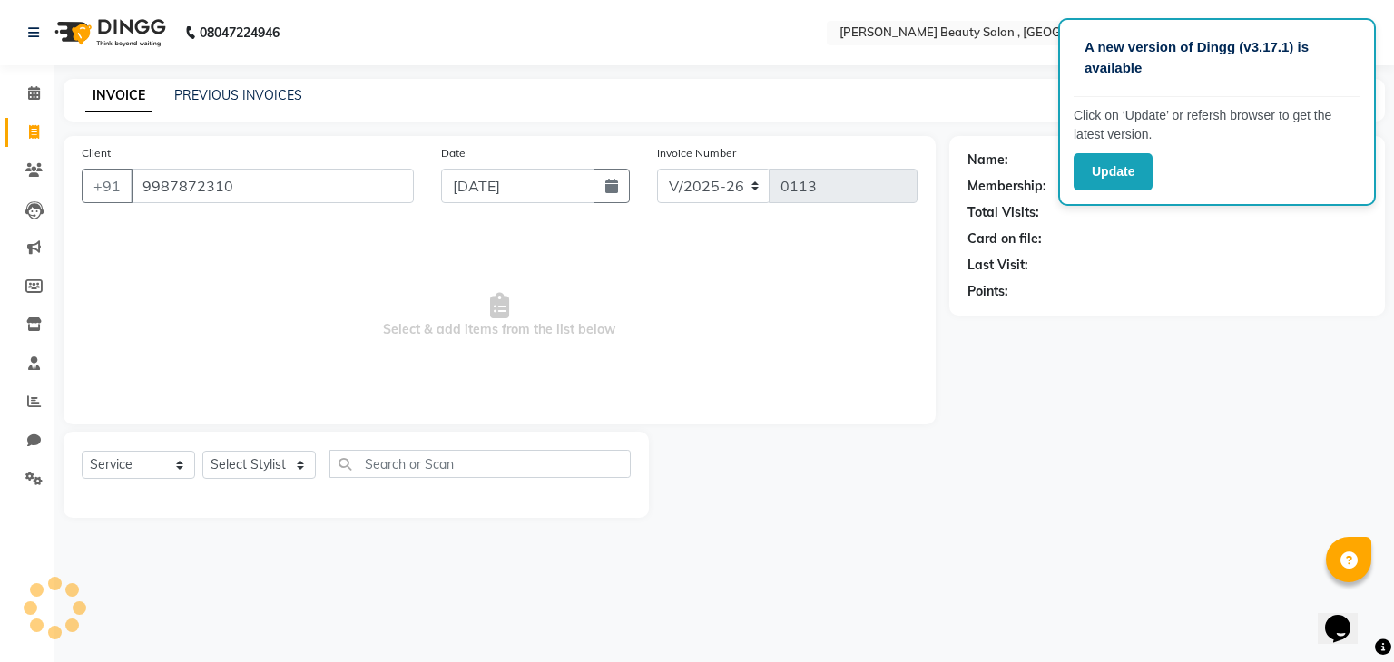
type input "9987872310"
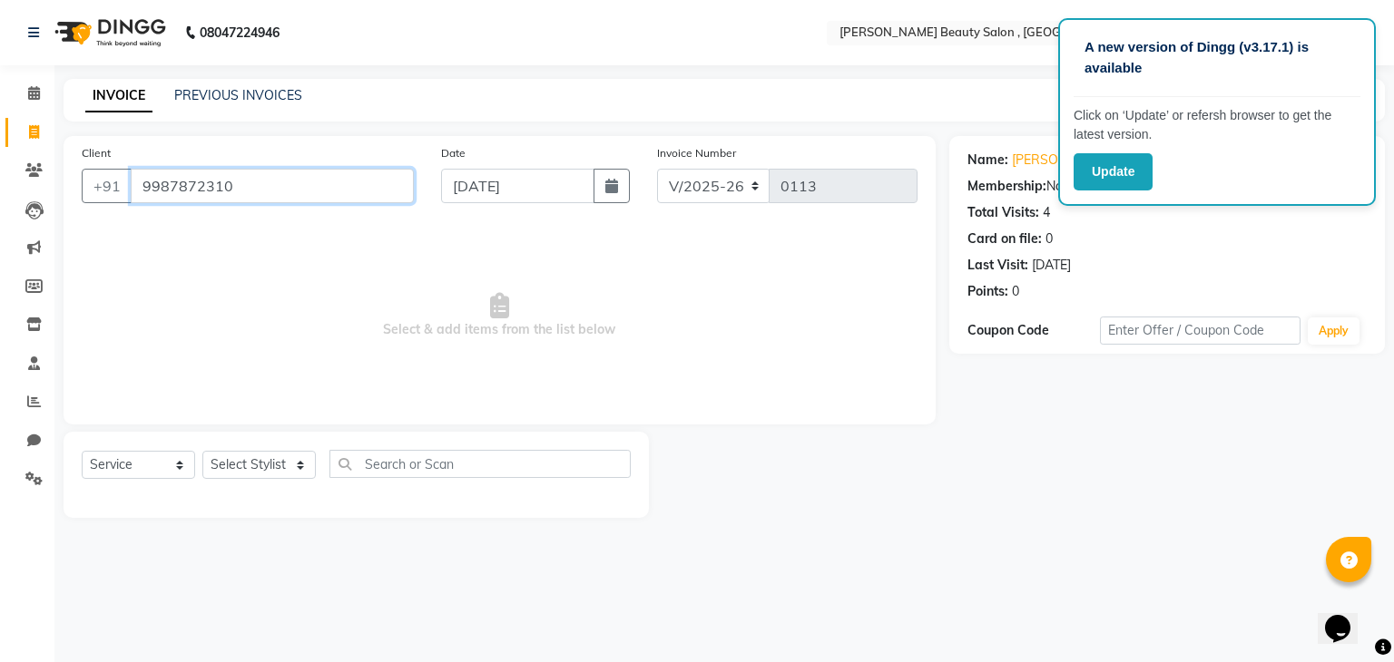
click at [259, 188] on input "9987872310" at bounding box center [272, 186] width 283 height 34
click at [271, 464] on select "Select Stylist Bharvi Dimple Geeta [PERSON_NAME]" at bounding box center [258, 465] width 113 height 28
select select "68441"
click at [202, 452] on select "Select Stylist Bharvi Dimple Geeta [PERSON_NAME]" at bounding box center [258, 465] width 113 height 28
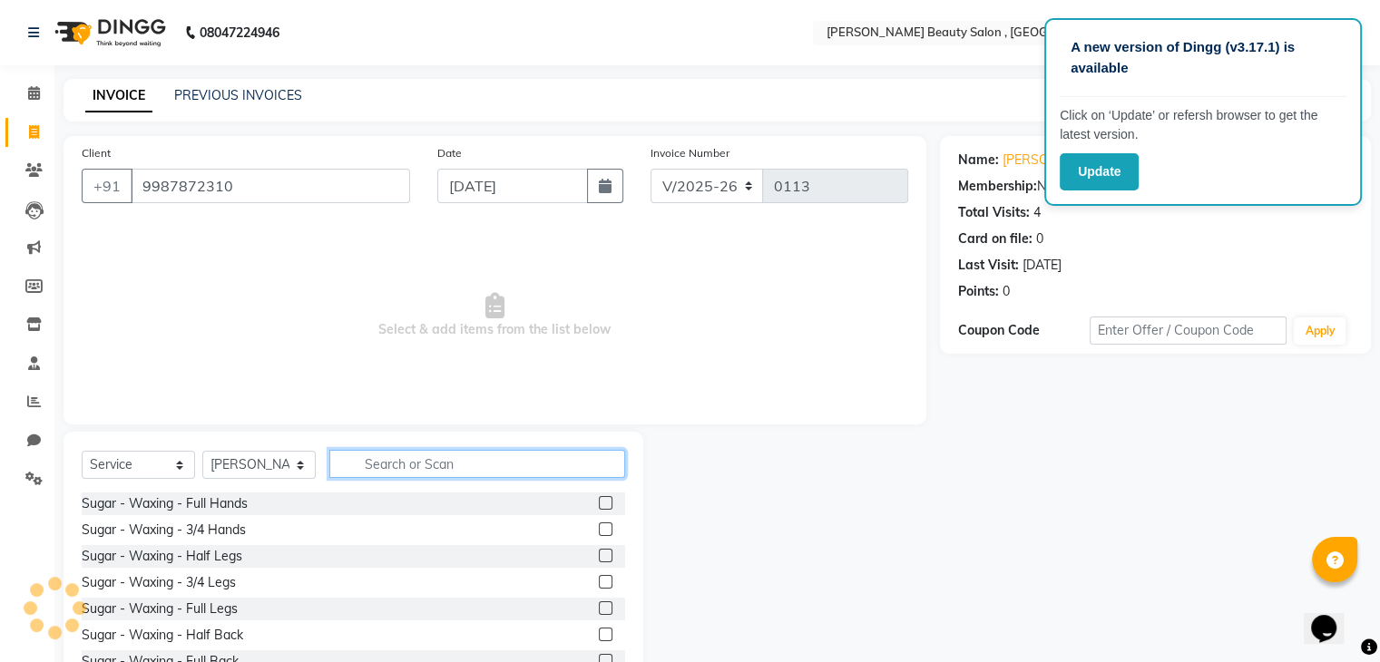
click at [413, 459] on input "text" at bounding box center [477, 464] width 296 height 28
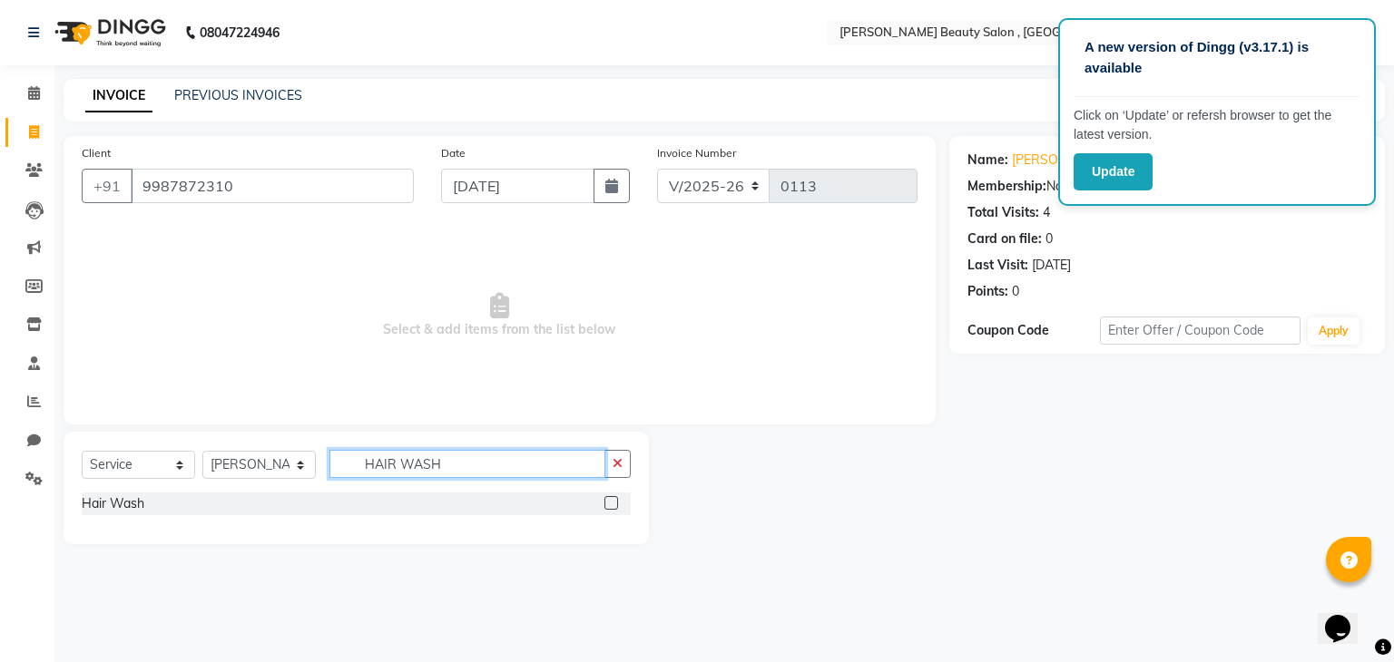
type input "HAIR WASH"
click at [619, 503] on div at bounding box center [617, 504] width 26 height 23
click at [616, 503] on label at bounding box center [611, 503] width 14 height 14
click at [616, 503] on input "checkbox" at bounding box center [610, 504] width 12 height 12
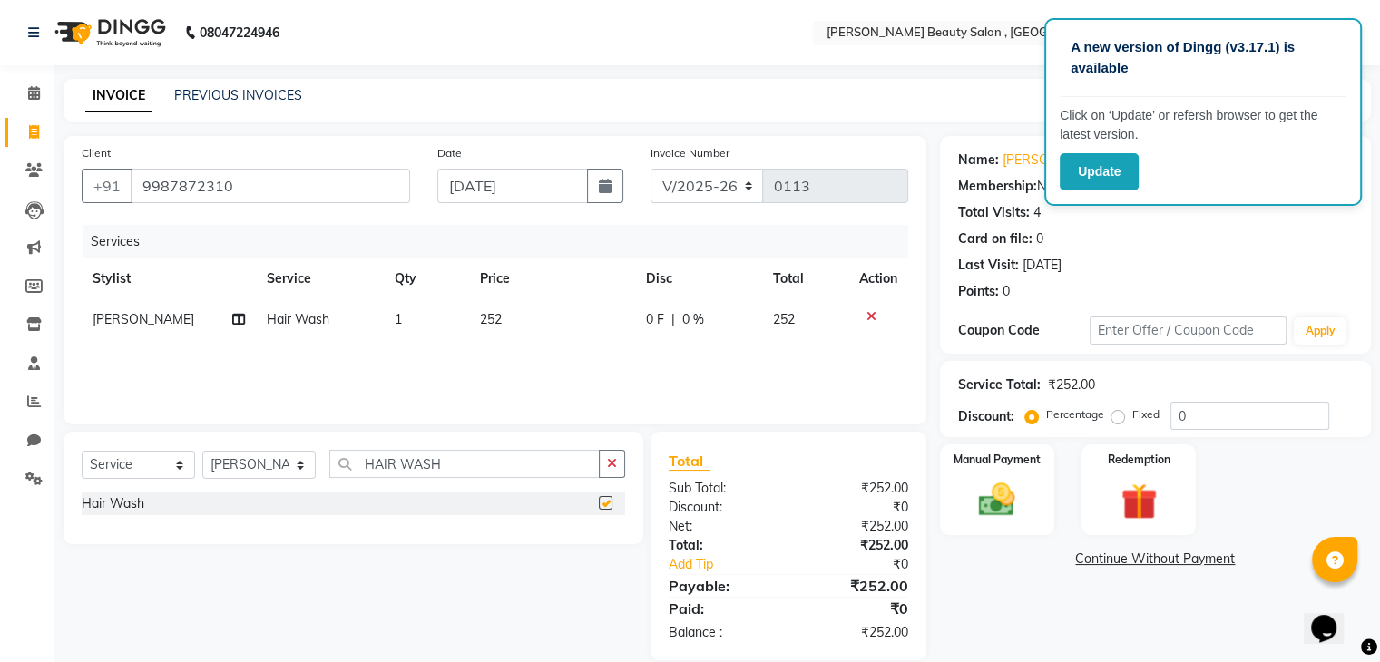
checkbox input "false"
click at [519, 459] on input "HAIR WASH" at bounding box center [464, 464] width 270 height 28
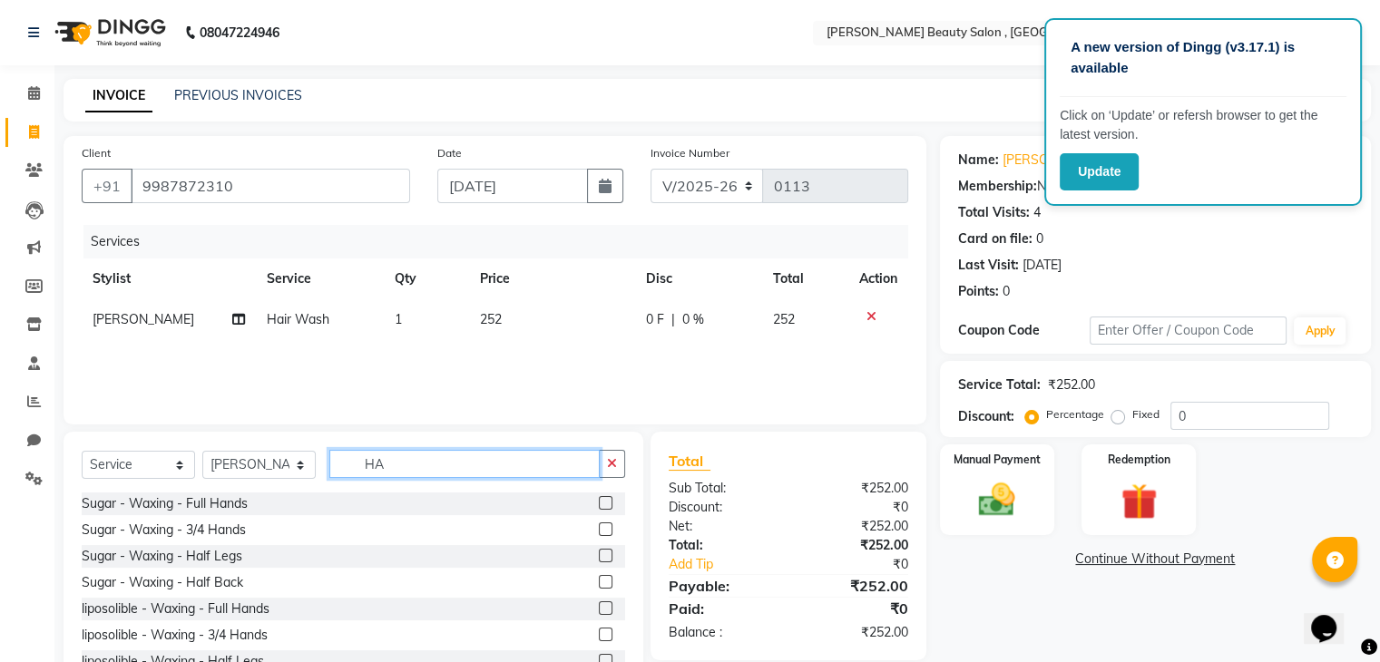
type input "H"
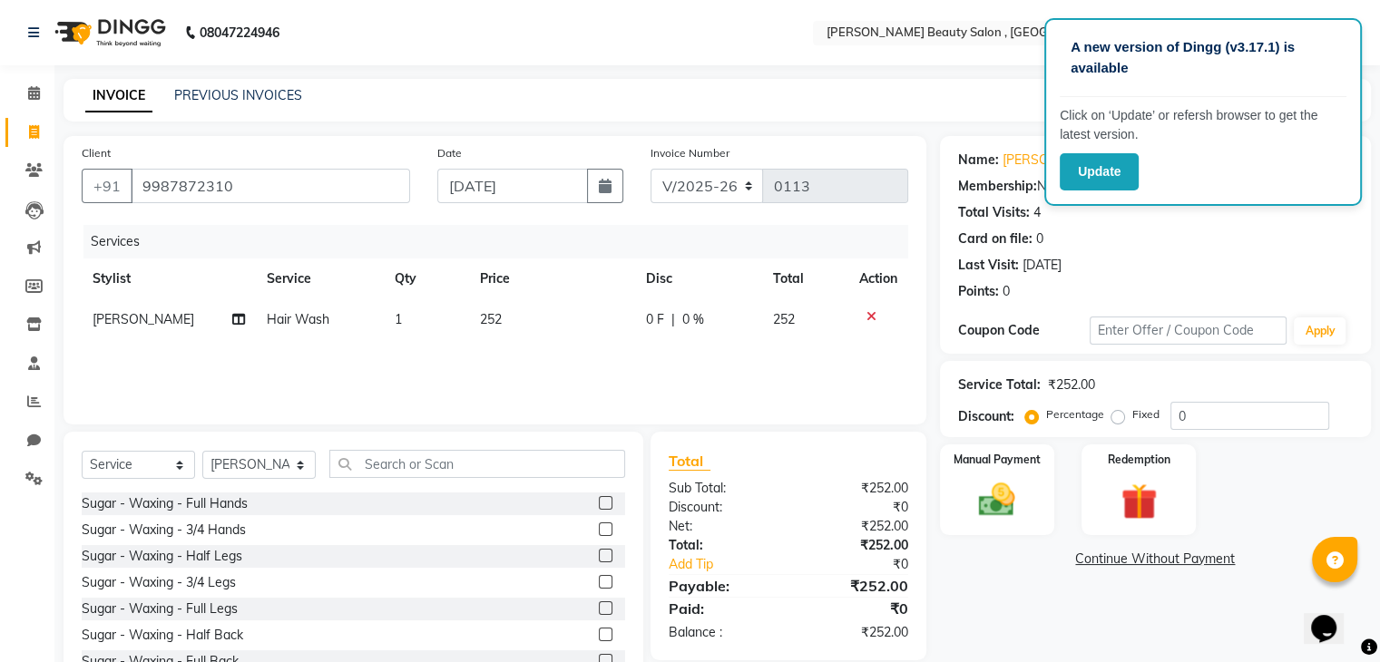
click at [599, 553] on label at bounding box center [606, 556] width 14 height 14
click at [599, 553] on input "checkbox" at bounding box center [605, 557] width 12 height 12
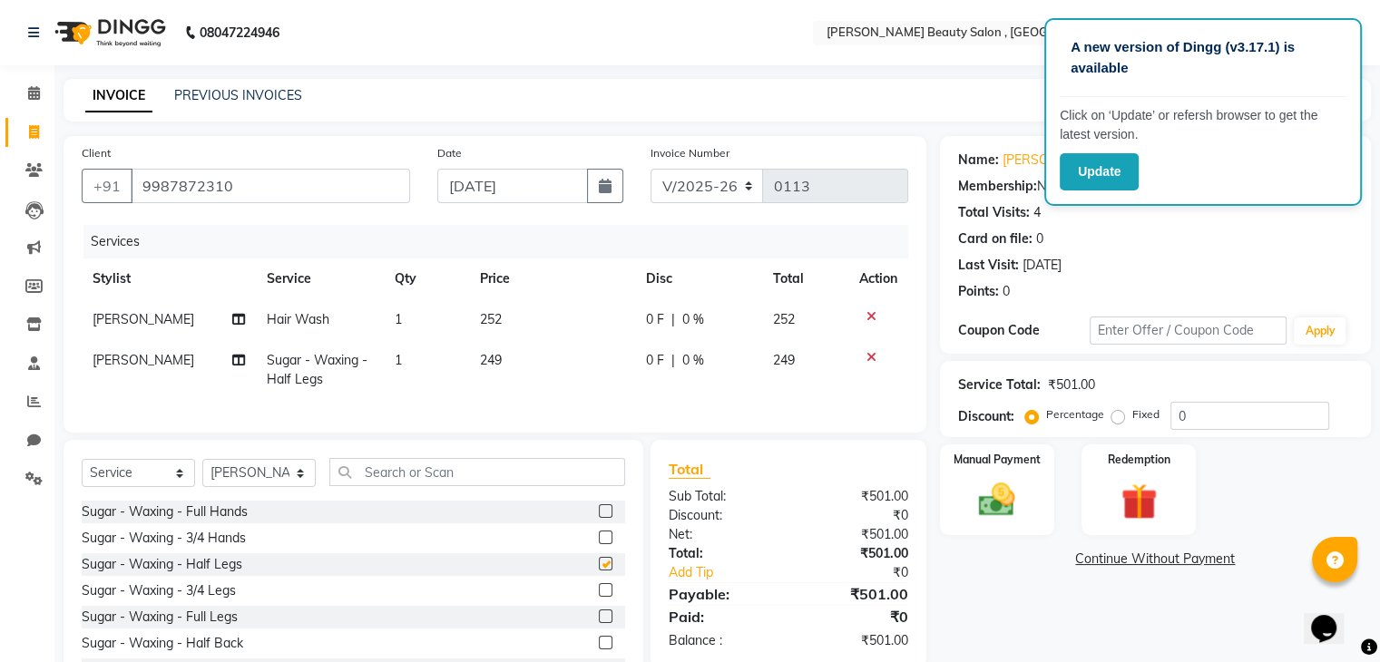
checkbox input "false"
click at [232, 358] on icon at bounding box center [238, 360] width 13 height 13
select select "68441"
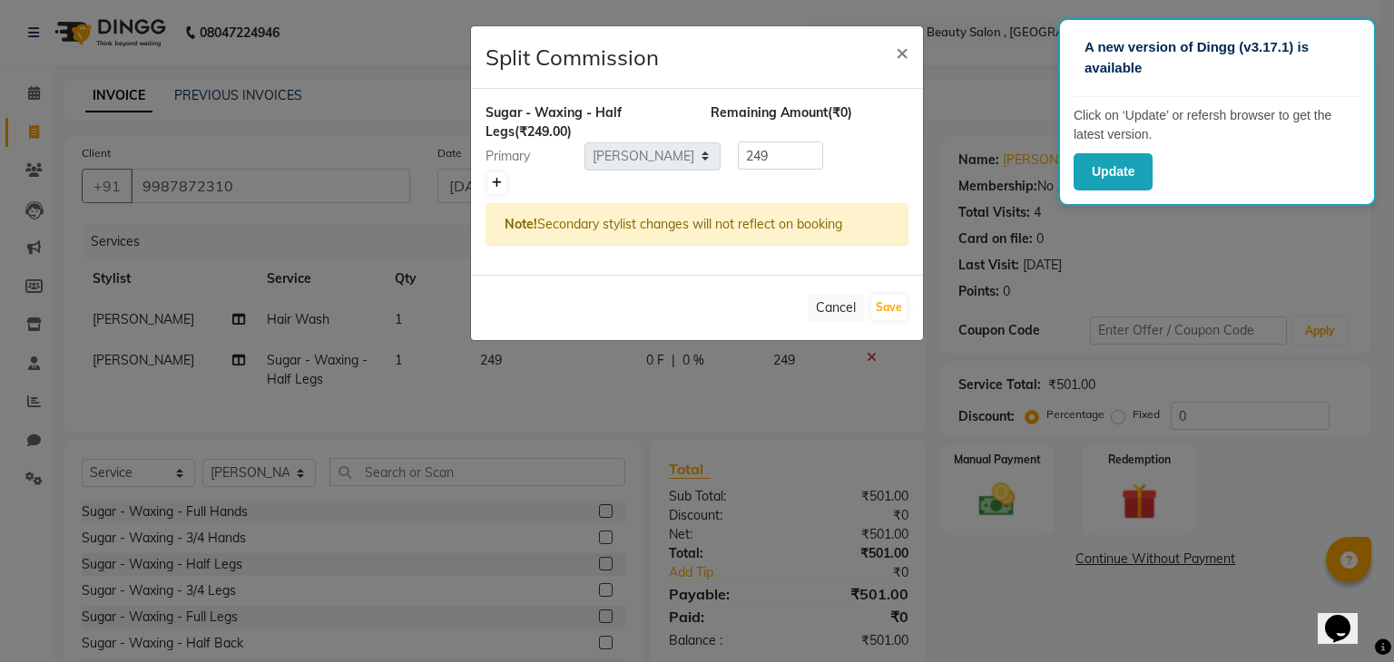
click at [492, 184] on icon at bounding box center [497, 183] width 10 height 11
type input "124.5"
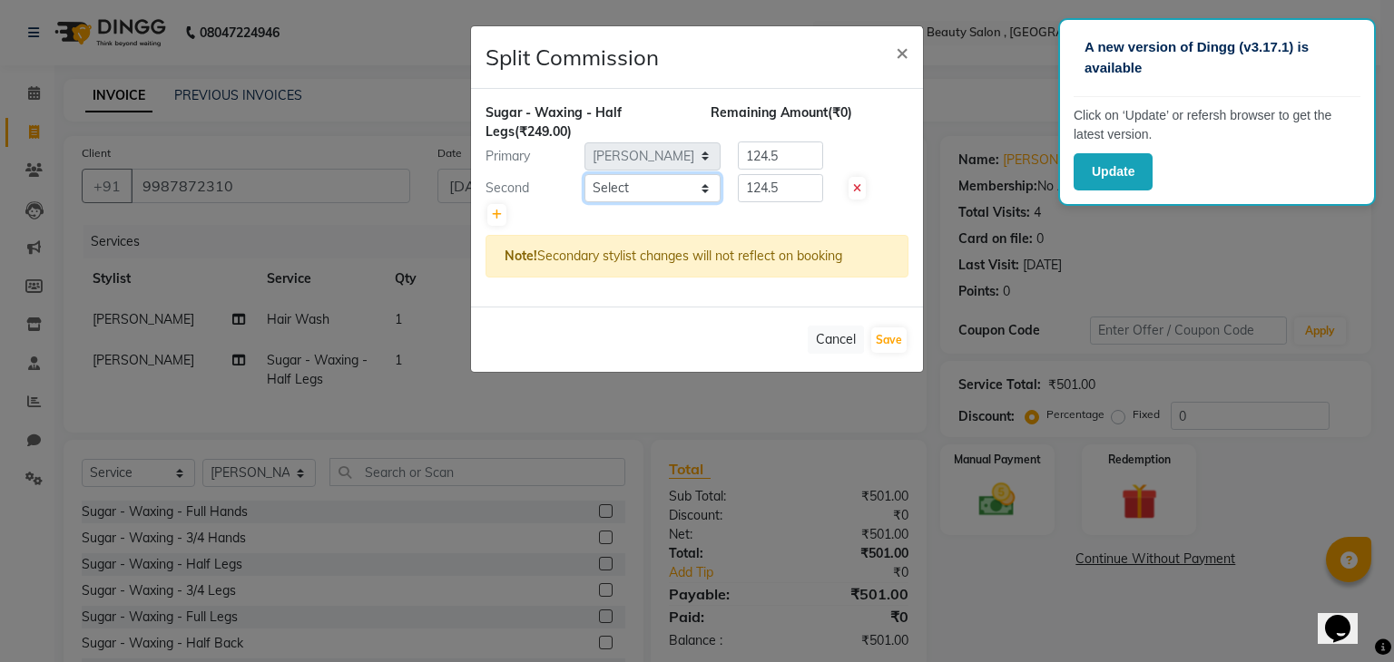
click at [705, 184] on select "Select Bharvi Dimple Geeta [PERSON_NAME]" at bounding box center [652, 188] width 136 height 28
select select "67897"
click at [584, 174] on select "Select Bharvi Dimple Geeta [PERSON_NAME]" at bounding box center [652, 188] width 136 height 28
click at [886, 336] on button "Save" at bounding box center [888, 340] width 35 height 25
select select "Select"
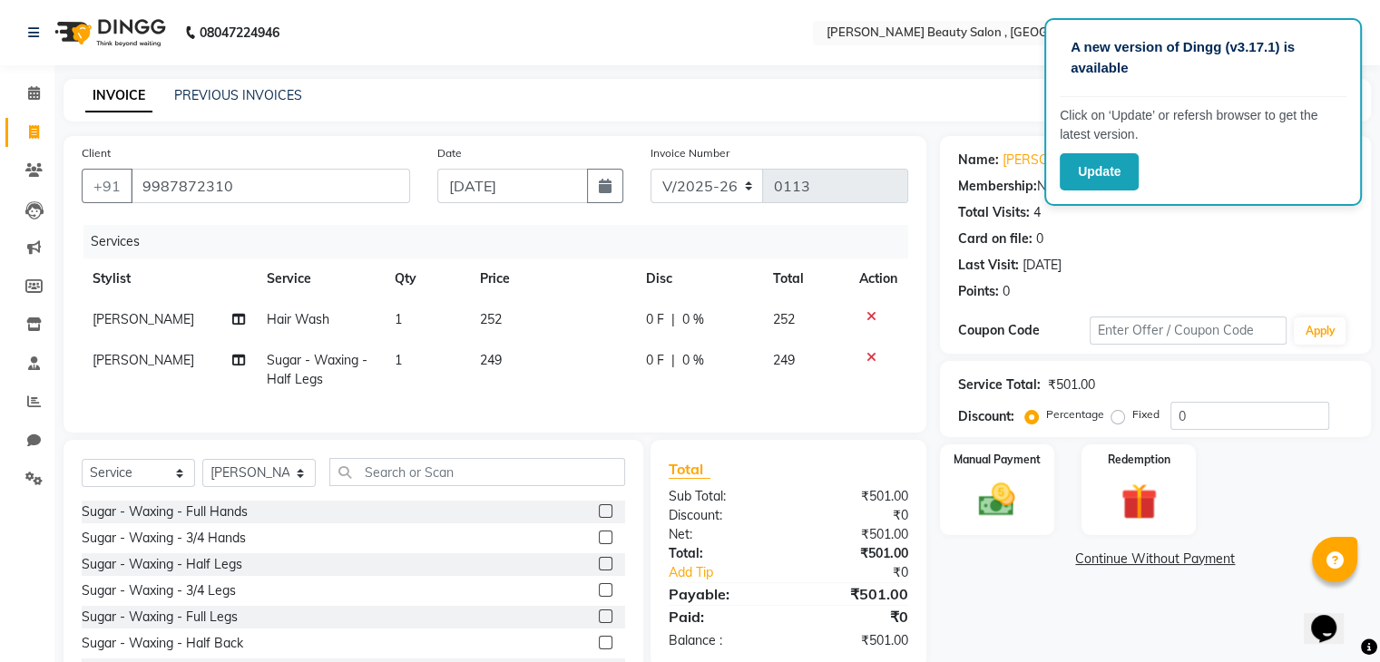
click at [504, 365] on td "249" at bounding box center [552, 370] width 166 height 60
select select "68441"
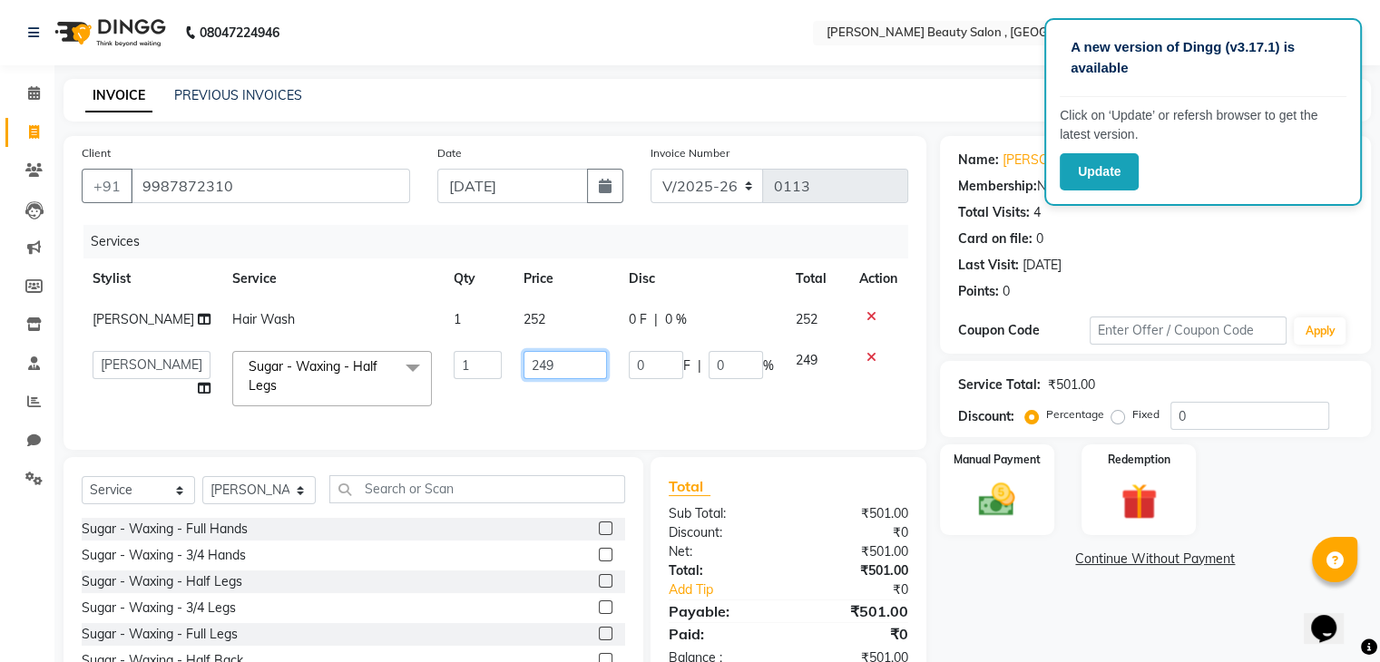
click at [536, 365] on input "249" at bounding box center [565, 365] width 83 height 28
type input "250"
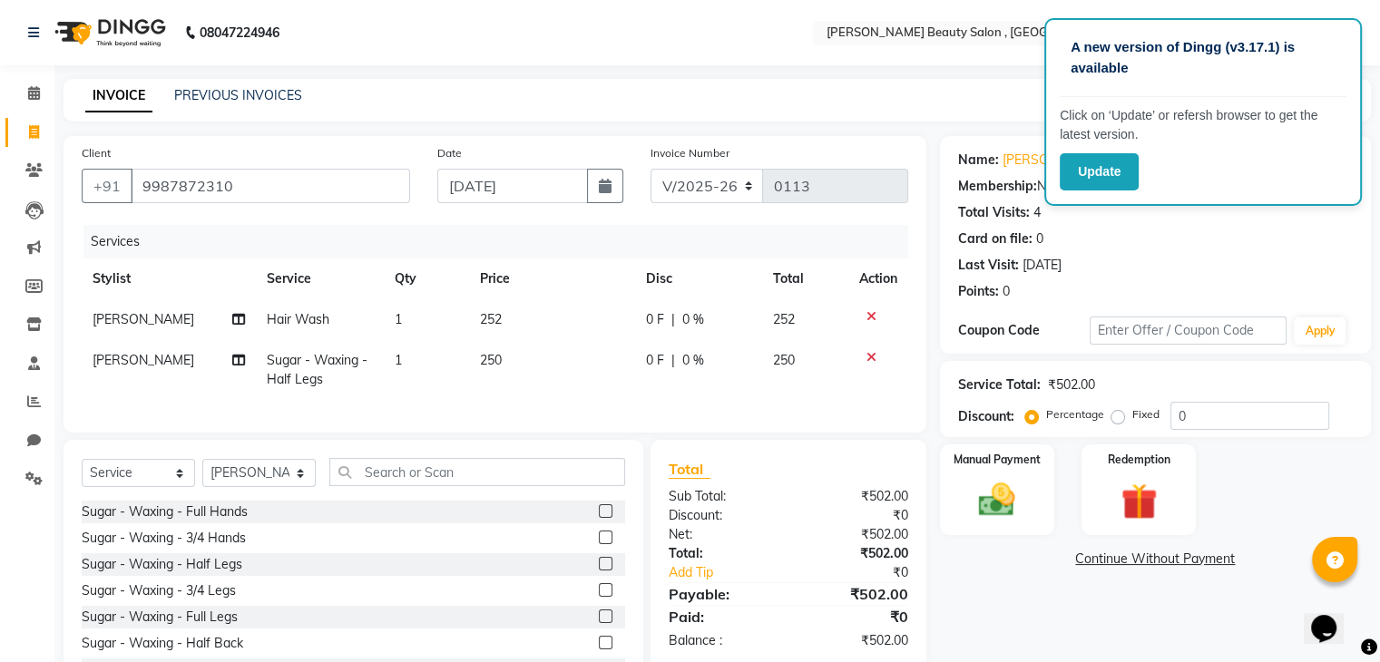
click at [740, 500] on div "Total Sub Total: ₹502.00 Discount: ₹0 Net: ₹502.00 Total: ₹502.00 Add Tip ₹0 Pa…" at bounding box center [789, 554] width 240 height 192
click at [516, 322] on td "252" at bounding box center [552, 319] width 166 height 41
select select "68441"
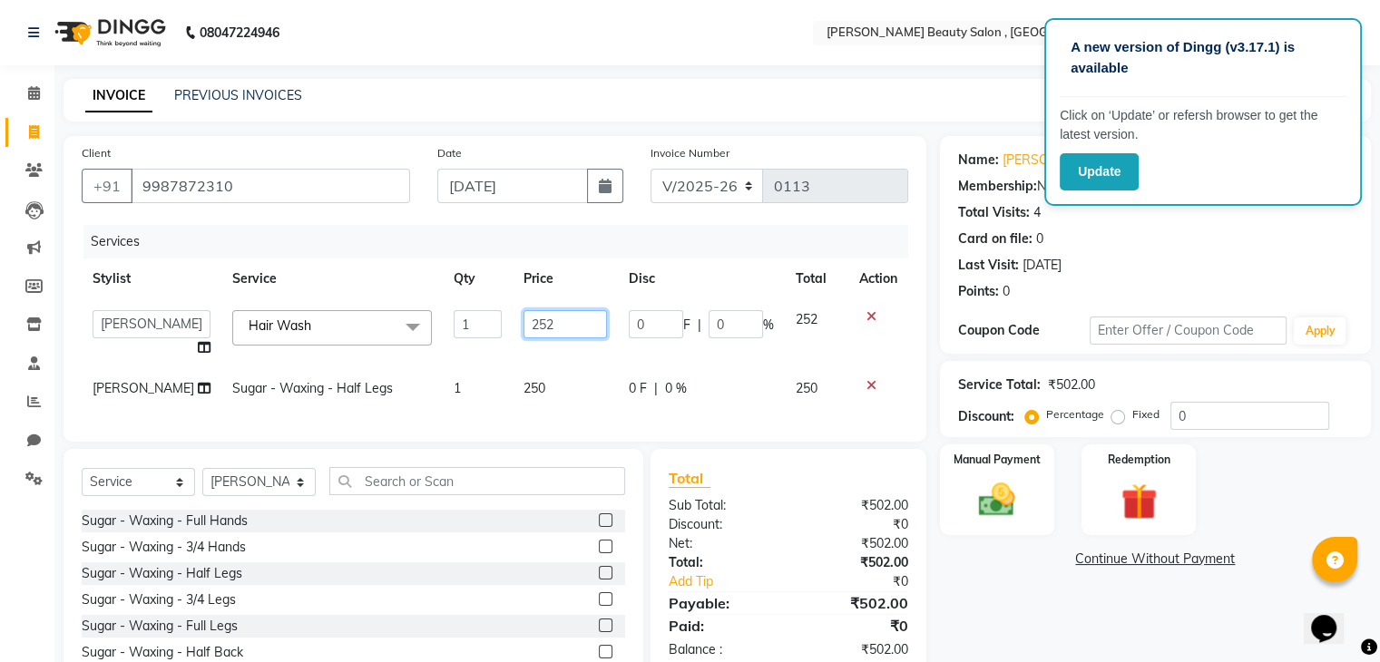
click at [544, 324] on input "252" at bounding box center [565, 324] width 83 height 28
type input "200"
click at [739, 469] on div "Total Sub Total: ₹502.00 Discount: ₹0 Net: ₹502.00 Total: ₹502.00 Add Tip ₹0 Pa…" at bounding box center [789, 563] width 276 height 229
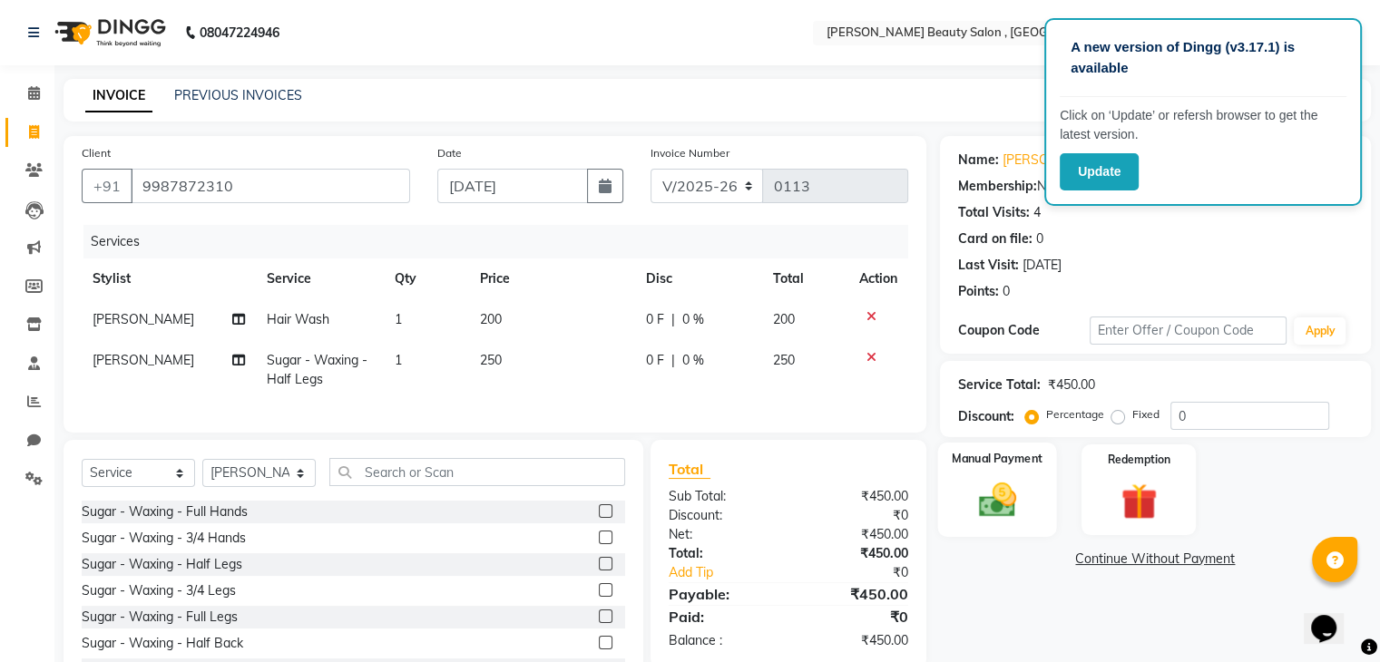
click at [1002, 472] on div "Manual Payment" at bounding box center [996, 489] width 119 height 93
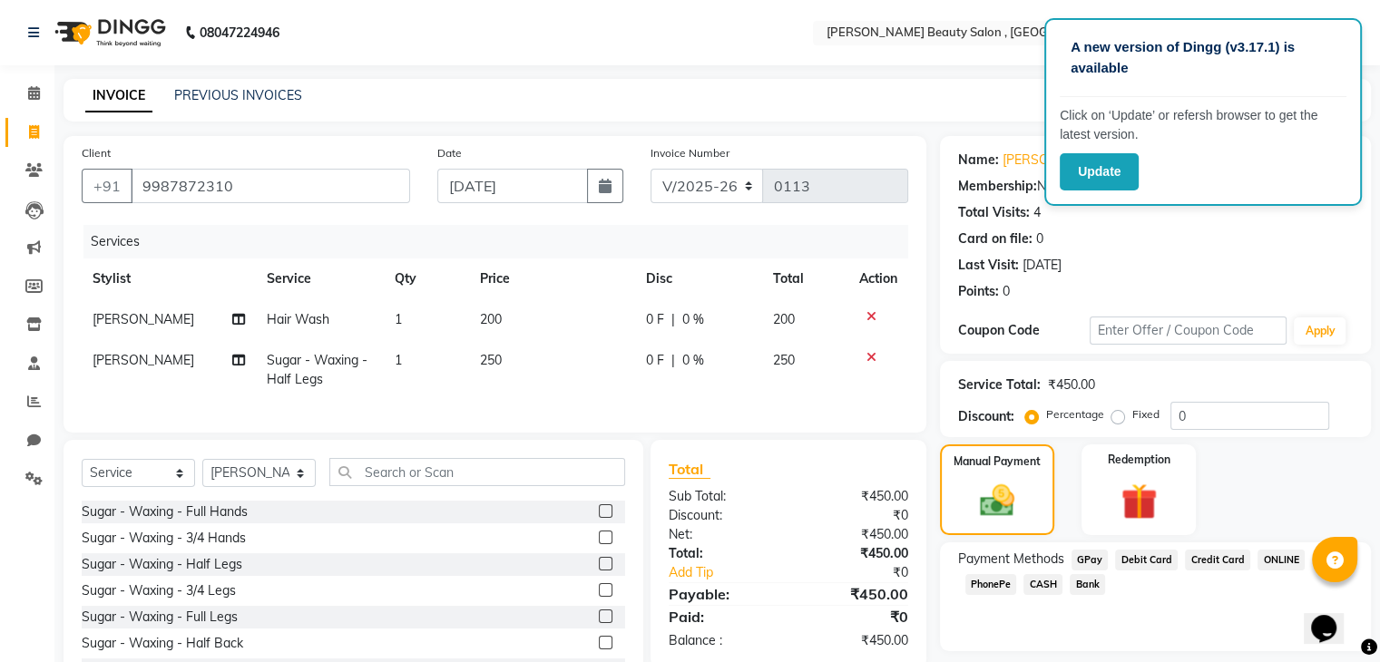
click at [1081, 563] on span "GPay" at bounding box center [1089, 560] width 37 height 21
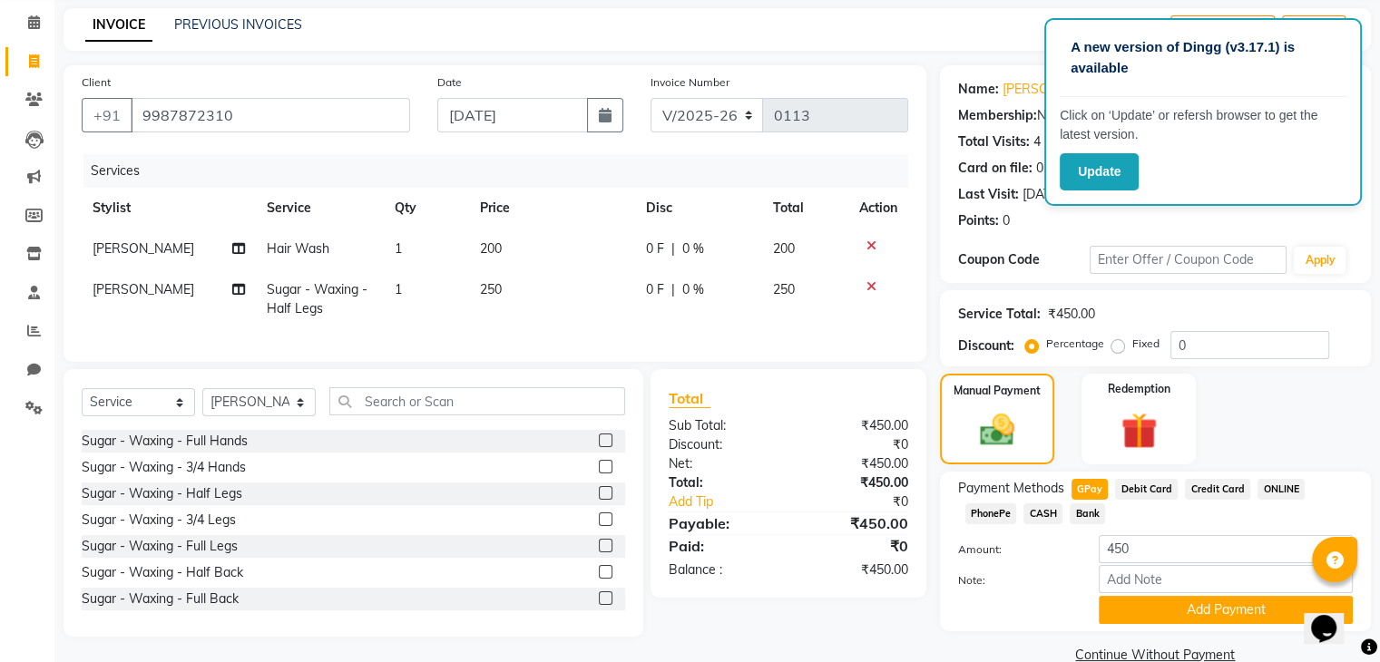
scroll to position [106, 0]
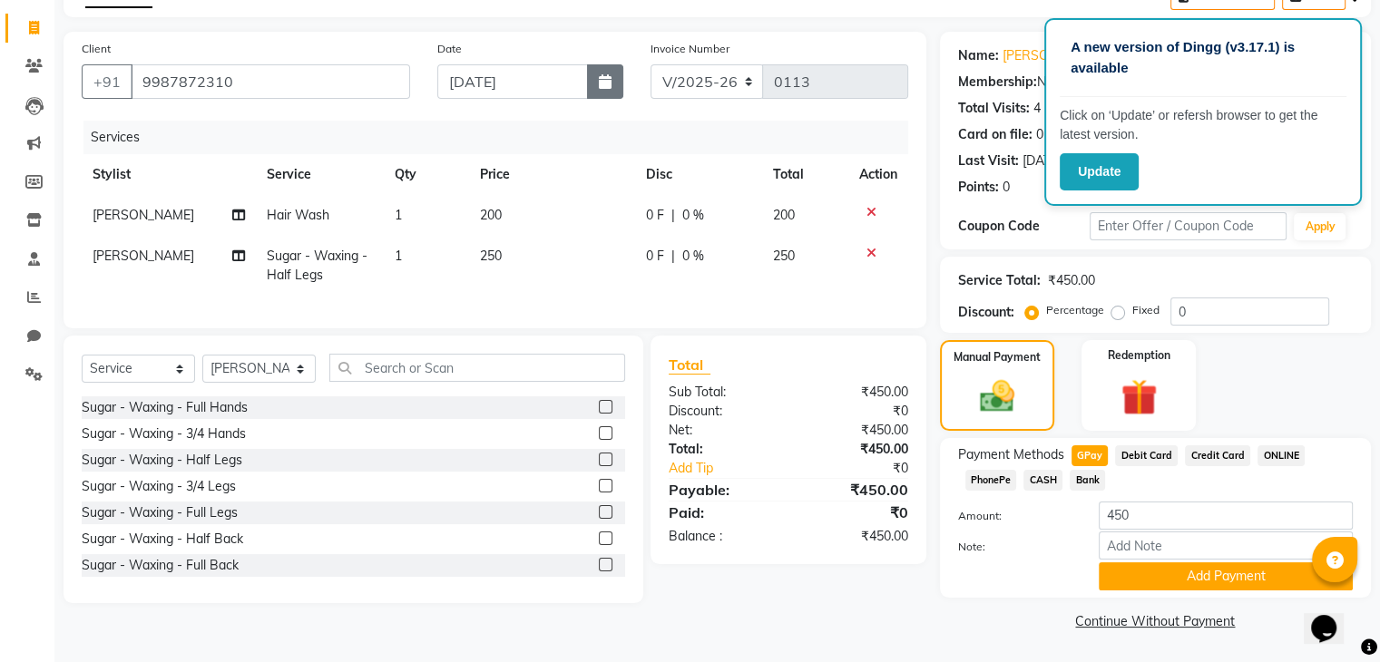
click at [616, 95] on button "button" at bounding box center [605, 81] width 36 height 34
select select "9"
select select "2025"
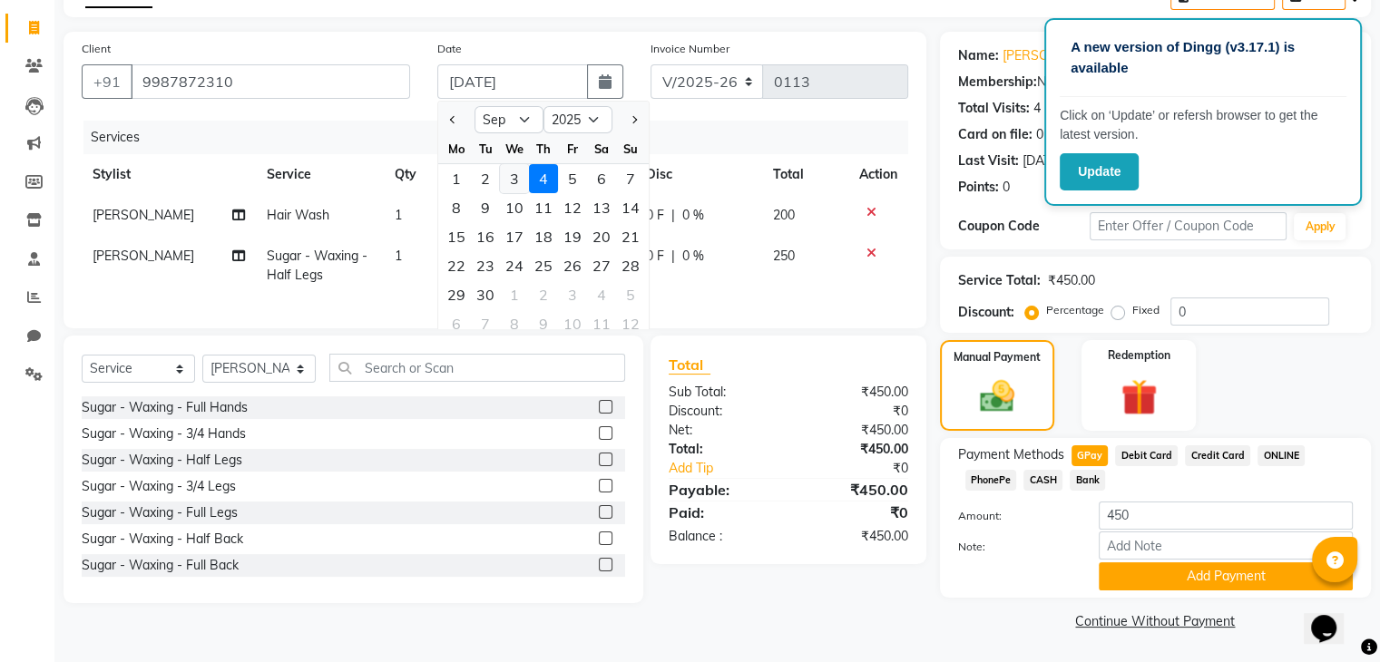
click at [512, 172] on div "3" at bounding box center [514, 178] width 29 height 29
type input "[DATE]"
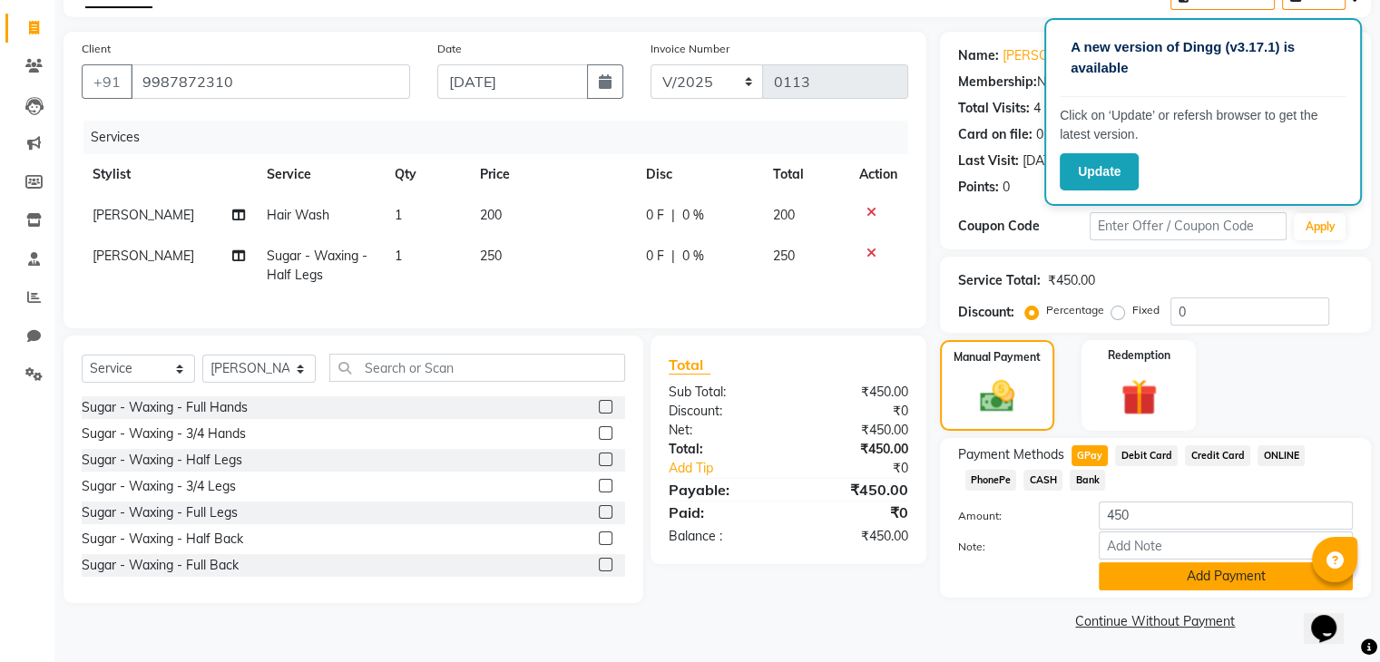
click at [1169, 571] on button "Add Payment" at bounding box center [1226, 577] width 254 height 28
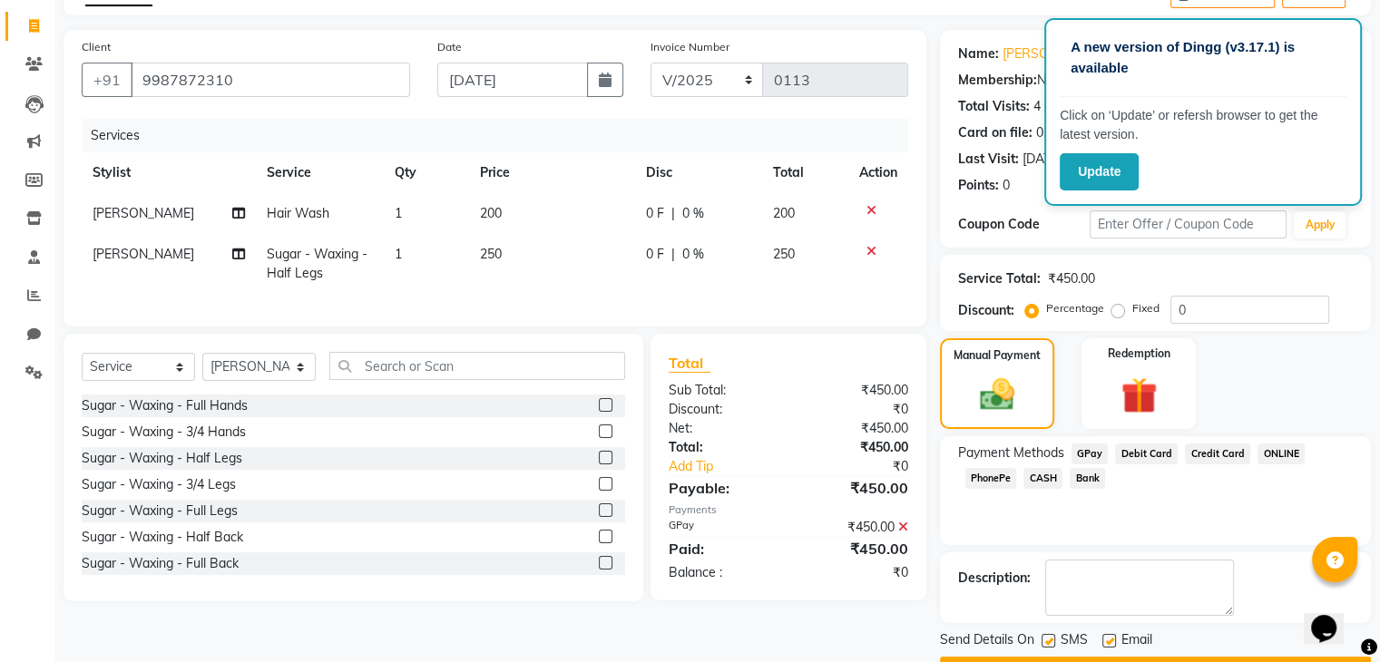
scroll to position [155, 0]
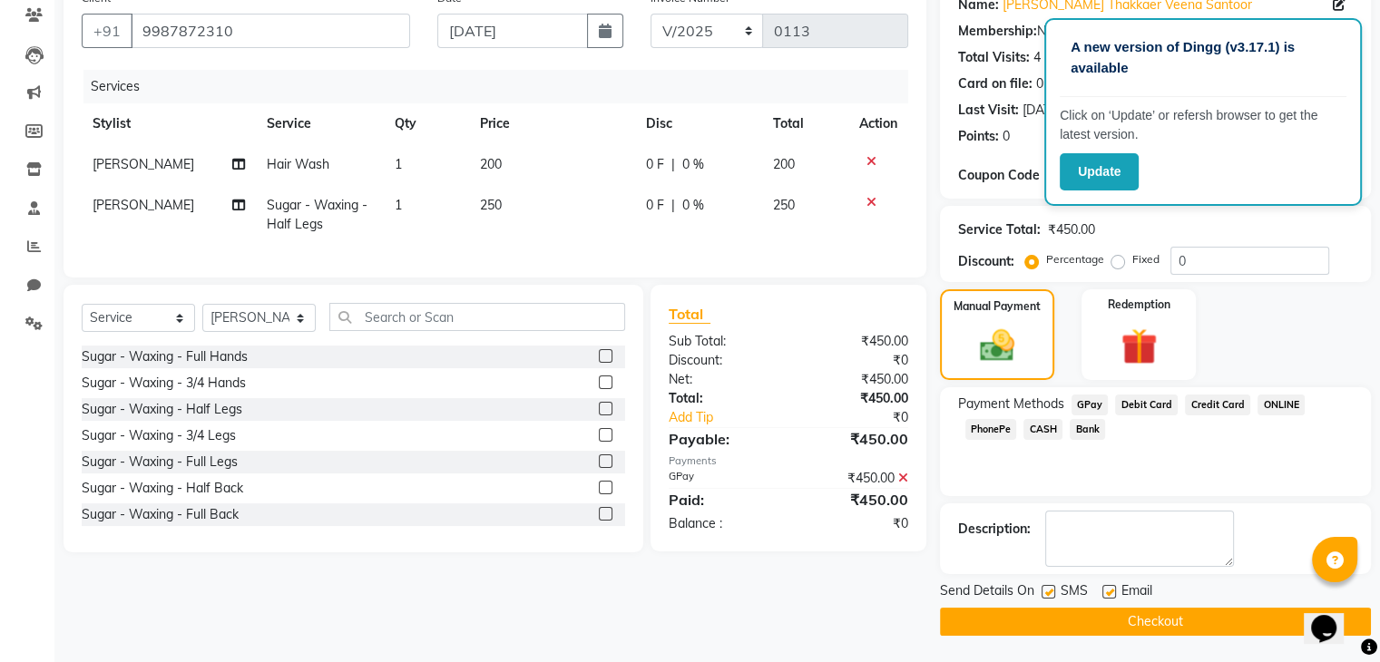
click at [1179, 617] on button "Checkout" at bounding box center [1155, 622] width 431 height 28
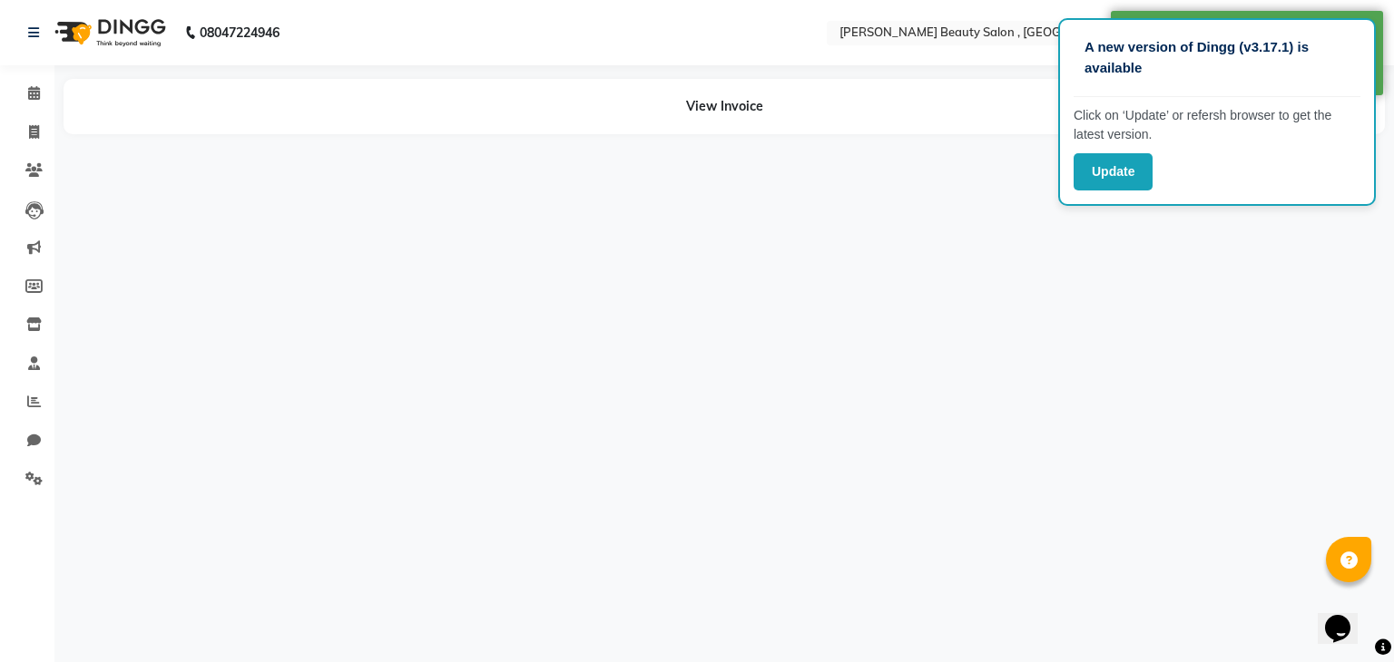
select select "68441"
select select "67897"
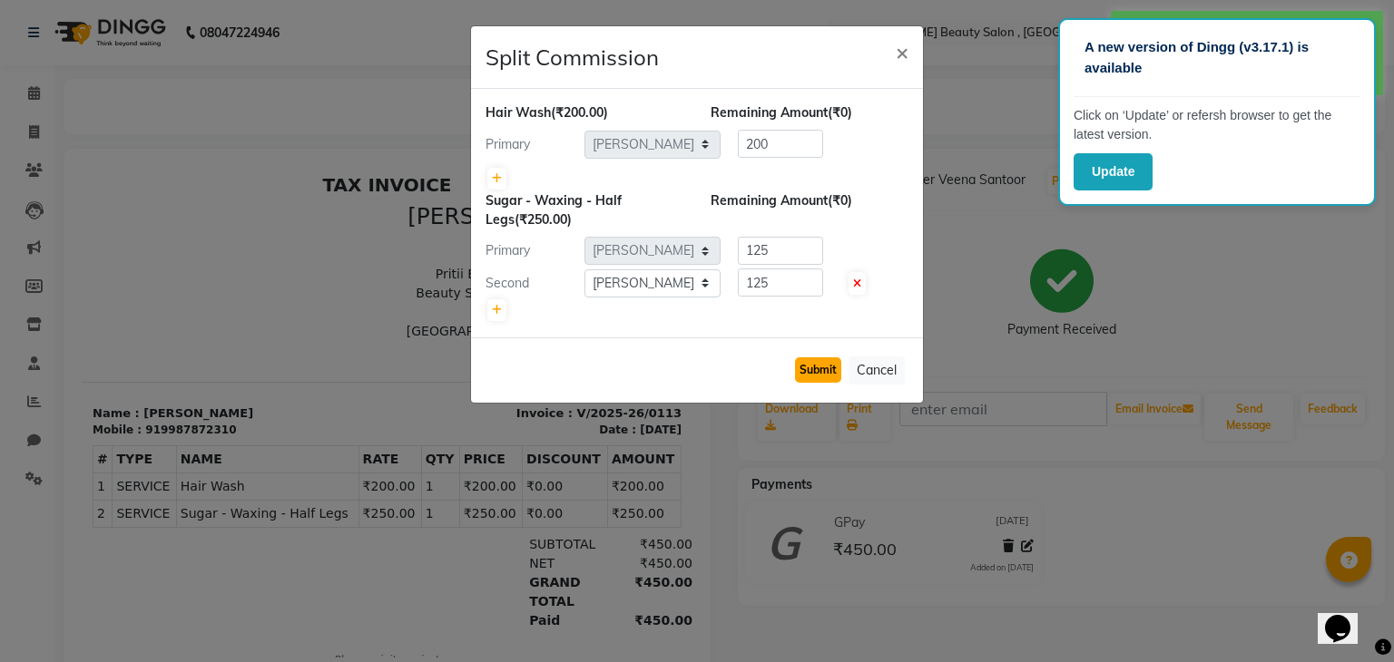
click at [819, 371] on button "Submit" at bounding box center [818, 369] width 46 height 25
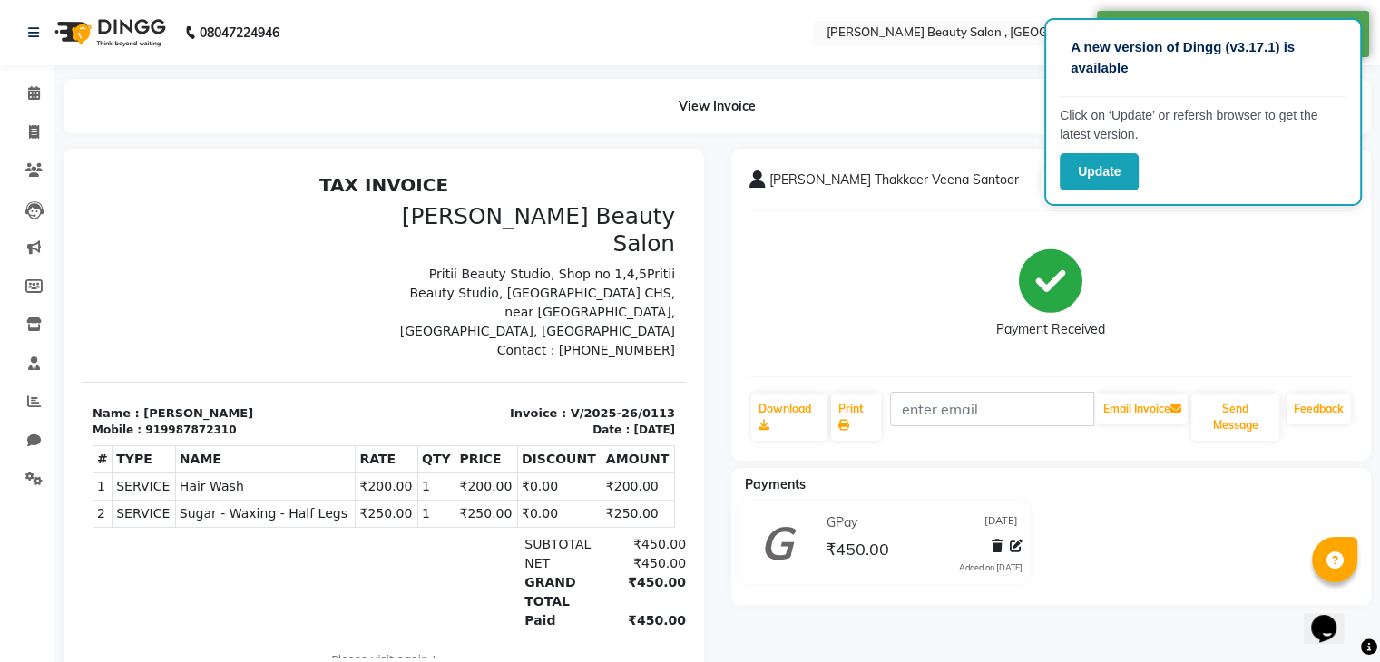
select select "service"
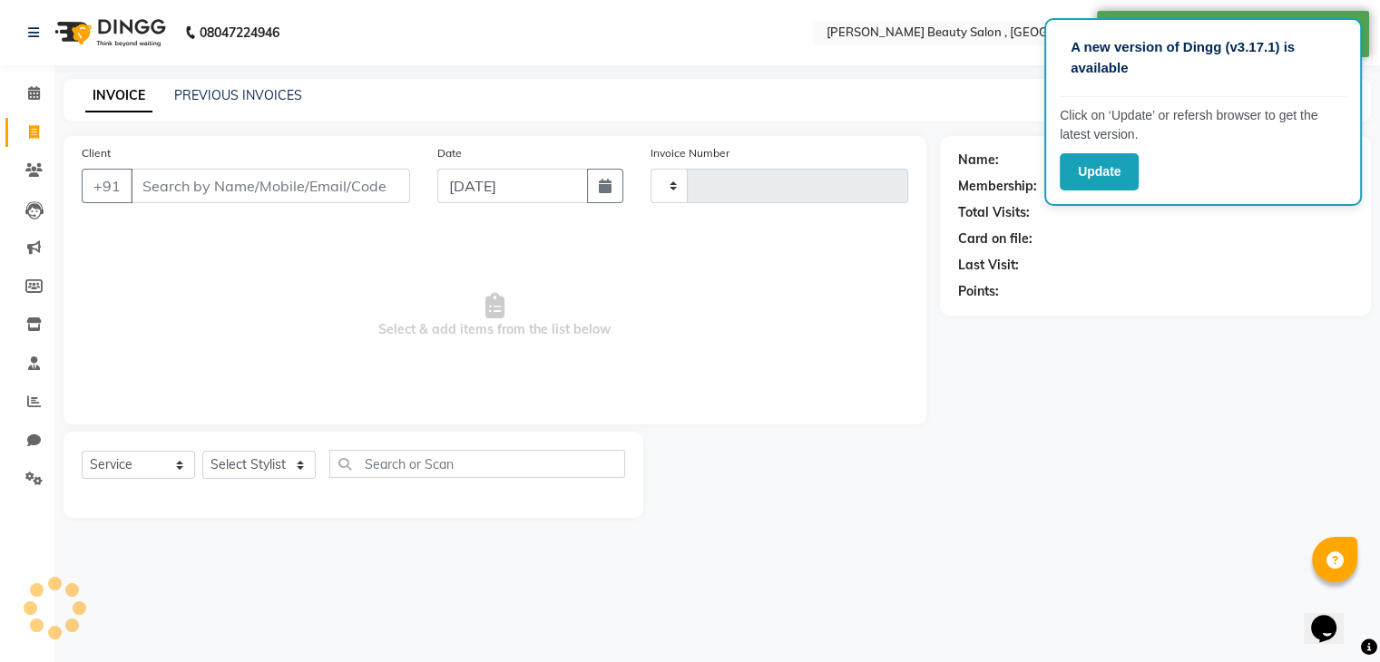
type input "0114"
select select "7666"
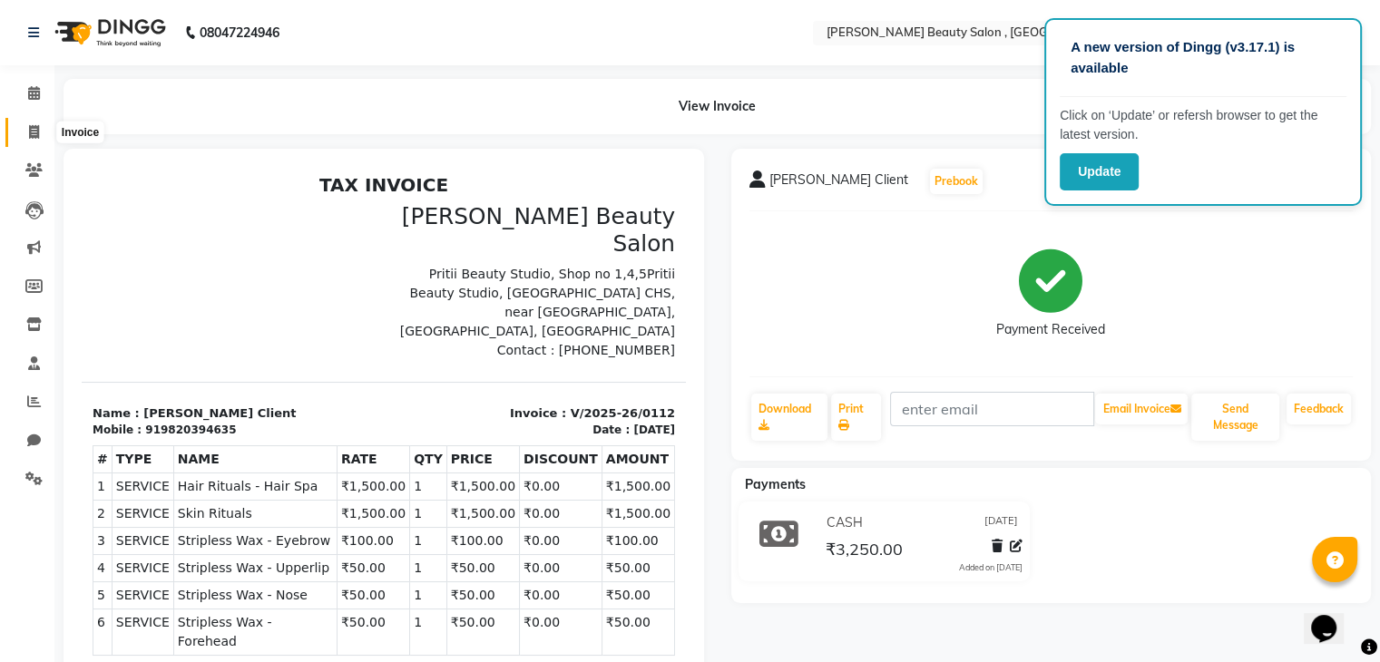
click at [27, 133] on span at bounding box center [34, 132] width 32 height 21
select select "7666"
select select "service"
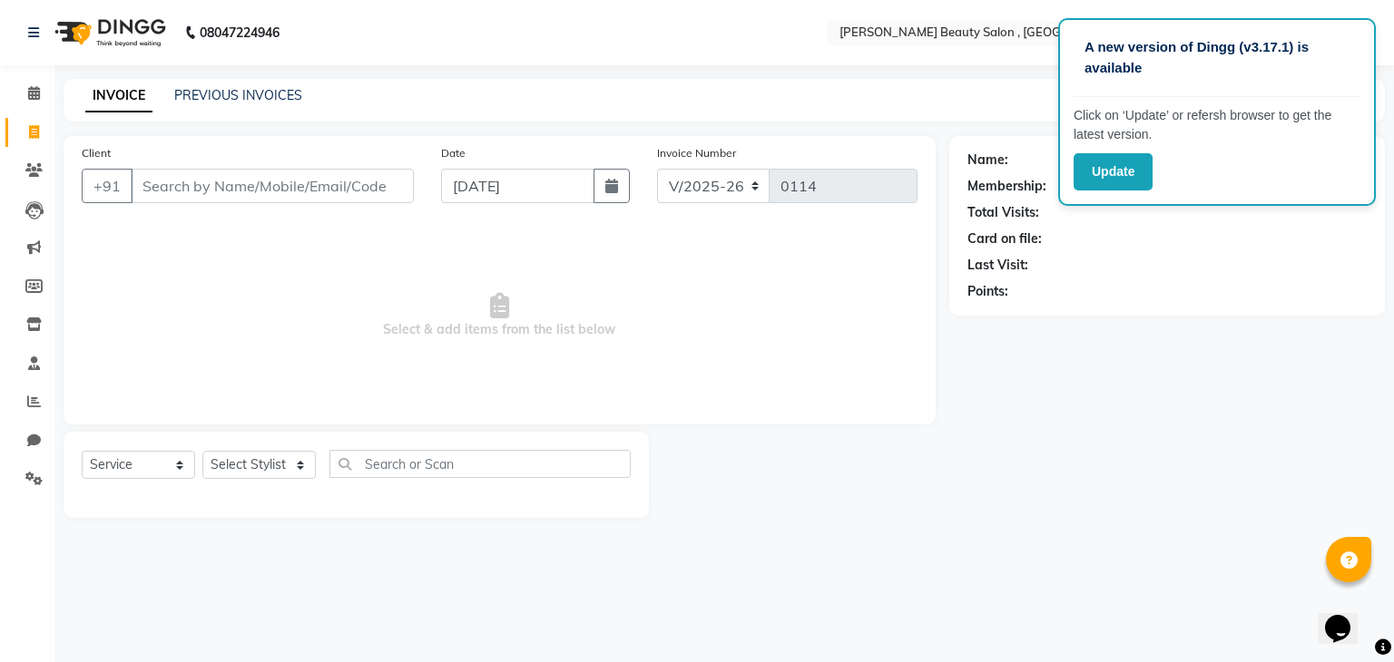
click at [172, 179] on input "Client" at bounding box center [272, 186] width 283 height 34
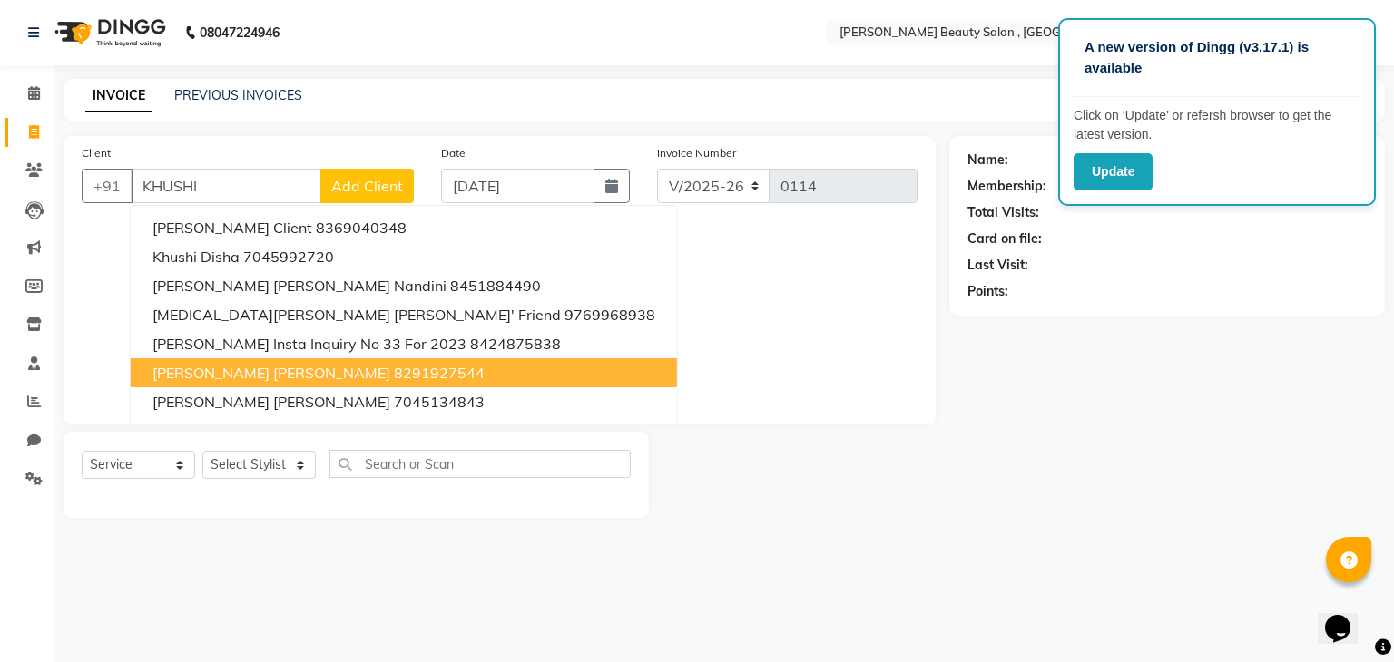
click at [210, 378] on span "[PERSON_NAME] [PERSON_NAME]" at bounding box center [271, 373] width 238 height 18
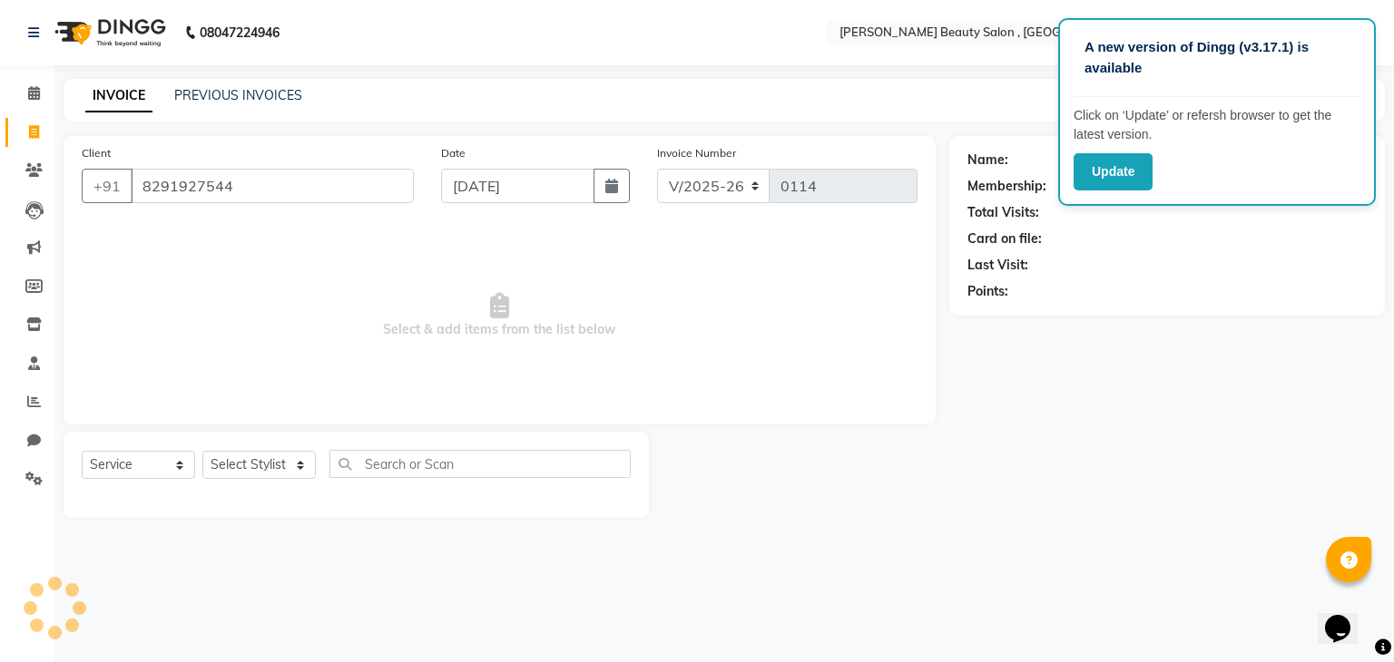
type input "8291927544"
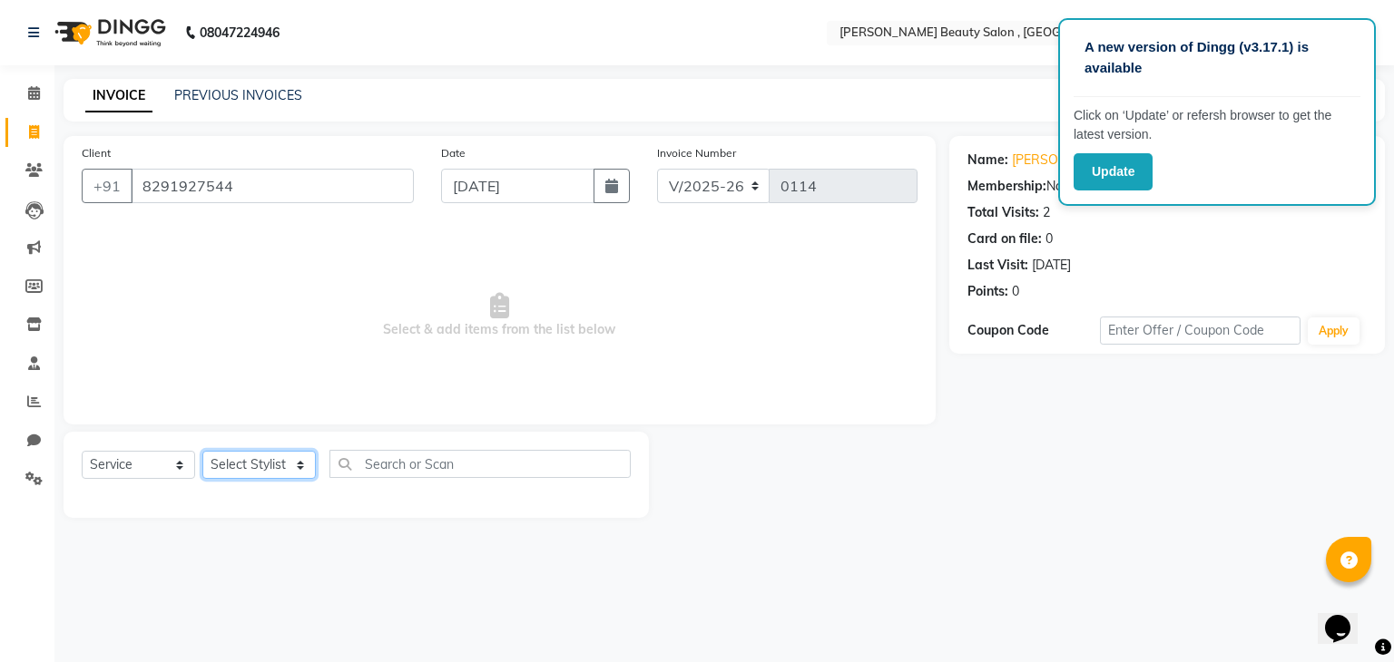
click at [243, 471] on select "Select Stylist Bharvi Dimple Geeta [PERSON_NAME]" at bounding box center [258, 465] width 113 height 28
select select "67897"
click at [202, 452] on select "Select Stylist Bharvi Dimple Geeta [PERSON_NAME]" at bounding box center [258, 465] width 113 height 28
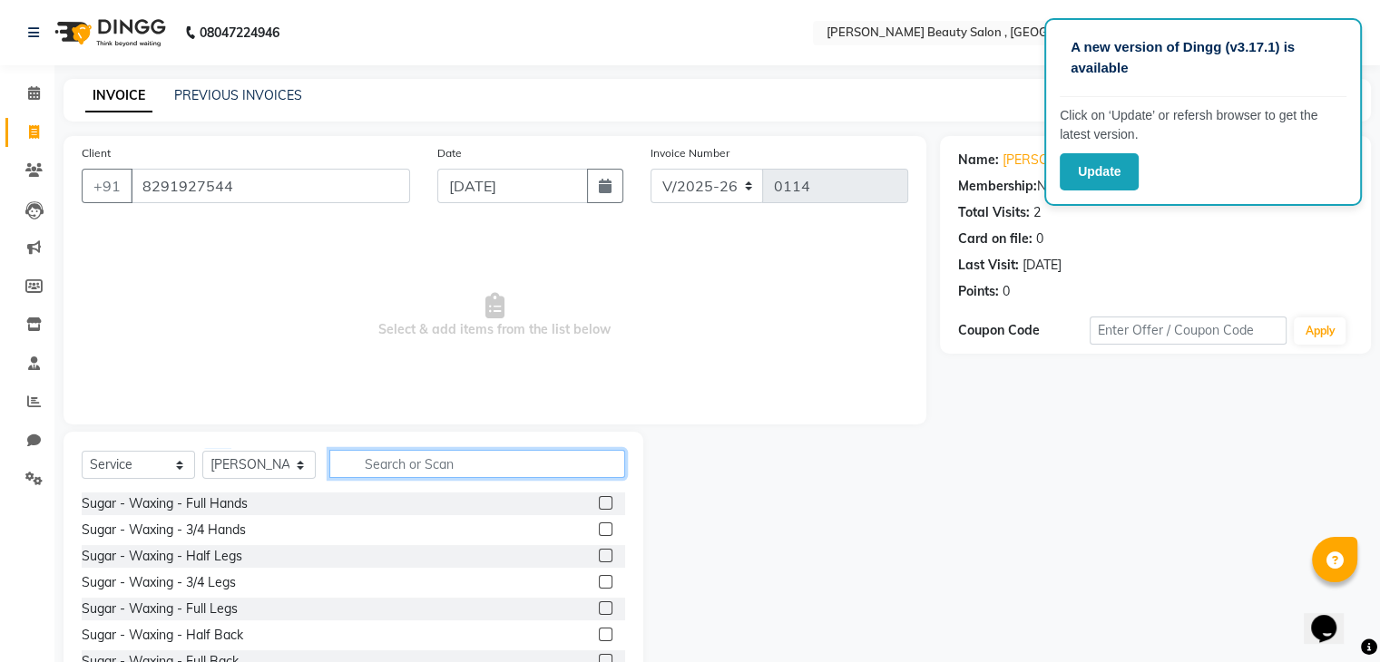
click at [392, 471] on input "text" at bounding box center [477, 464] width 296 height 28
type input "B"
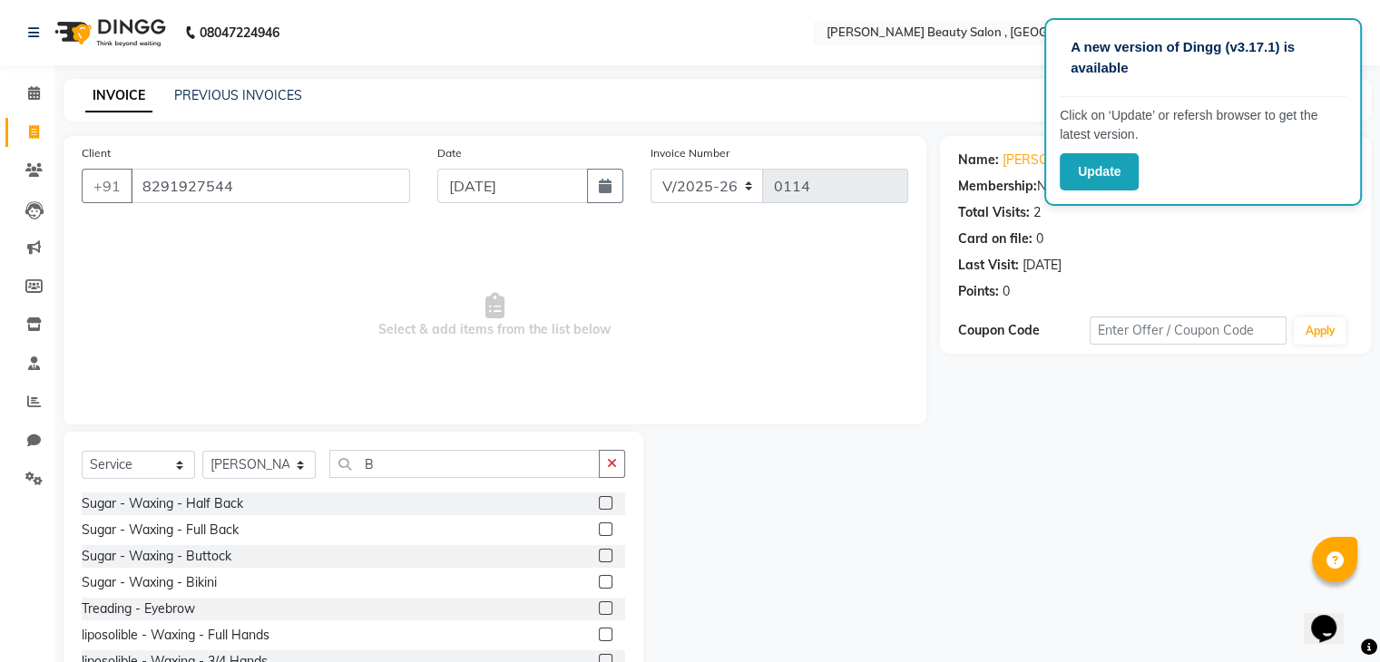
click at [599, 584] on label at bounding box center [606, 582] width 14 height 14
click at [599, 584] on input "checkbox" at bounding box center [605, 583] width 12 height 12
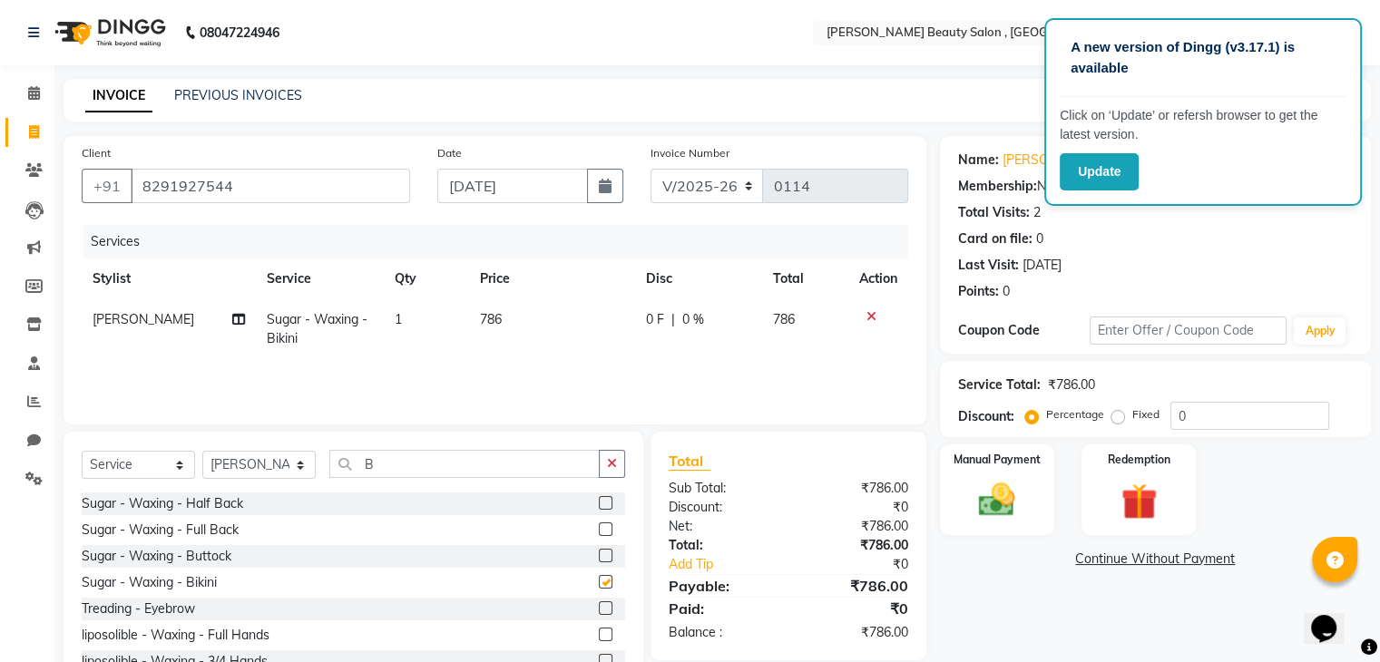
checkbox input "false"
click at [509, 314] on td "786" at bounding box center [552, 329] width 166 height 60
select select "67897"
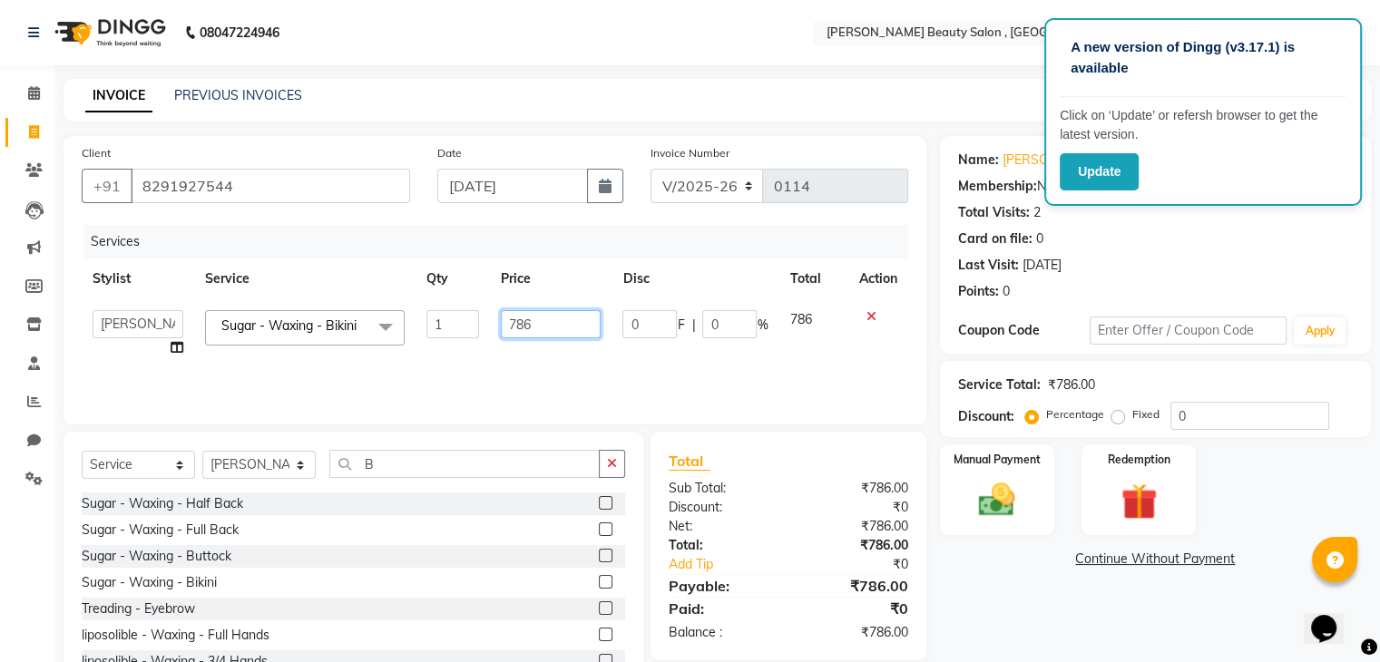
click at [544, 321] on input "786" at bounding box center [551, 324] width 100 height 28
type input "7"
type input "850"
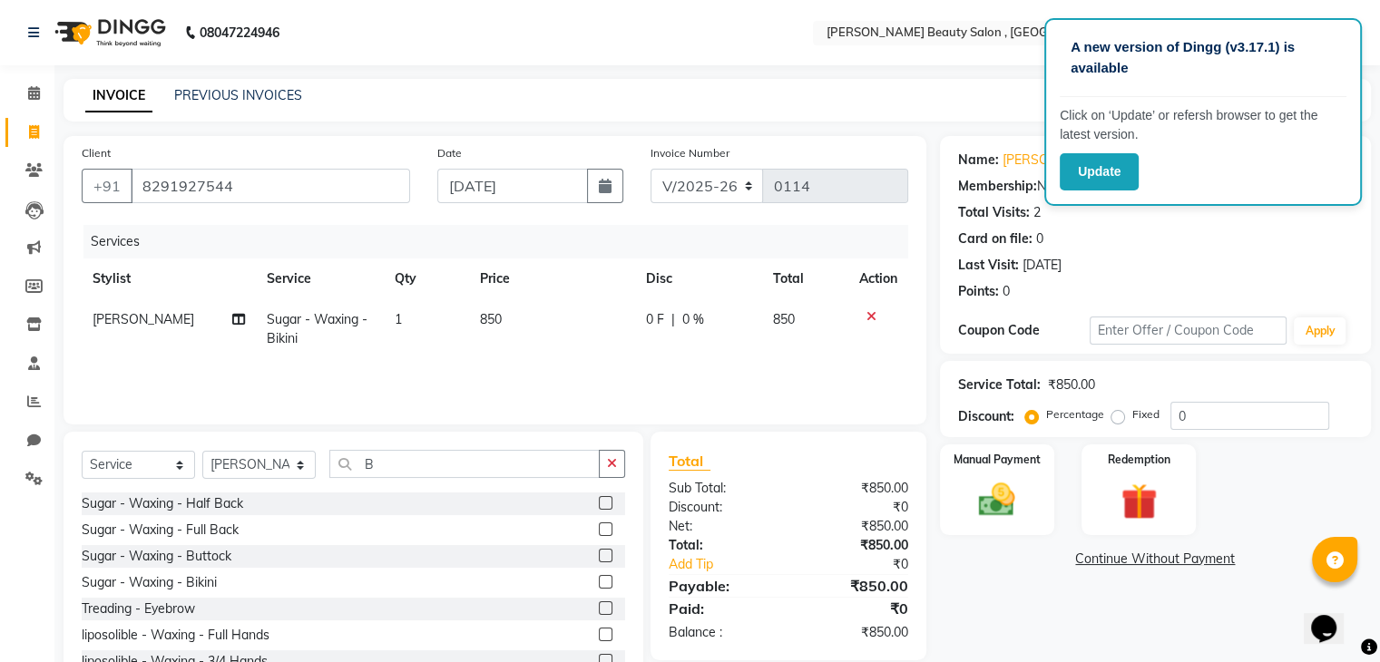
click at [852, 483] on div "₹850.00" at bounding box center [854, 488] width 133 height 19
click at [1054, 491] on div "Manual Payment Redemption" at bounding box center [1155, 490] width 458 height 91
click at [1052, 494] on div "Manual Payment" at bounding box center [996, 489] width 119 height 93
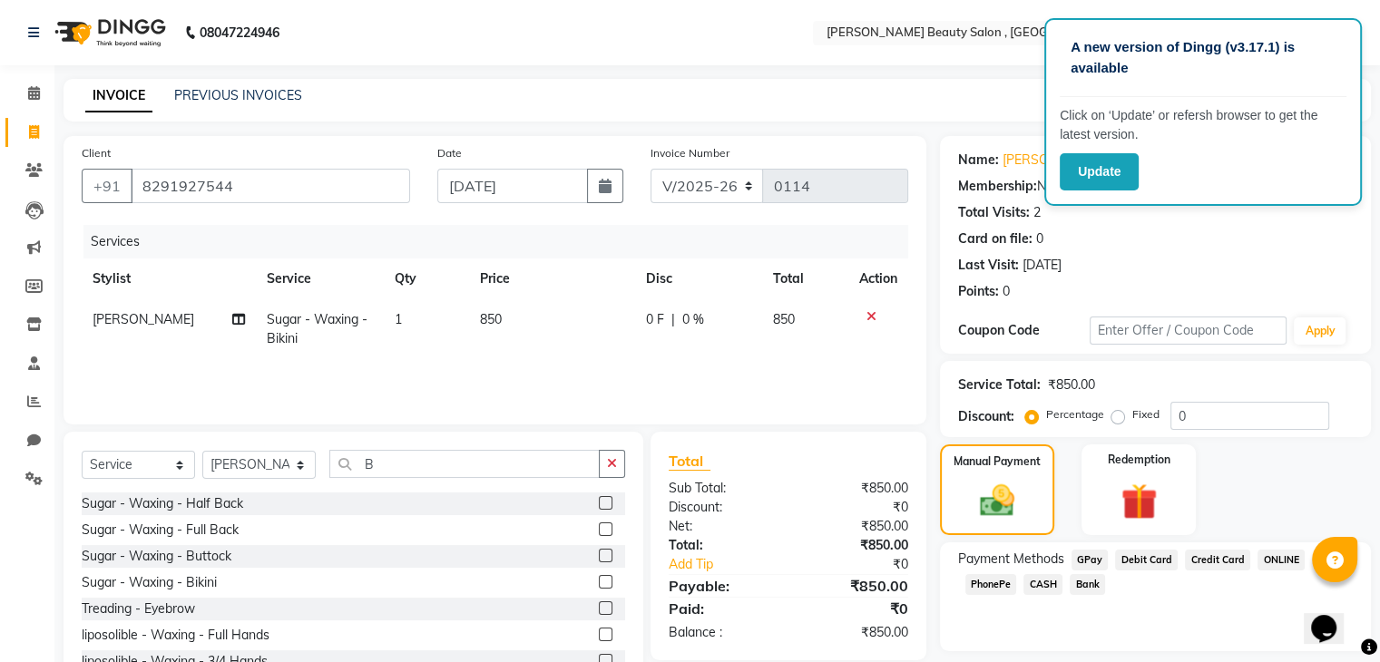
click at [1093, 557] on span "GPay" at bounding box center [1089, 560] width 37 height 21
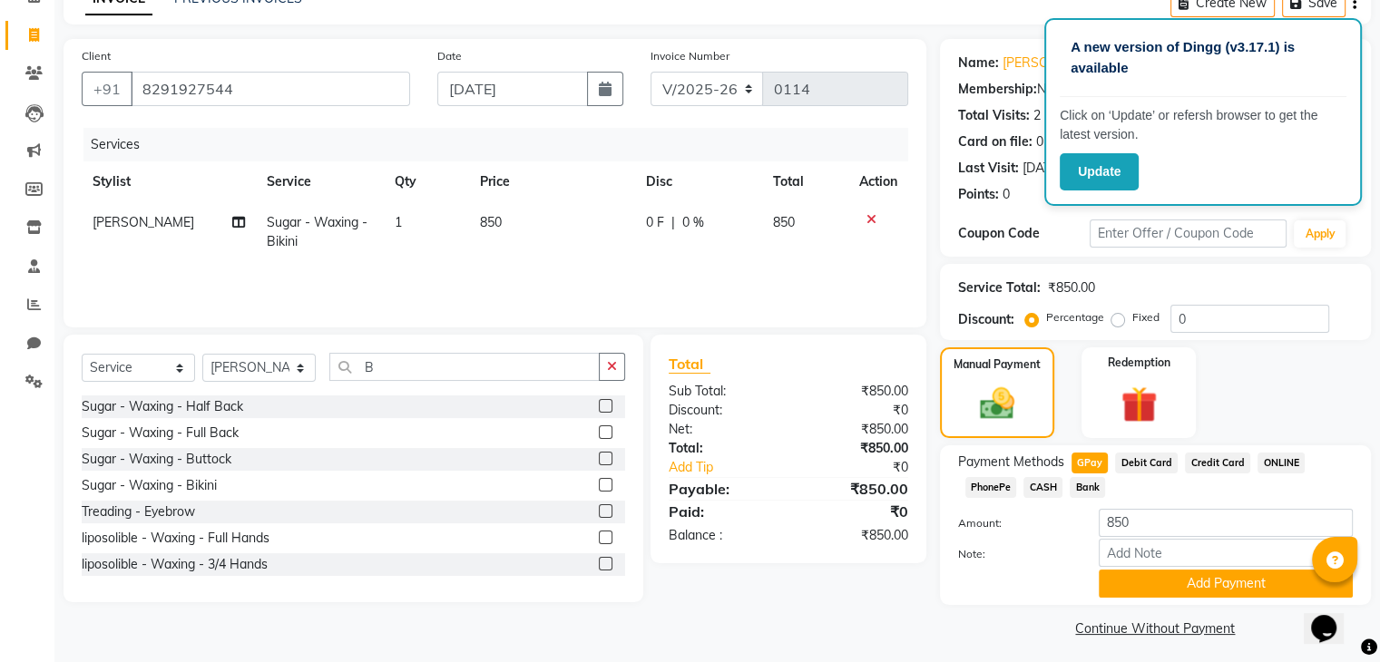
scroll to position [106, 0]
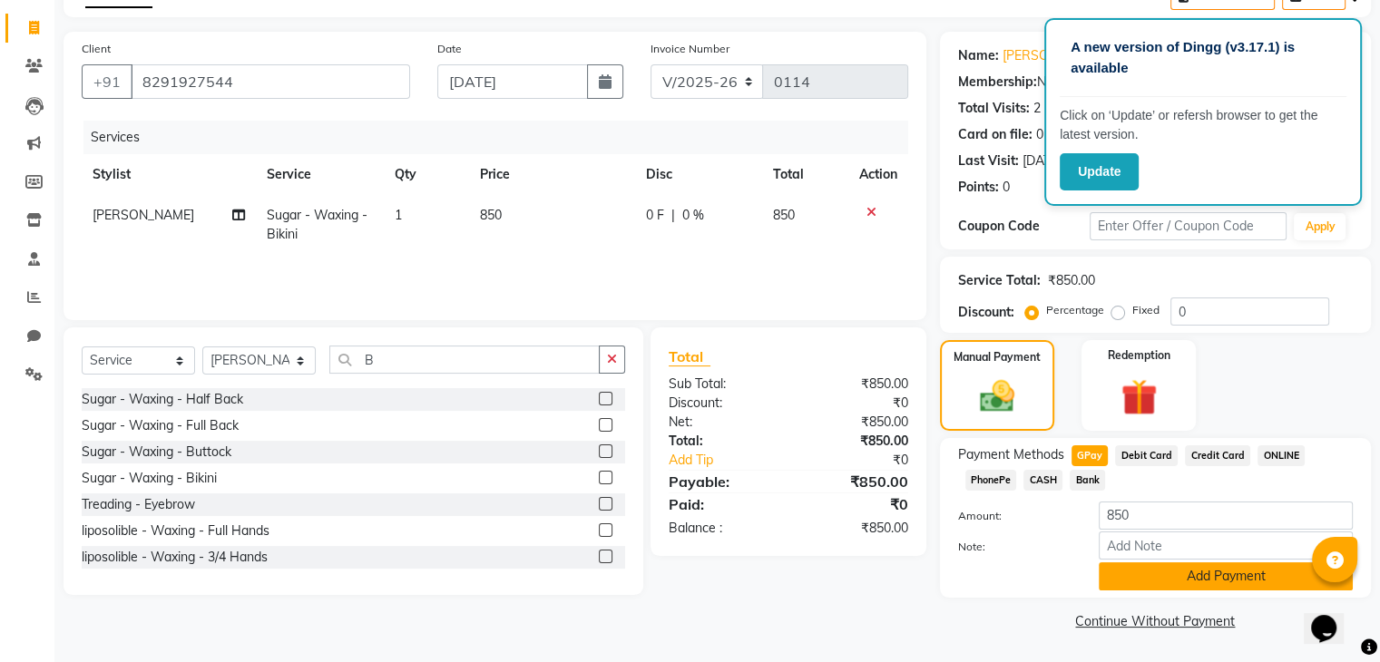
click at [1244, 582] on button "Add Payment" at bounding box center [1226, 577] width 254 height 28
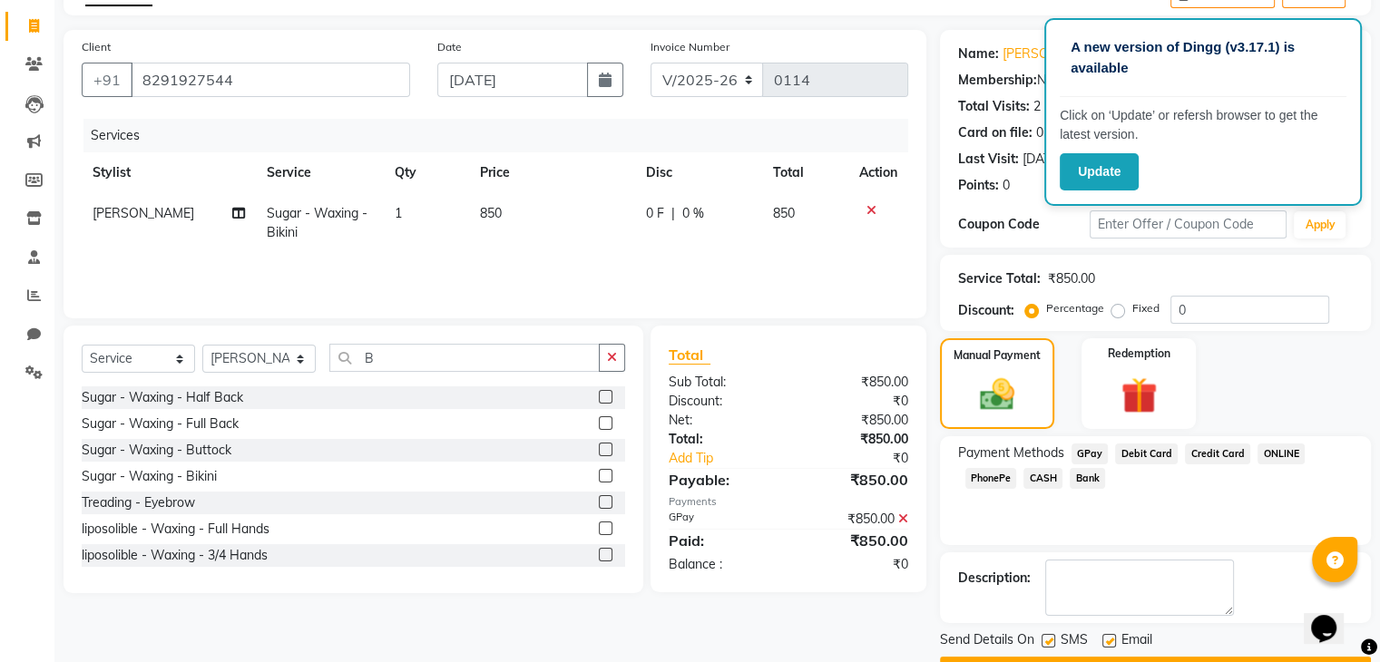
scroll to position [155, 0]
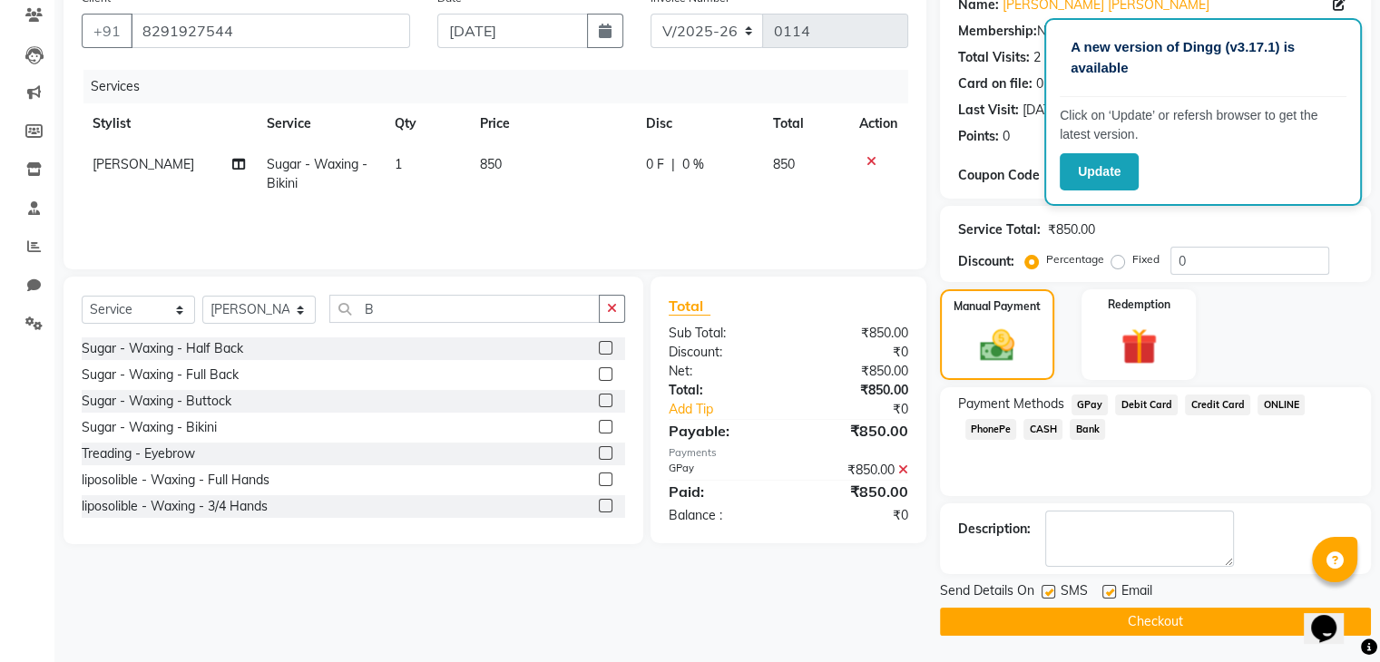
click at [1235, 632] on button "Checkout" at bounding box center [1155, 622] width 431 height 28
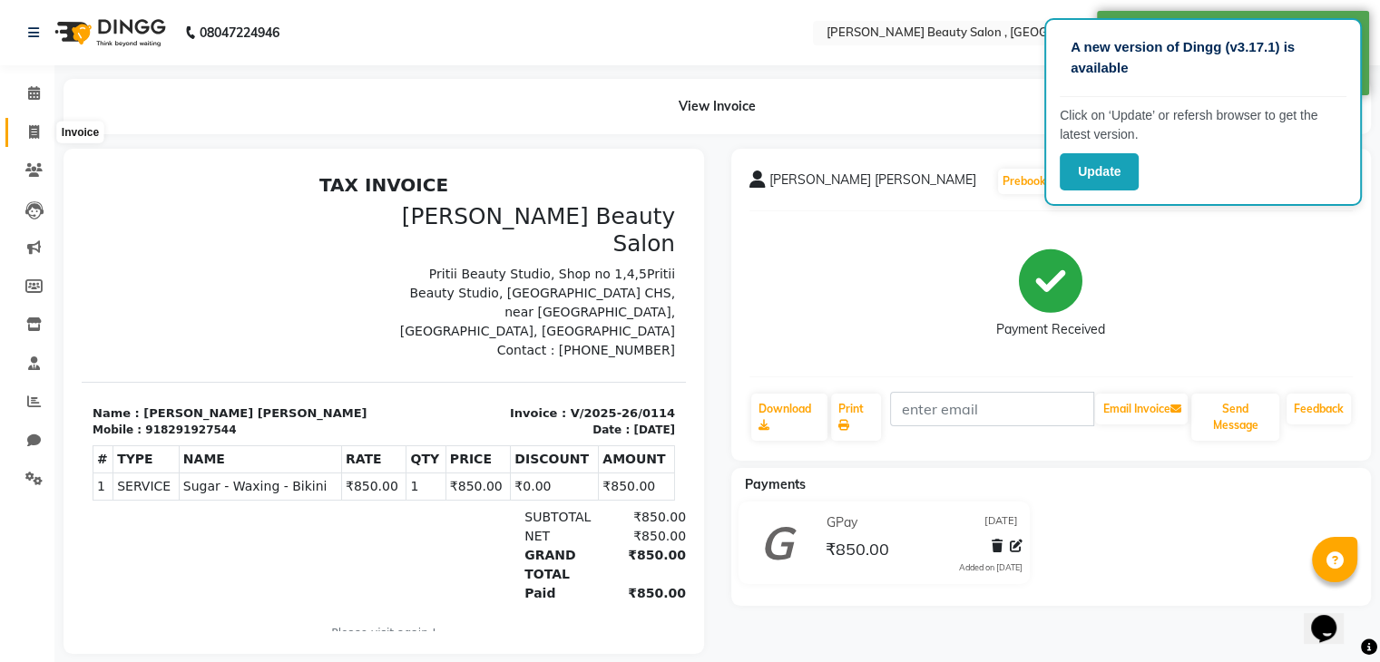
click at [31, 130] on icon at bounding box center [34, 132] width 10 height 14
select select "7666"
select select "service"
